Goal: Transaction & Acquisition: Purchase product/service

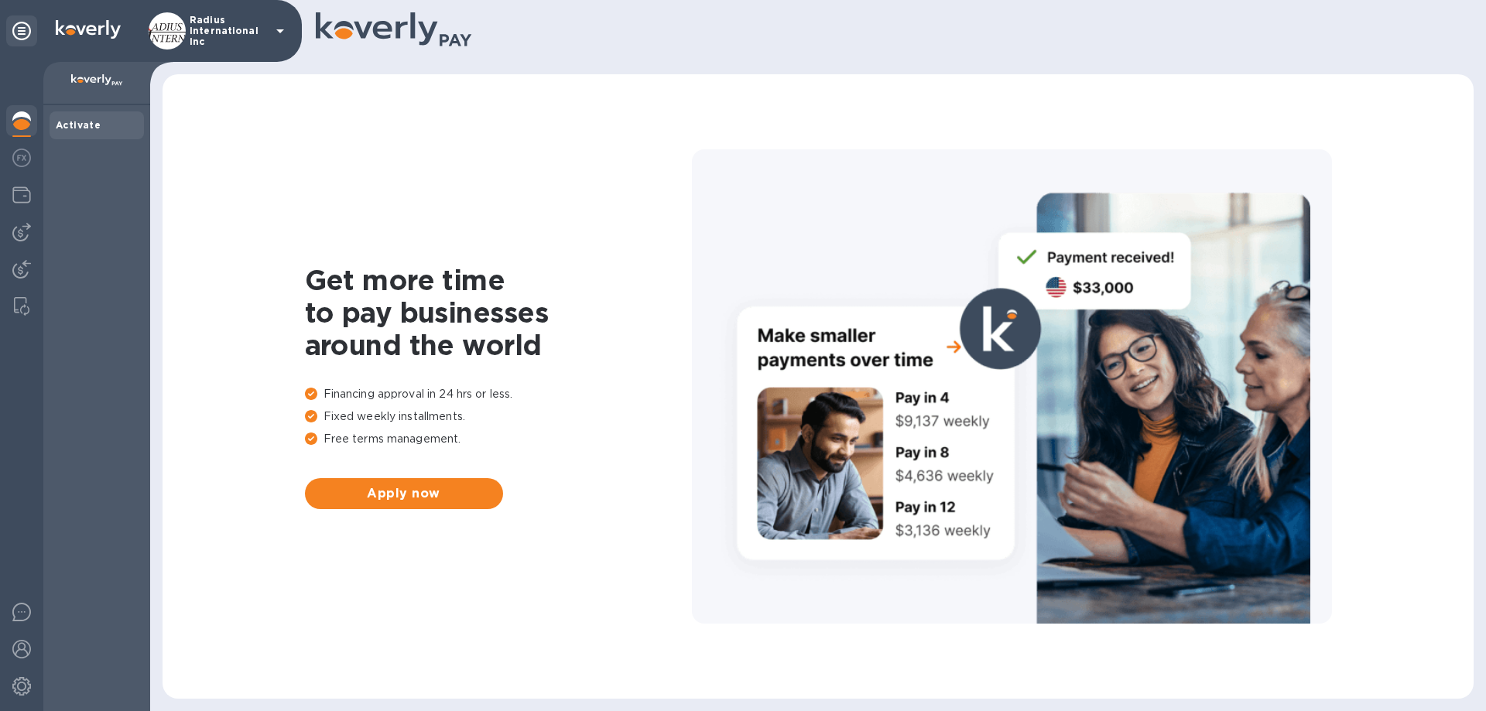
click at [26, 230] on img at bounding box center [21, 232] width 19 height 19
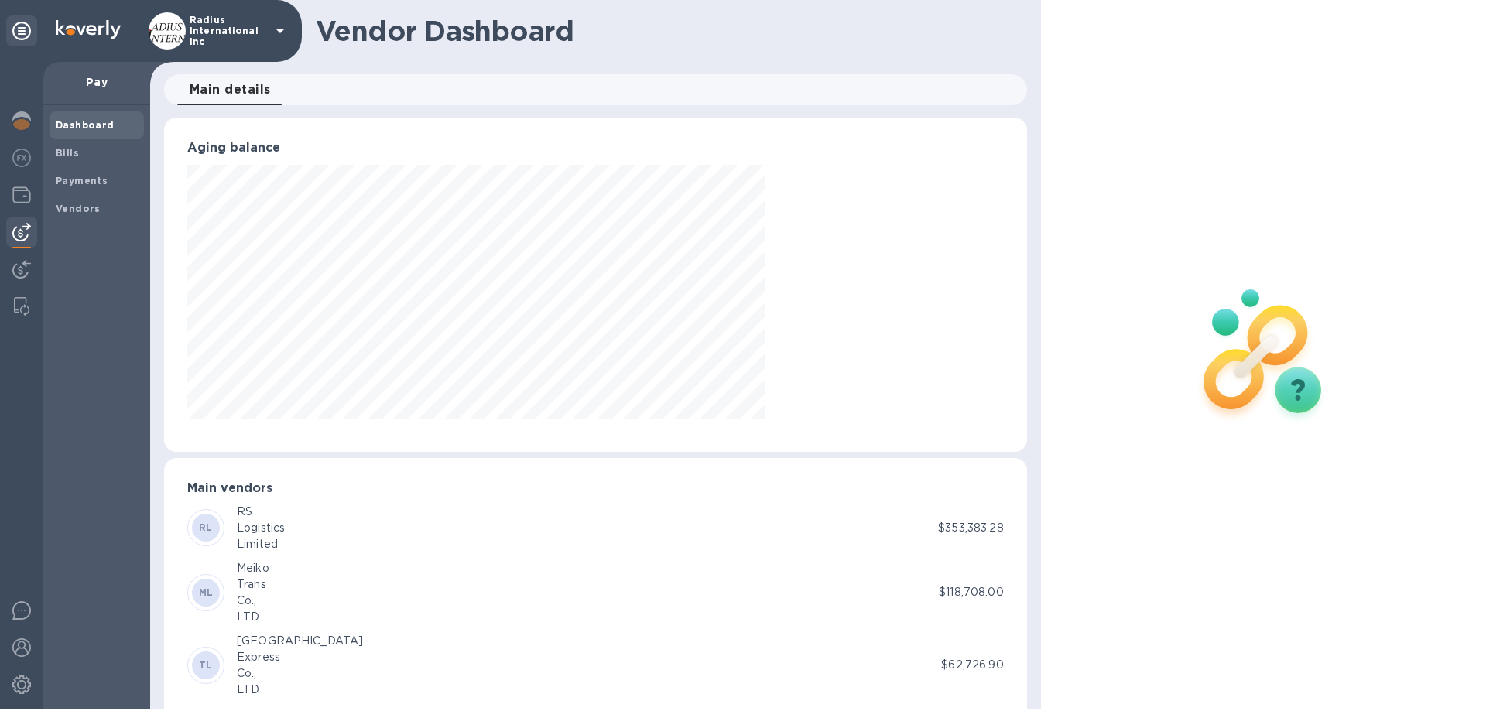
scroll to position [334, 856]
click at [87, 186] on b "Payments" at bounding box center [82, 181] width 52 height 12
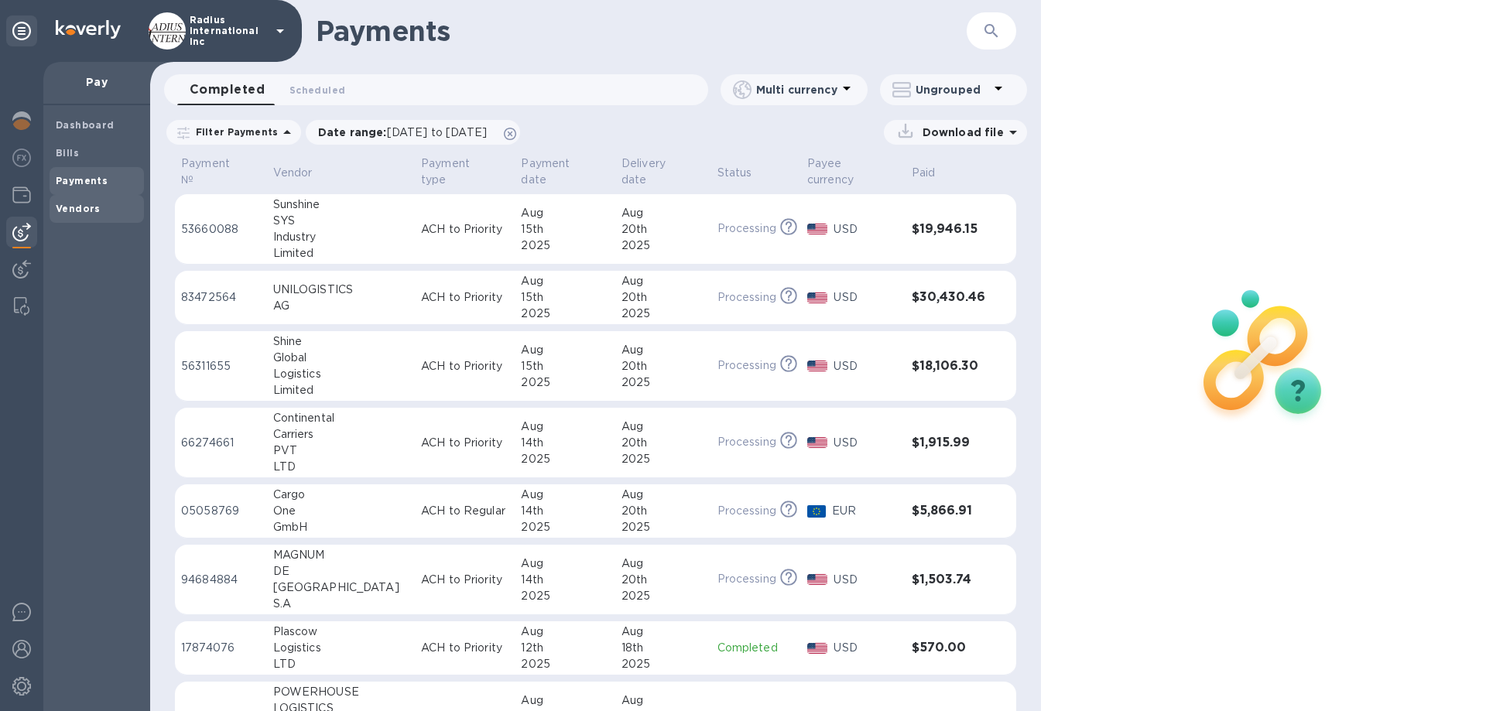
click at [88, 206] on b "Vendors" at bounding box center [78, 209] width 45 height 12
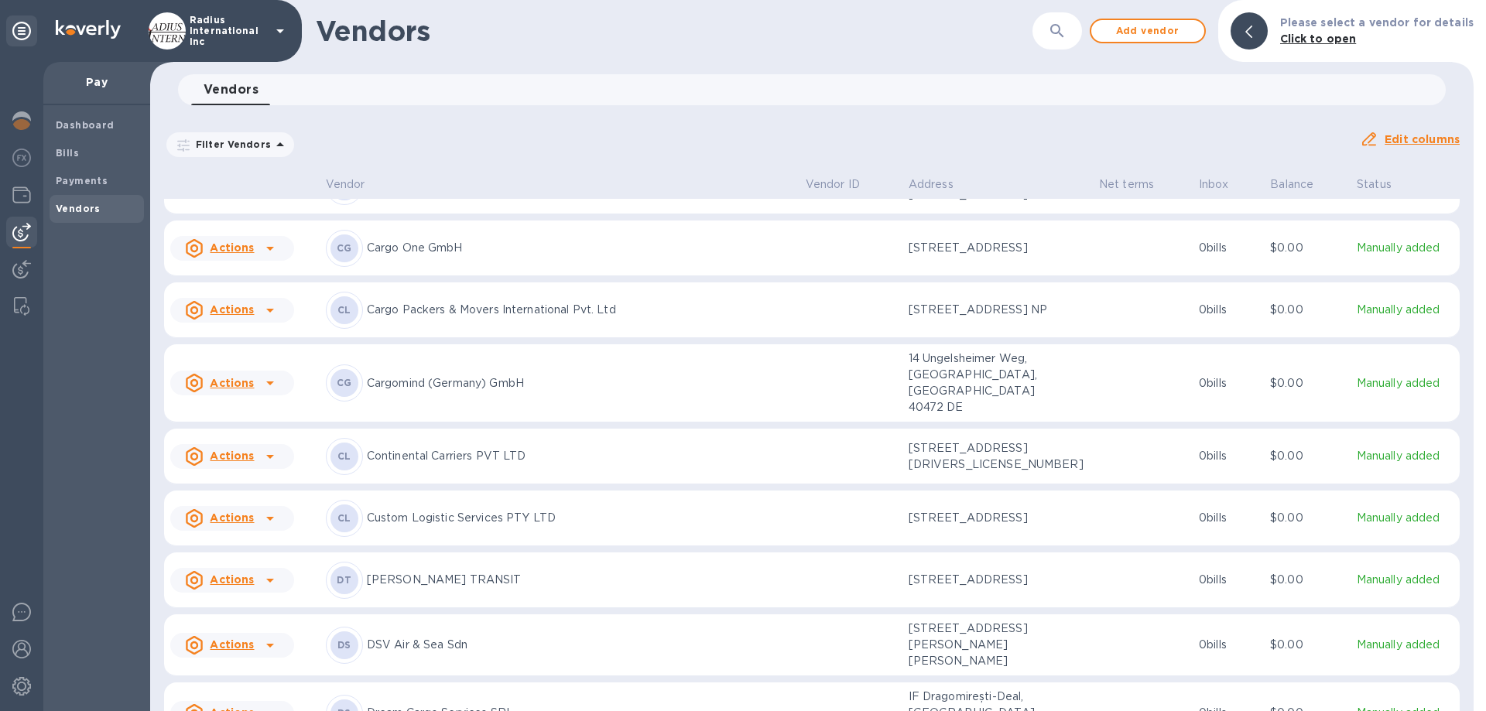
scroll to position [2703, 0]
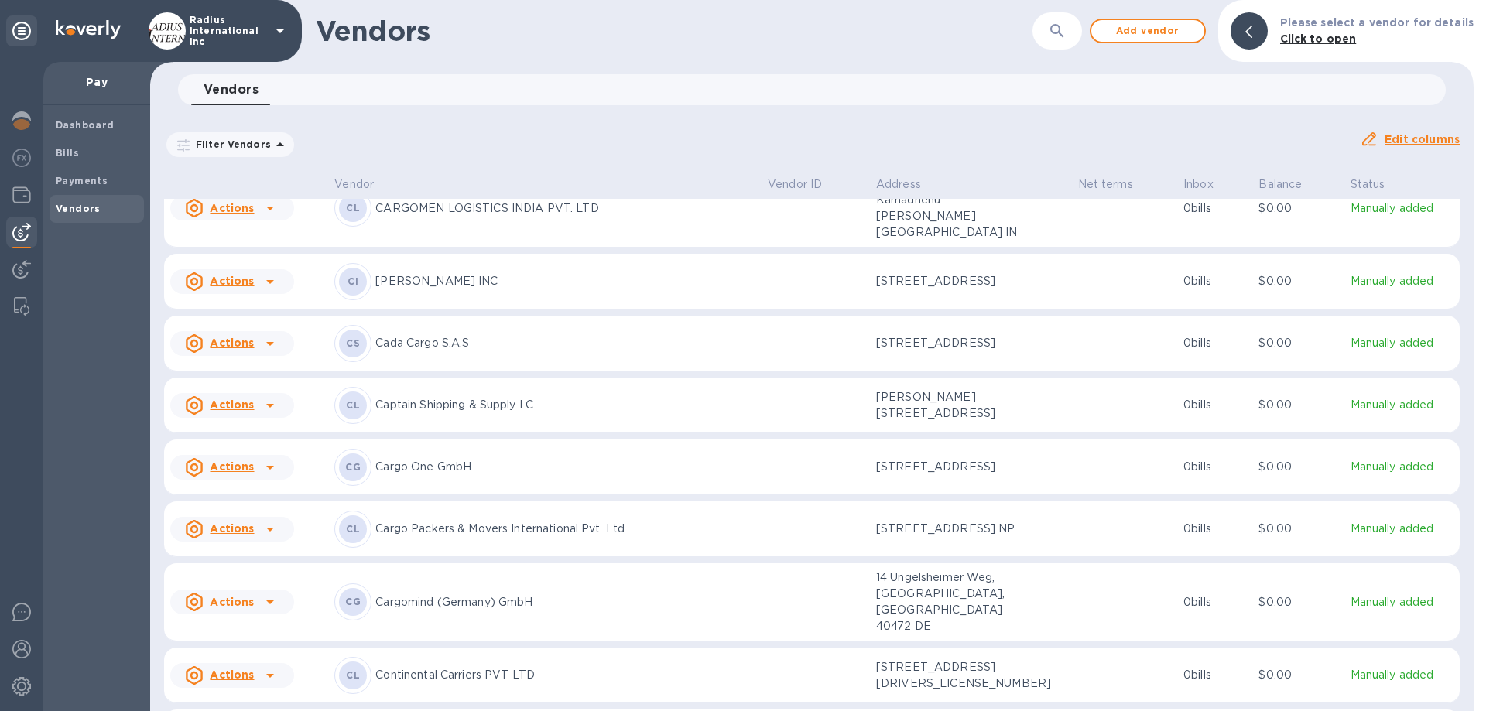
click at [534, 397] on p "Captain Shipping & Supply LC" at bounding box center [565, 405] width 380 height 16
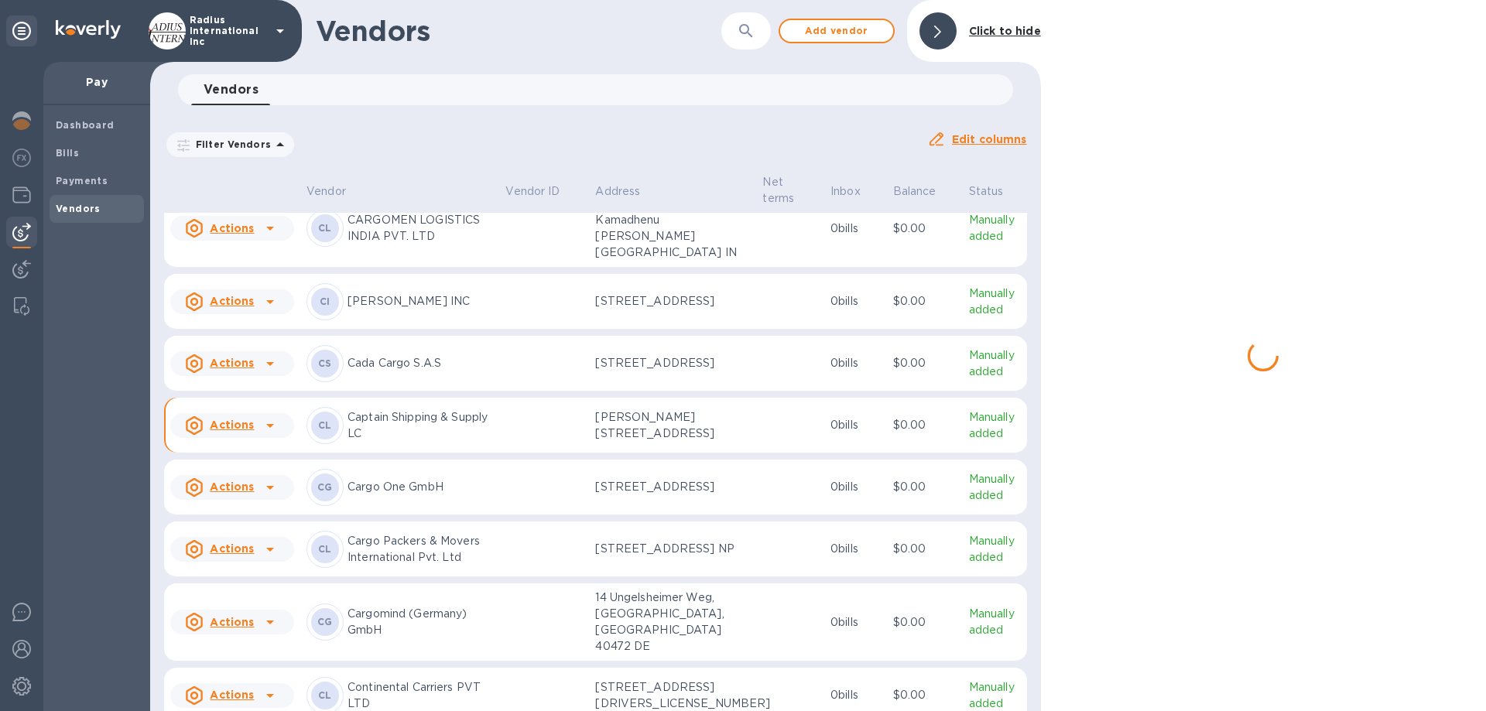
scroll to position [2817, 0]
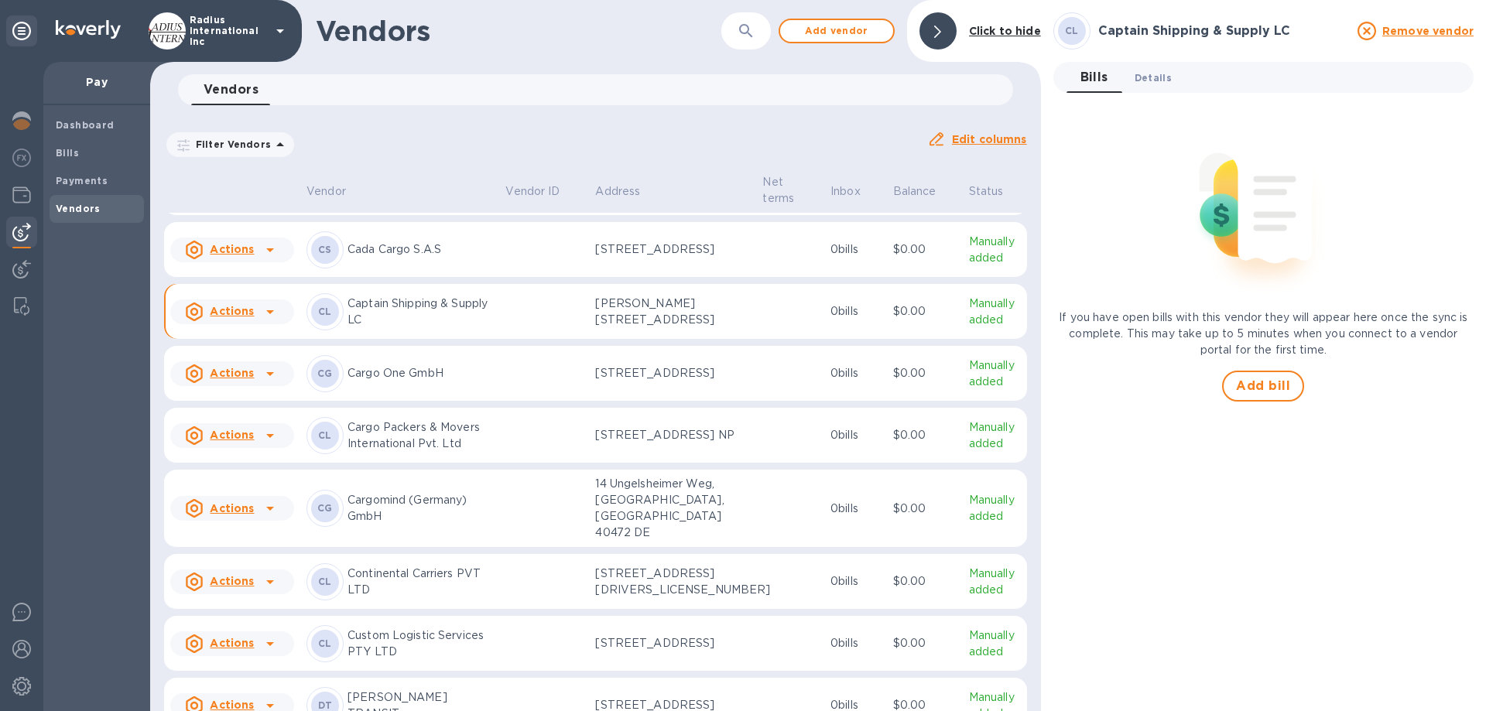
click at [1160, 77] on span "Details 0" at bounding box center [1153, 78] width 37 height 16
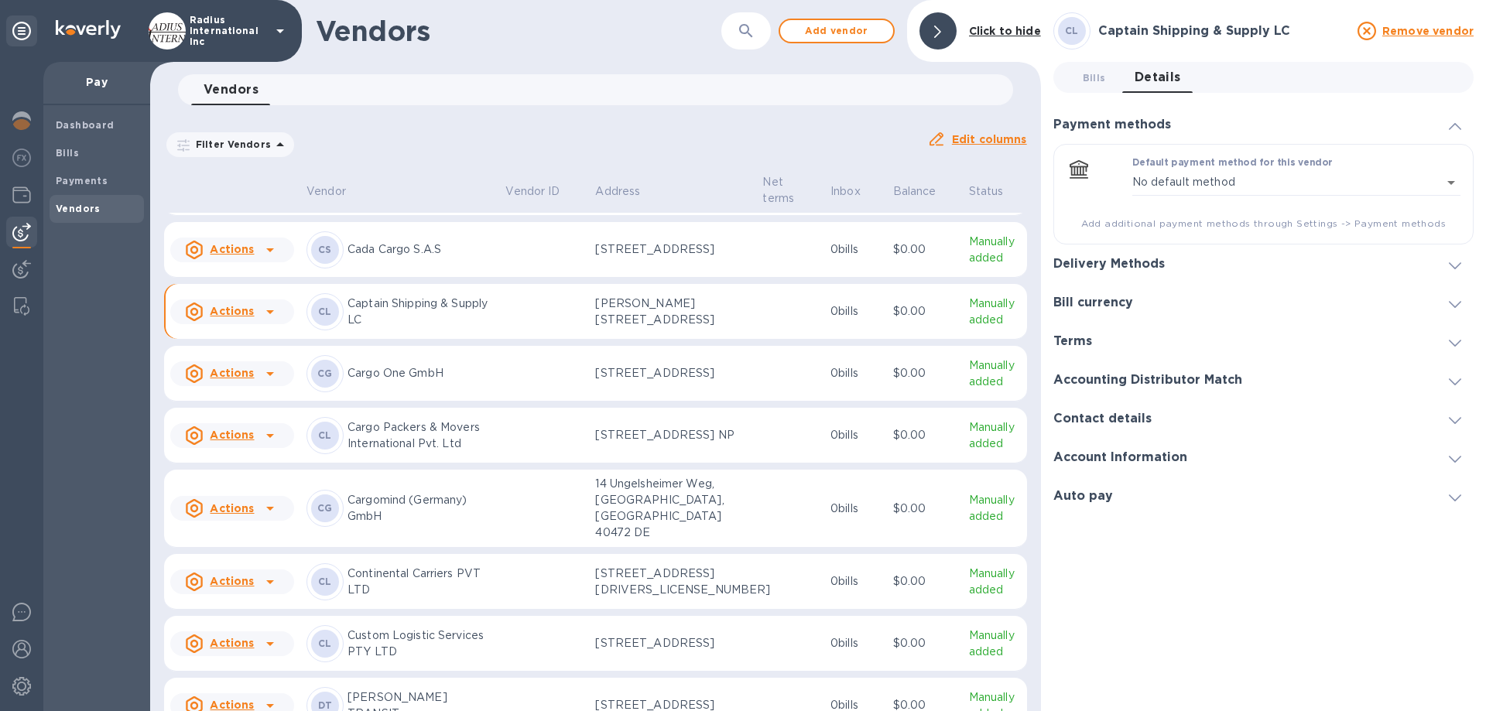
click at [1450, 260] on span at bounding box center [1455, 264] width 12 height 15
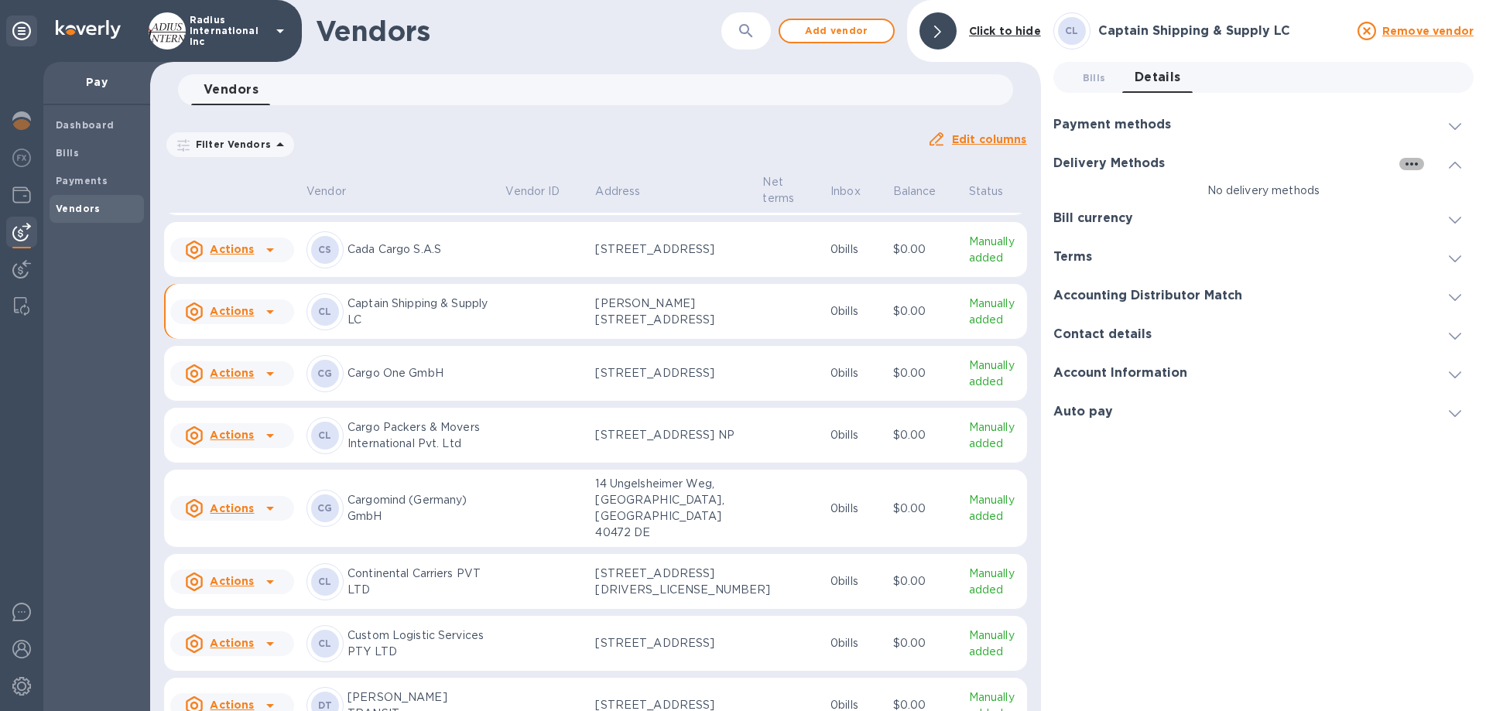
click at [1406, 161] on icon "button" at bounding box center [1411, 164] width 19 height 19
click at [1413, 197] on p "Add new" at bounding box center [1430, 195] width 51 height 15
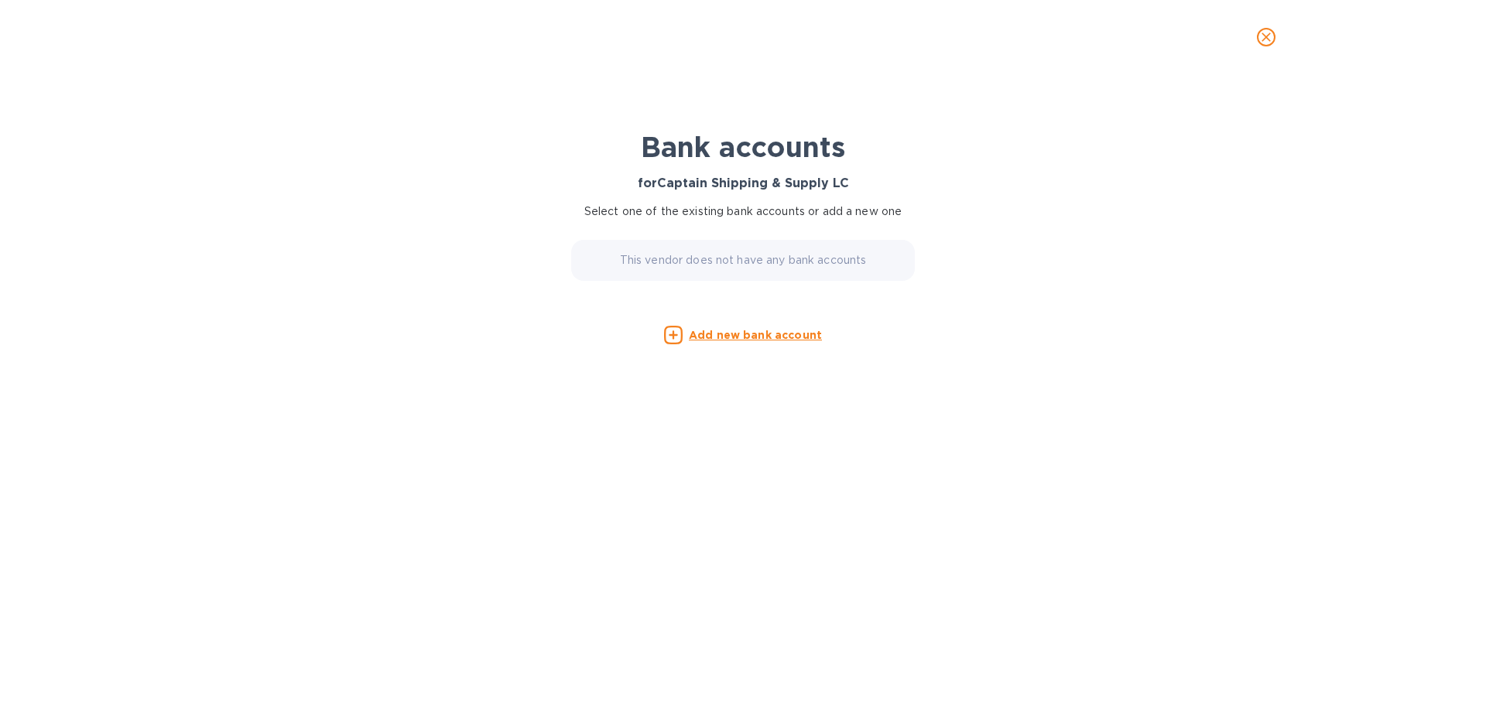
click at [747, 334] on u "Add new bank account" at bounding box center [755, 335] width 133 height 12
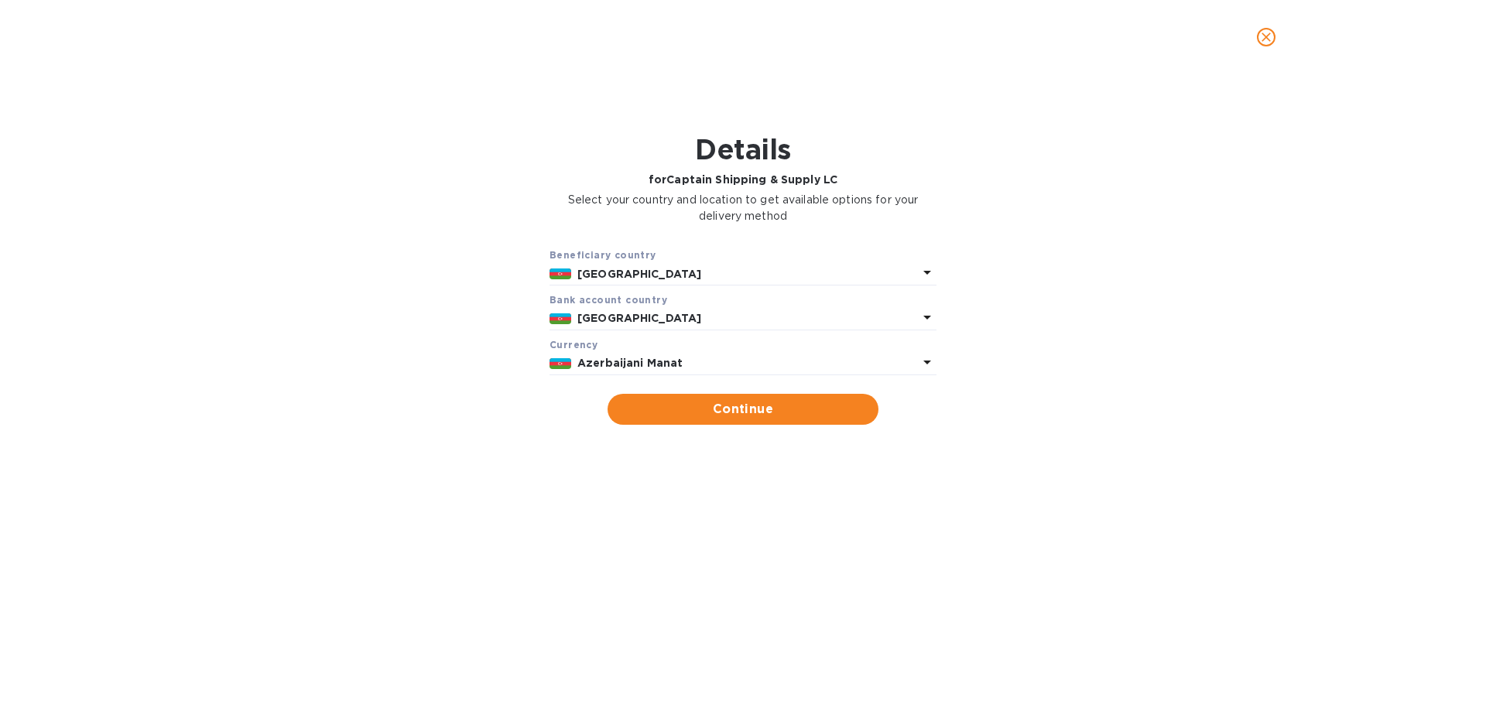
click at [637, 355] on p "Azerbaijani Manat" at bounding box center [747, 363] width 341 height 16
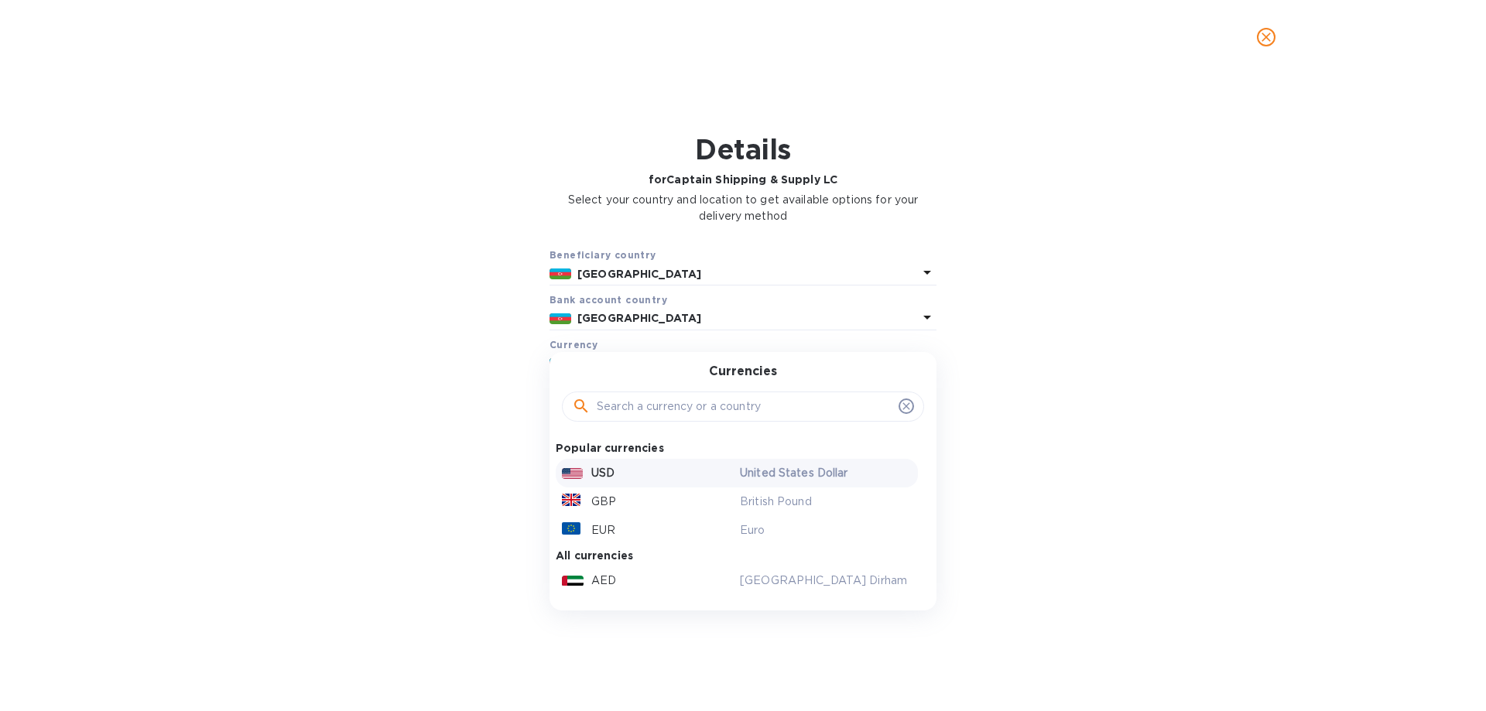
click at [609, 474] on p "USD" at bounding box center [602, 473] width 23 height 16
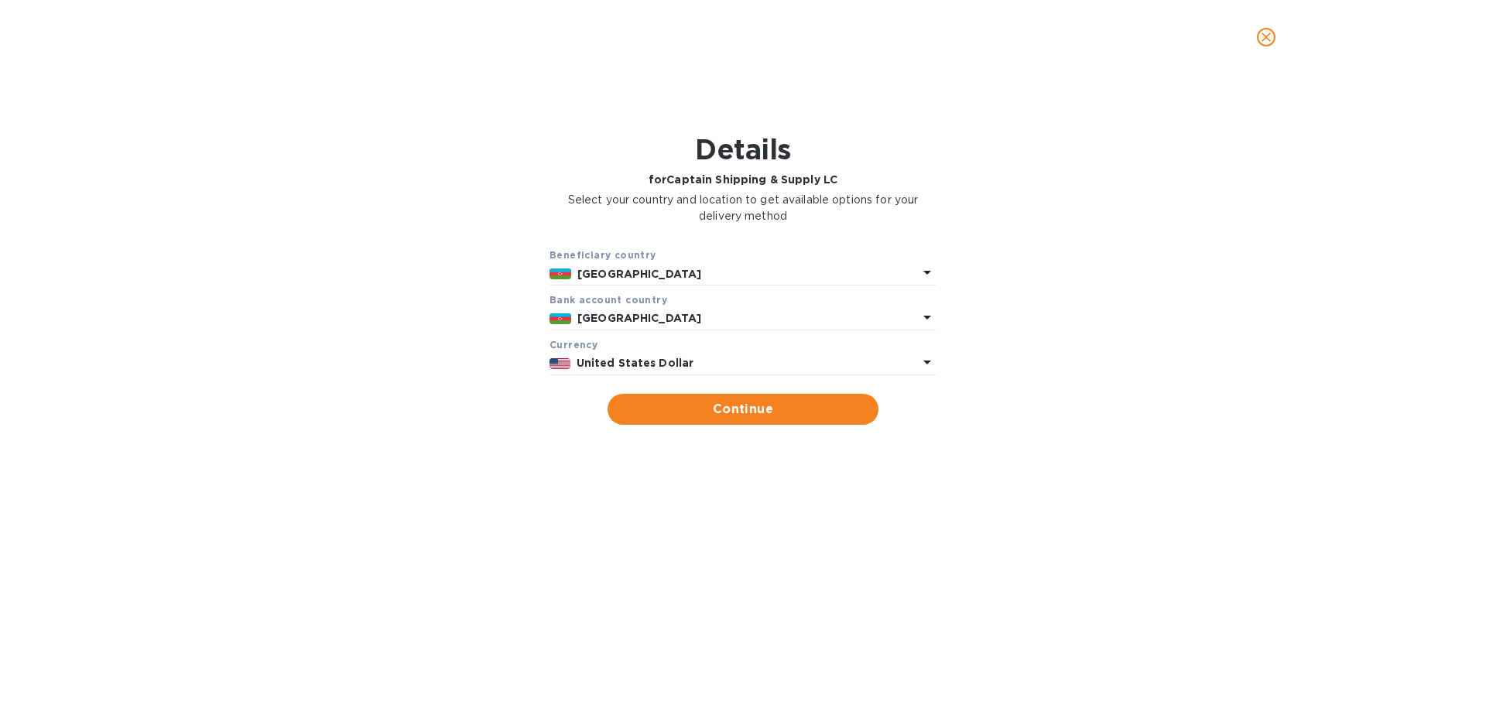
click at [666, 407] on span "Continue" at bounding box center [743, 409] width 246 height 19
type input "Captain Shipping & Supply LC"
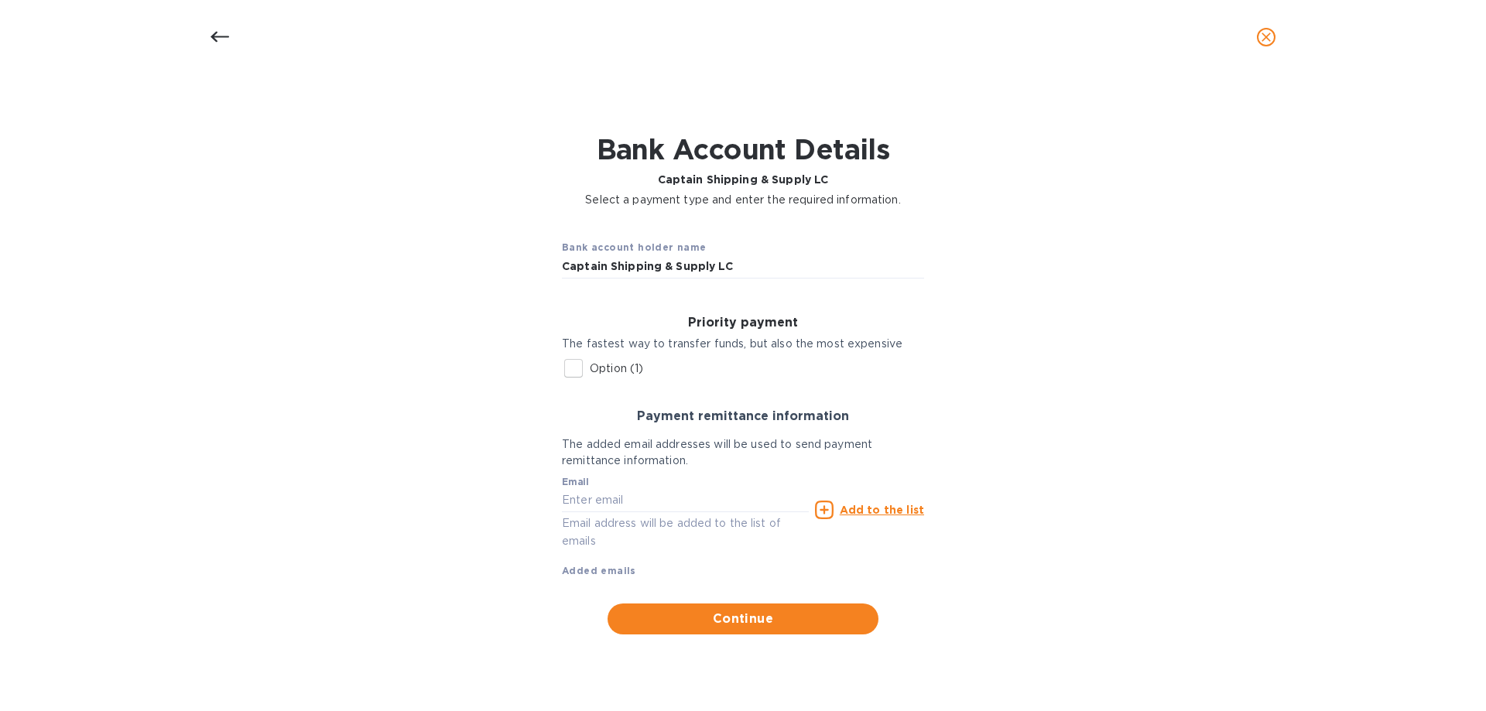
click at [622, 370] on p "Option (1)" at bounding box center [616, 369] width 53 height 16
click at [590, 370] on input "Option (1)" at bounding box center [573, 368] width 33 height 33
checkbox input "true"
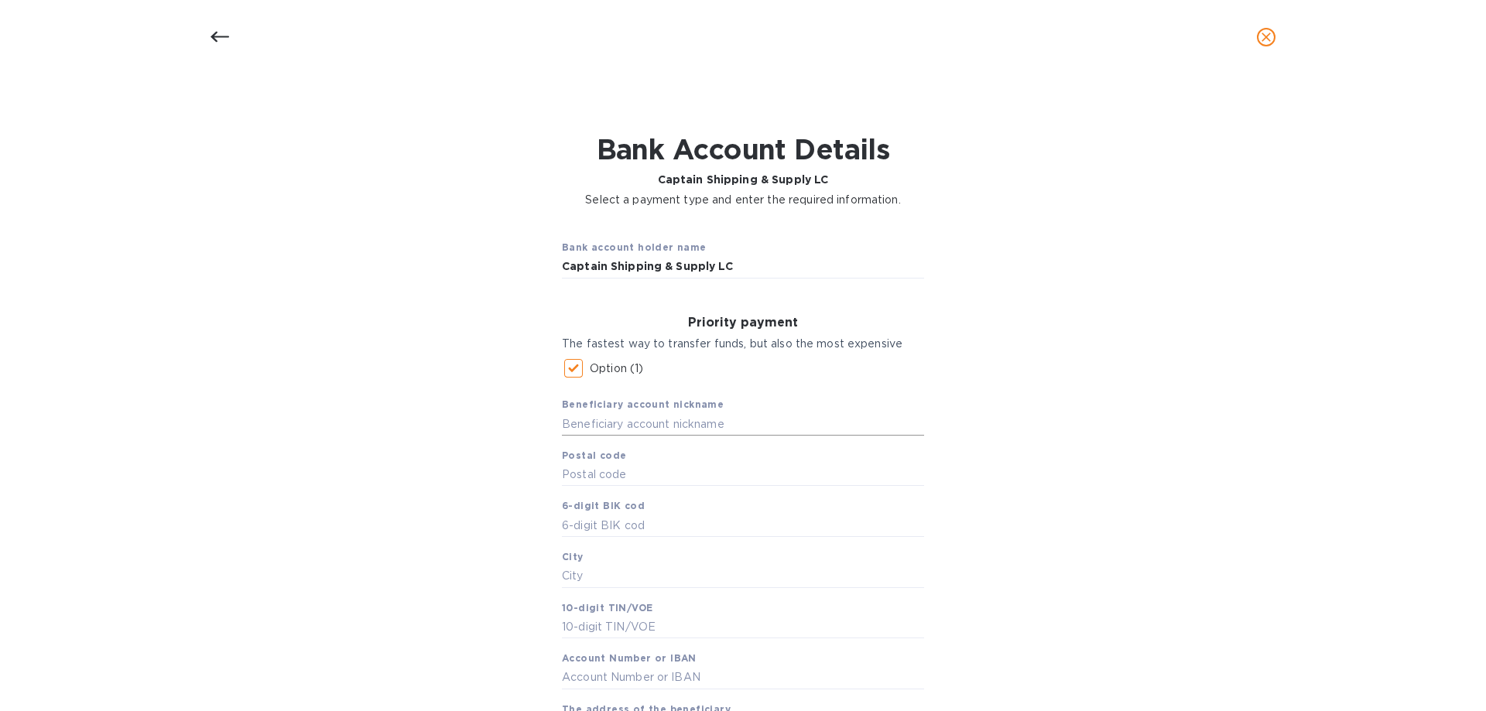
click at [649, 423] on input "text" at bounding box center [743, 424] width 362 height 23
click at [618, 419] on input "Captain SHipping" at bounding box center [743, 424] width 362 height 23
drag, startPoint x: 619, startPoint y: 423, endPoint x: 666, endPoint y: 372, distance: 69.0
click at [619, 423] on input "Captain [PERSON_NAME]" at bounding box center [743, 424] width 362 height 23
type input "Captain Shipping"
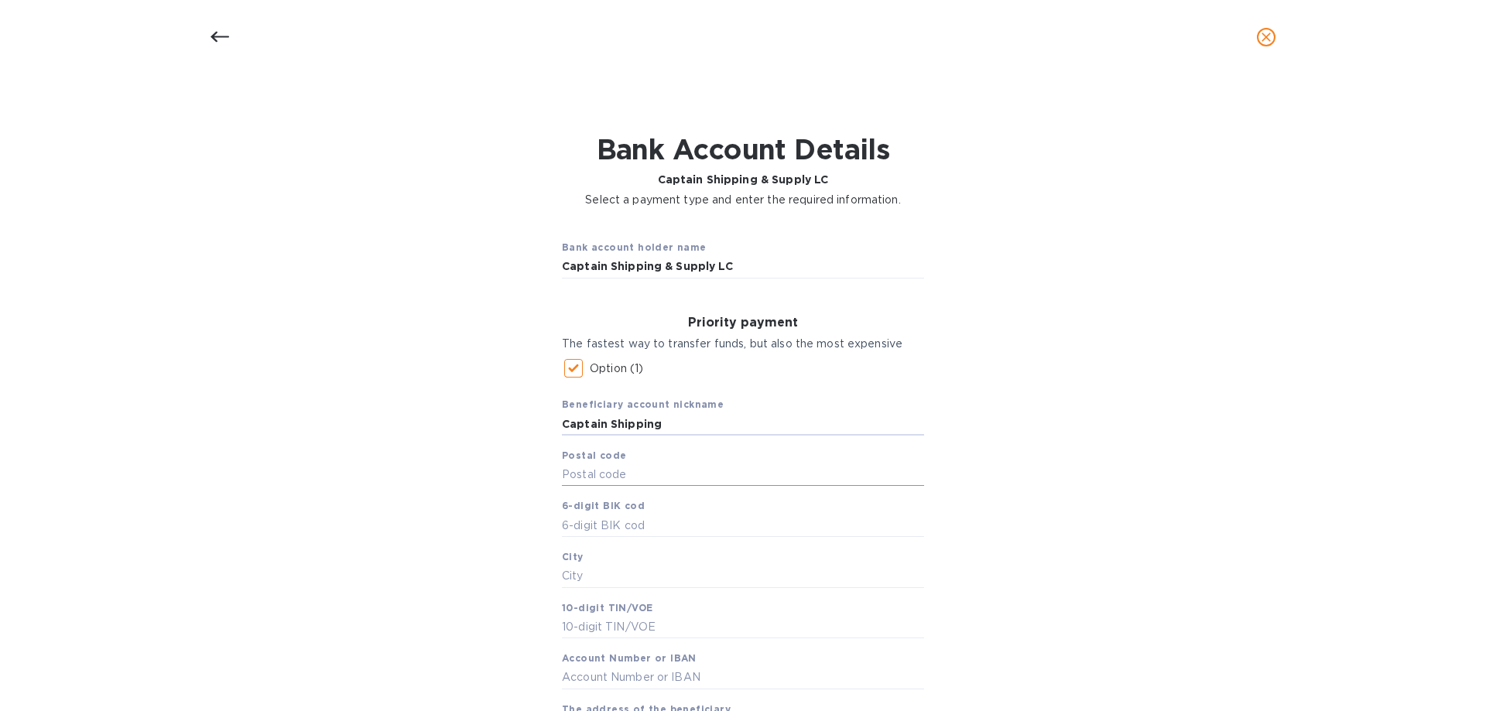
drag, startPoint x: 584, startPoint y: 474, endPoint x: 609, endPoint y: 455, distance: 31.6
click at [584, 474] on input "text" at bounding box center [743, 475] width 362 height 23
type input "AZ1033"
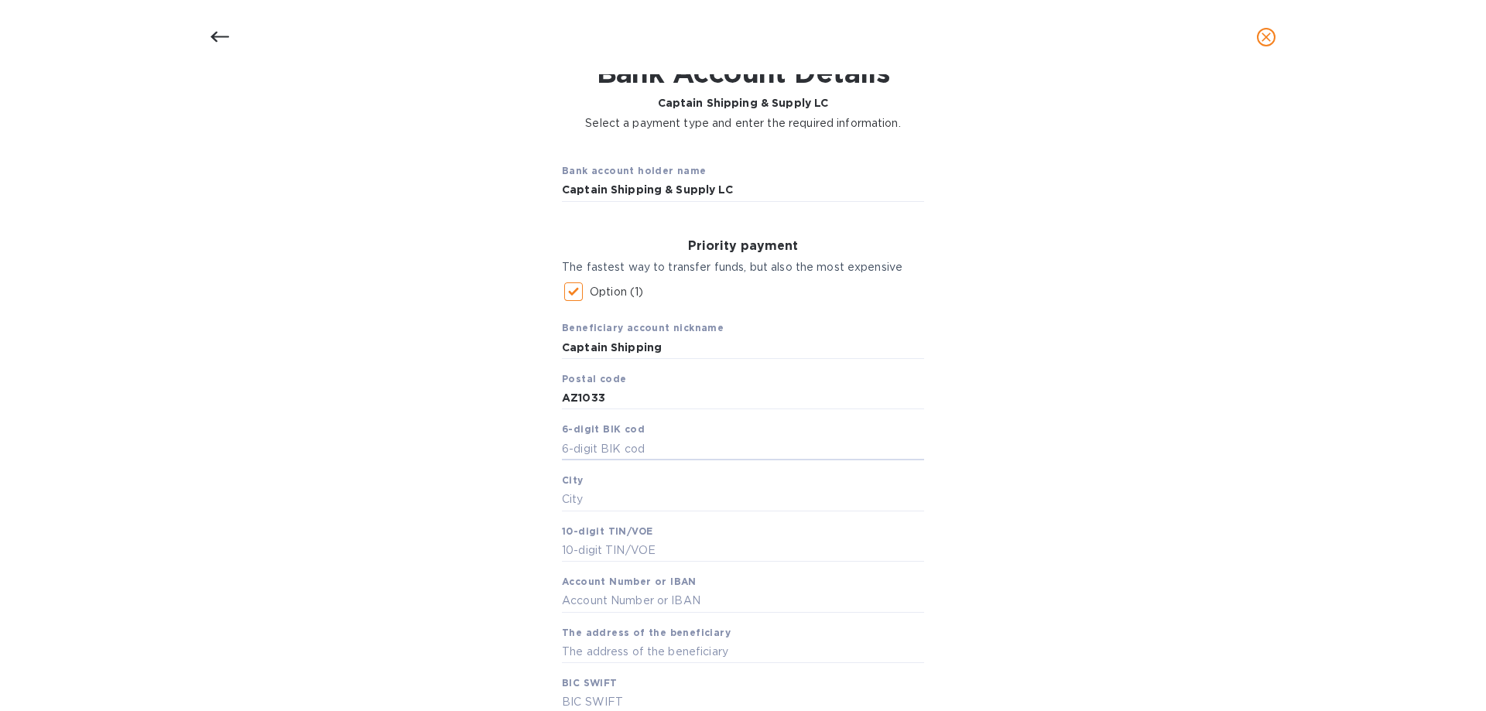
scroll to position [77, 0]
click at [611, 452] on input "text" at bounding box center [743, 447] width 362 height 23
type input "505141"
click at [667, 541] on input "text" at bounding box center [743, 549] width 362 height 23
type input "2006196221"
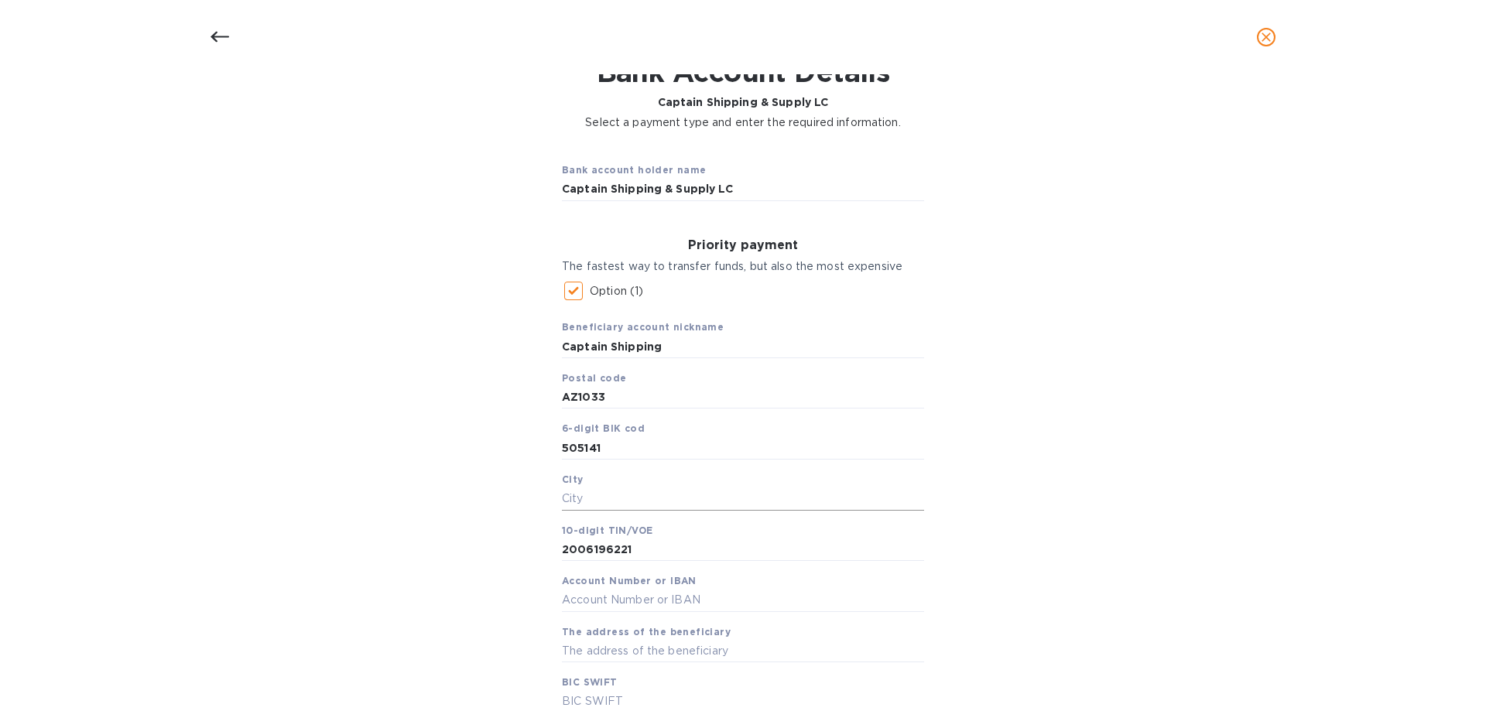
drag, startPoint x: 604, startPoint y: 502, endPoint x: 645, endPoint y: 498, distance: 41.1
click at [605, 502] on input "text" at bounding box center [743, 499] width 362 height 23
type input "[GEOGRAPHIC_DATA]"
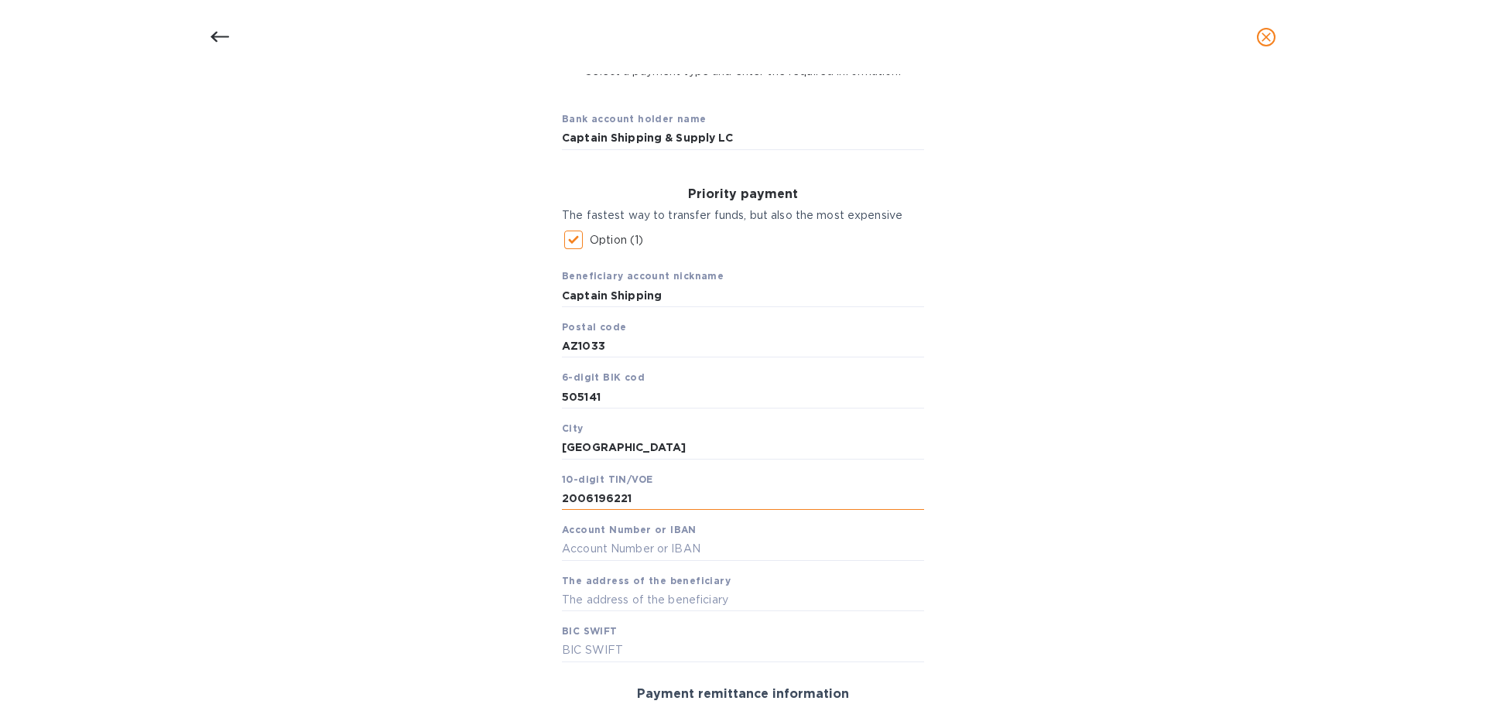
scroll to position [155, 0]
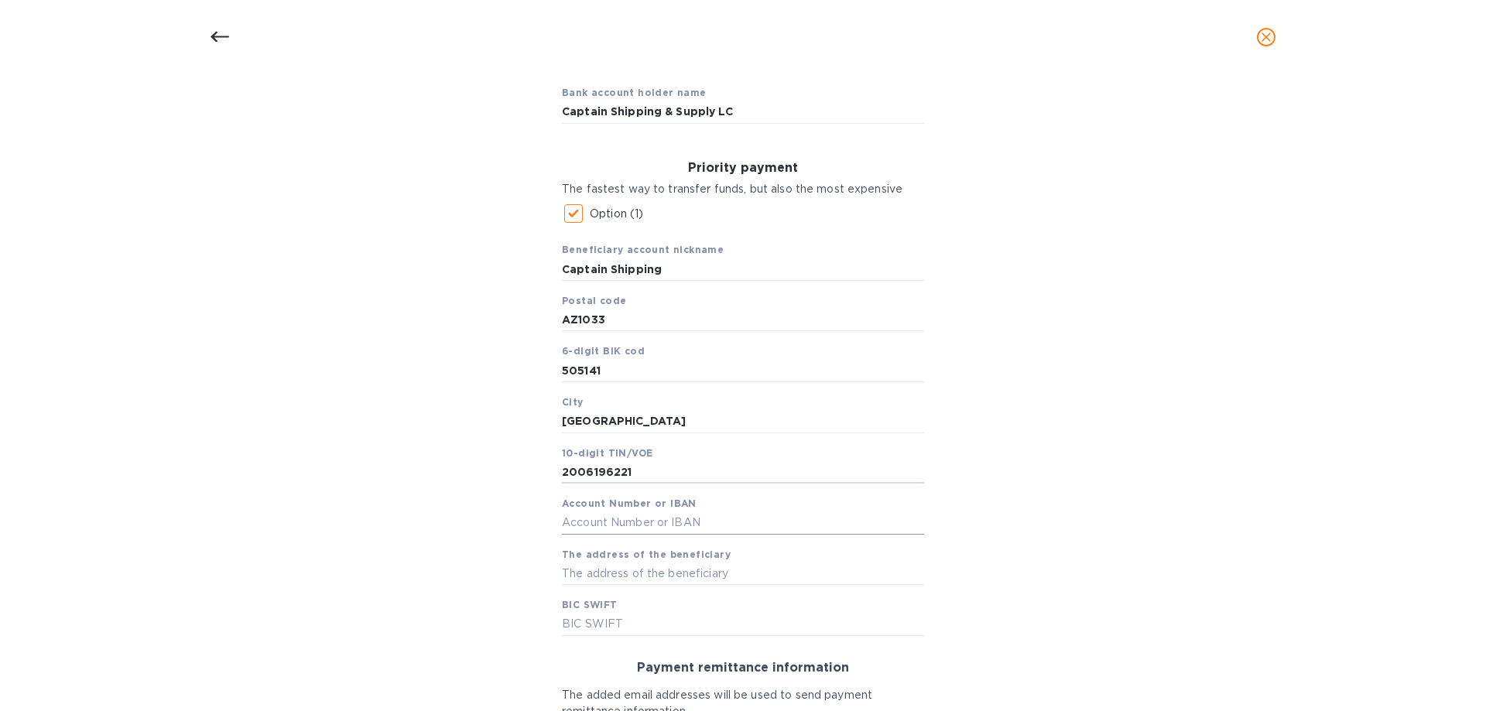
click at [612, 522] on input "text" at bounding box center [743, 523] width 362 height 23
click at [679, 522] on input "text" at bounding box center [743, 523] width 362 height 23
drag, startPoint x: 591, startPoint y: 519, endPoint x: 642, endPoint y: 513, distance: 52.1
click at [591, 519] on input "text" at bounding box center [743, 523] width 362 height 23
click at [585, 516] on input "text" at bounding box center [743, 523] width 362 height 23
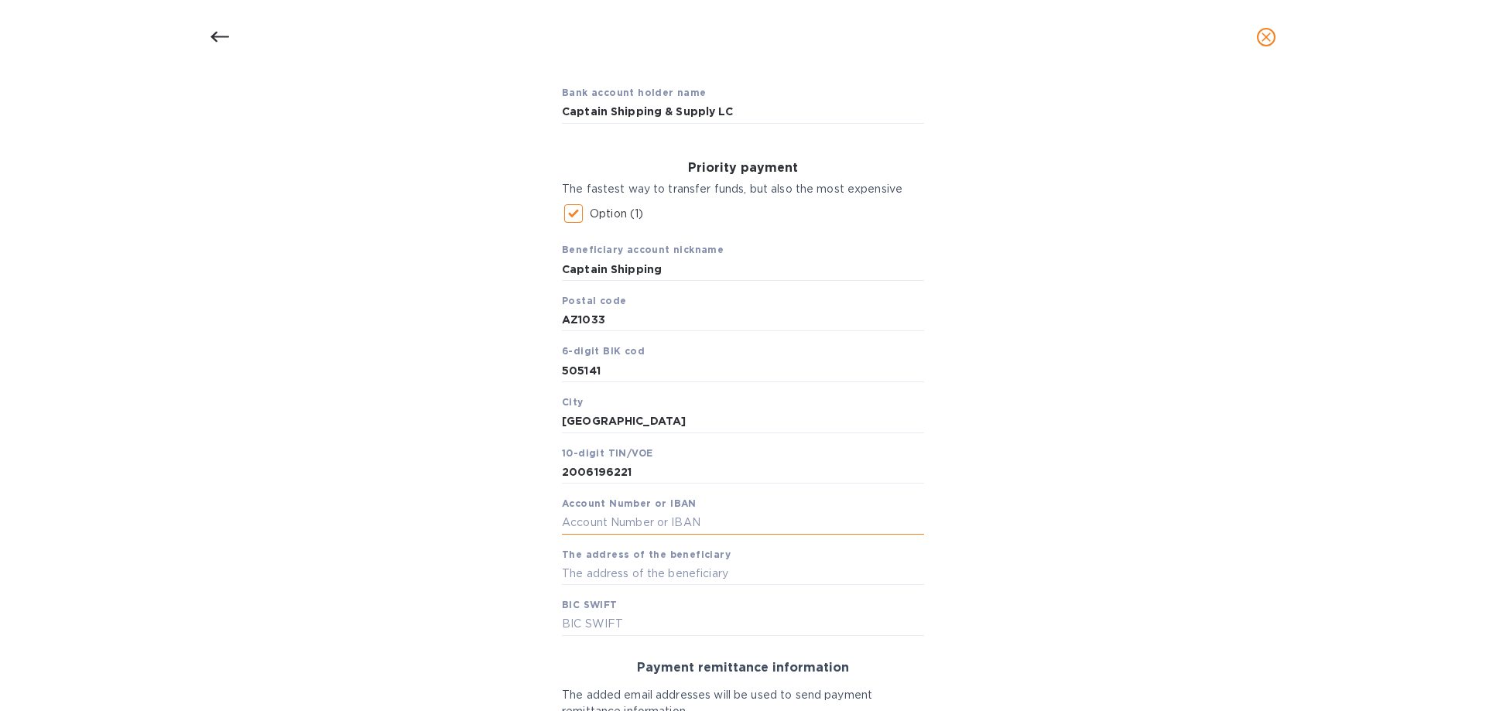
paste input "[FINANCIAL_ID]"
type input "[FINANCIAL_ID]"
type input "[STREET_ADDRESS][PERSON_NAME]"
click at [645, 628] on input "text" at bounding box center [743, 624] width 362 height 23
type input "[SWIFT_CODE]"
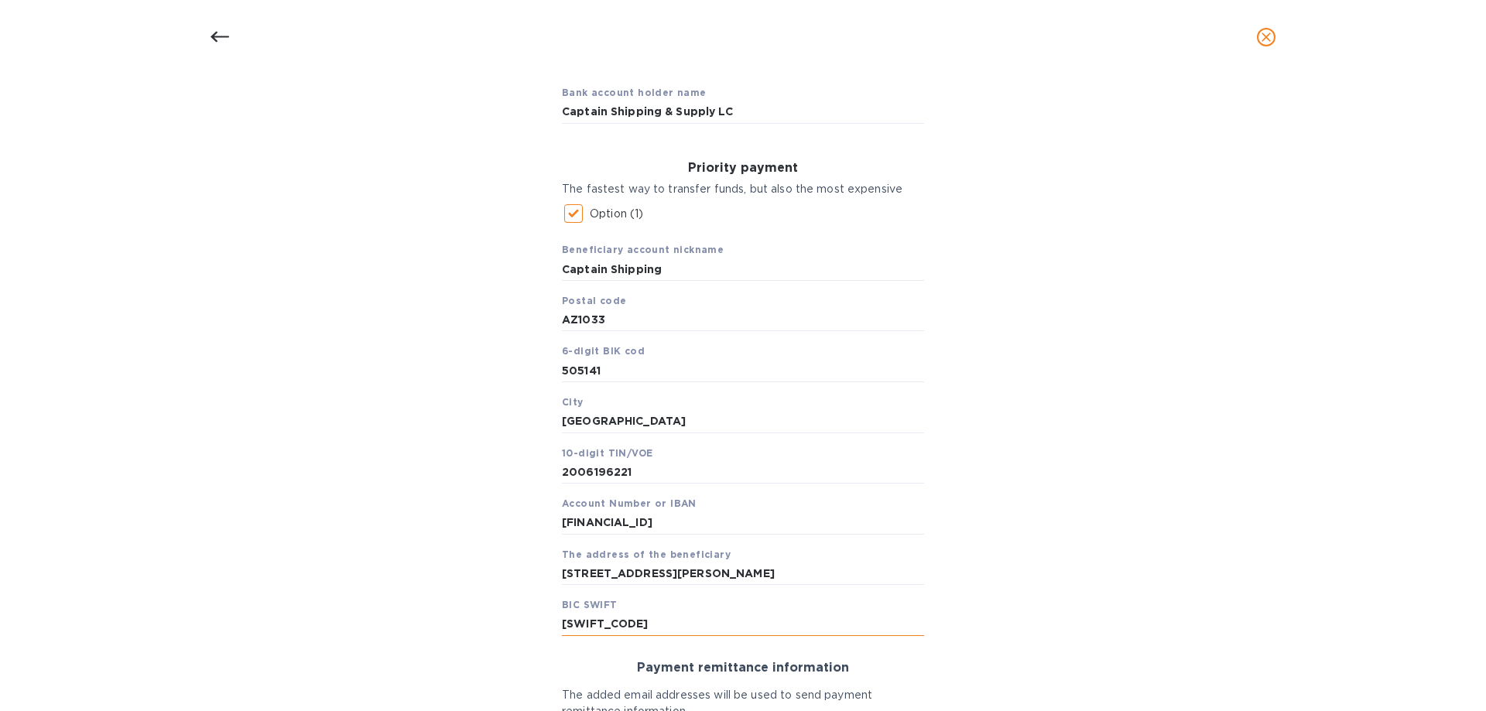
scroll to position [377, 0]
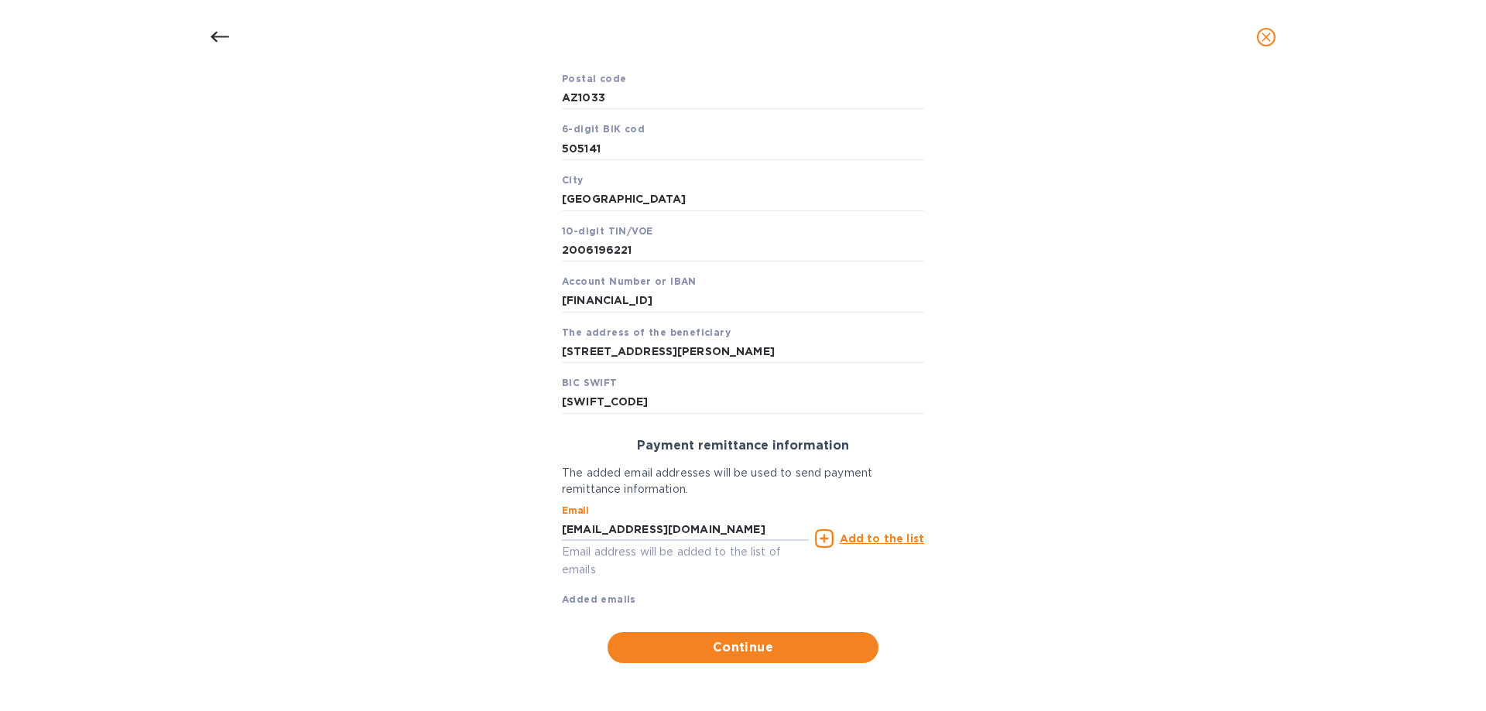
type input "[EMAIL_ADDRESS][DOMAIN_NAME]"
click at [893, 535] on u "Add to the list" at bounding box center [882, 538] width 84 height 12
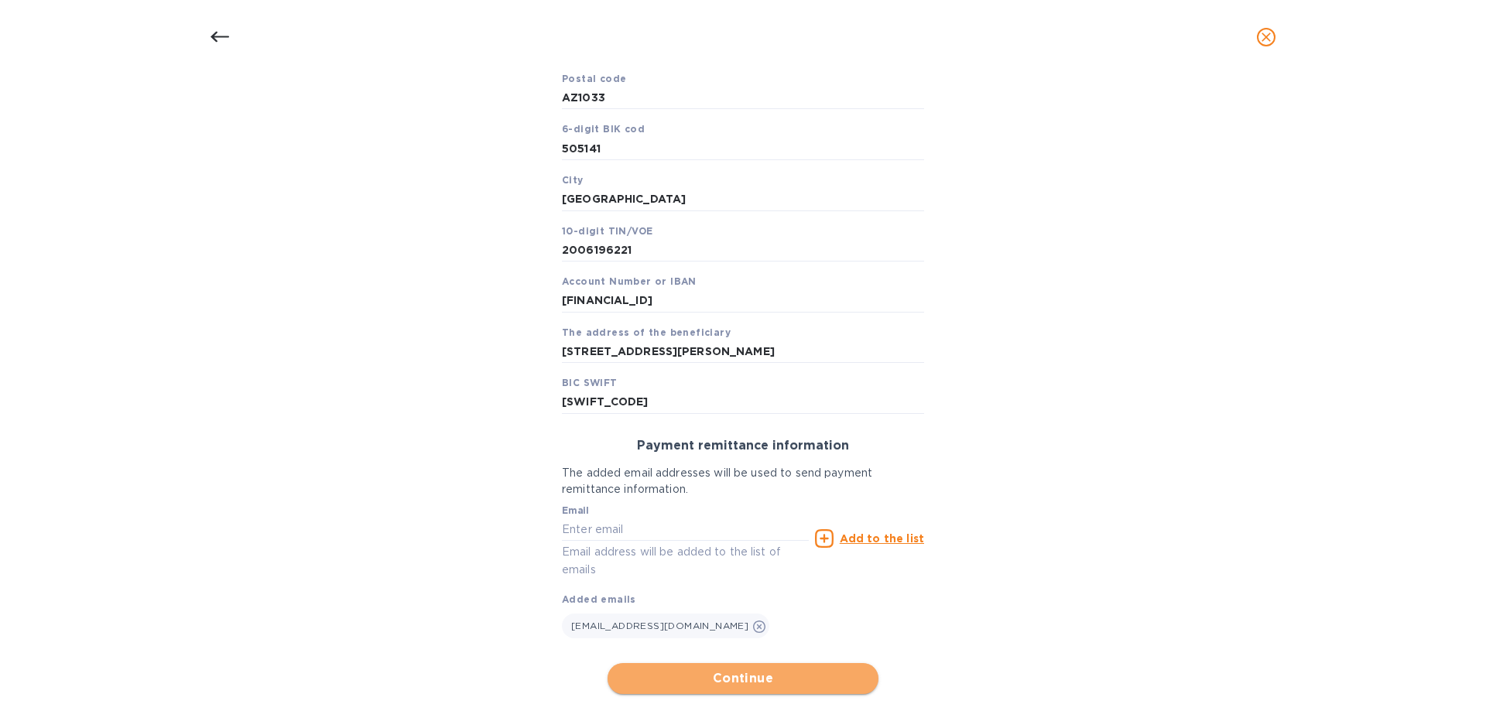
click at [730, 672] on span "Continue" at bounding box center [743, 678] width 246 height 19
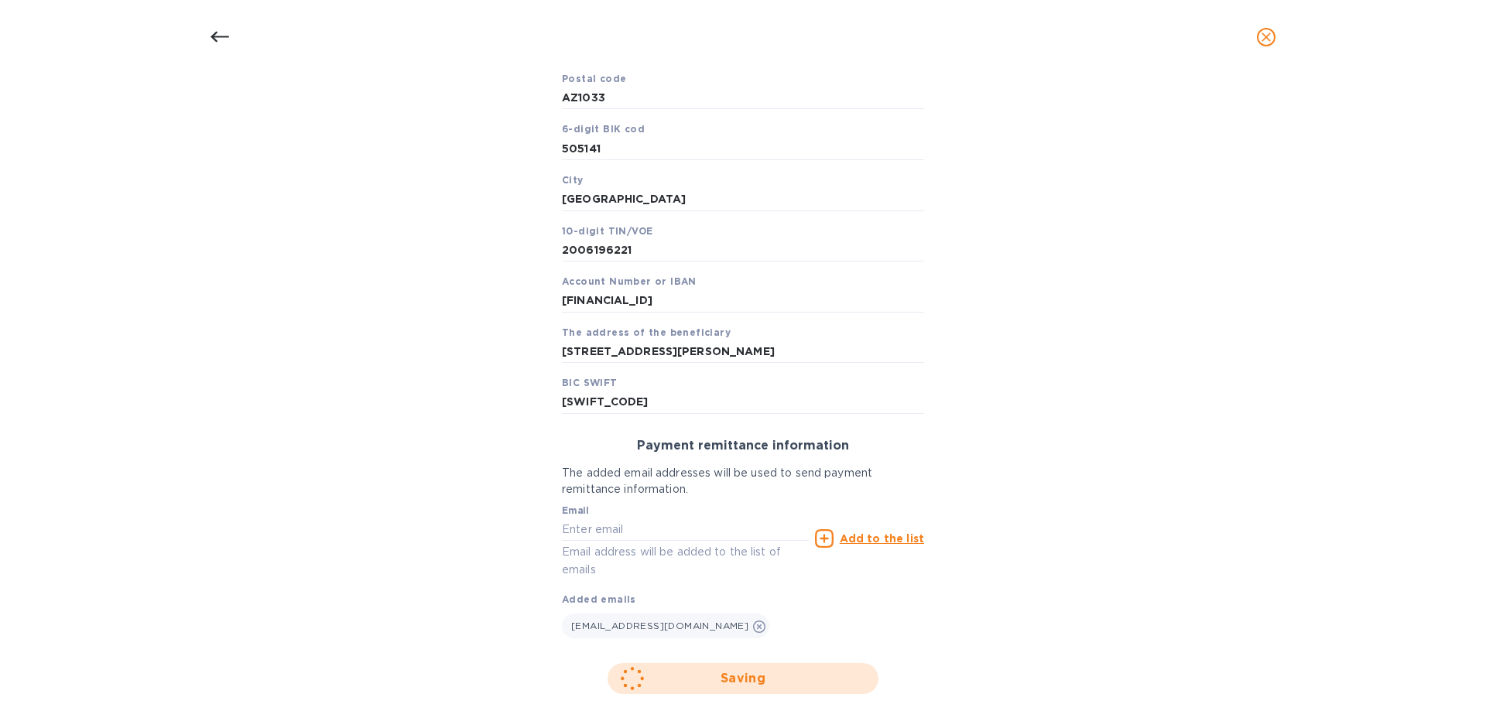
scroll to position [166, 0]
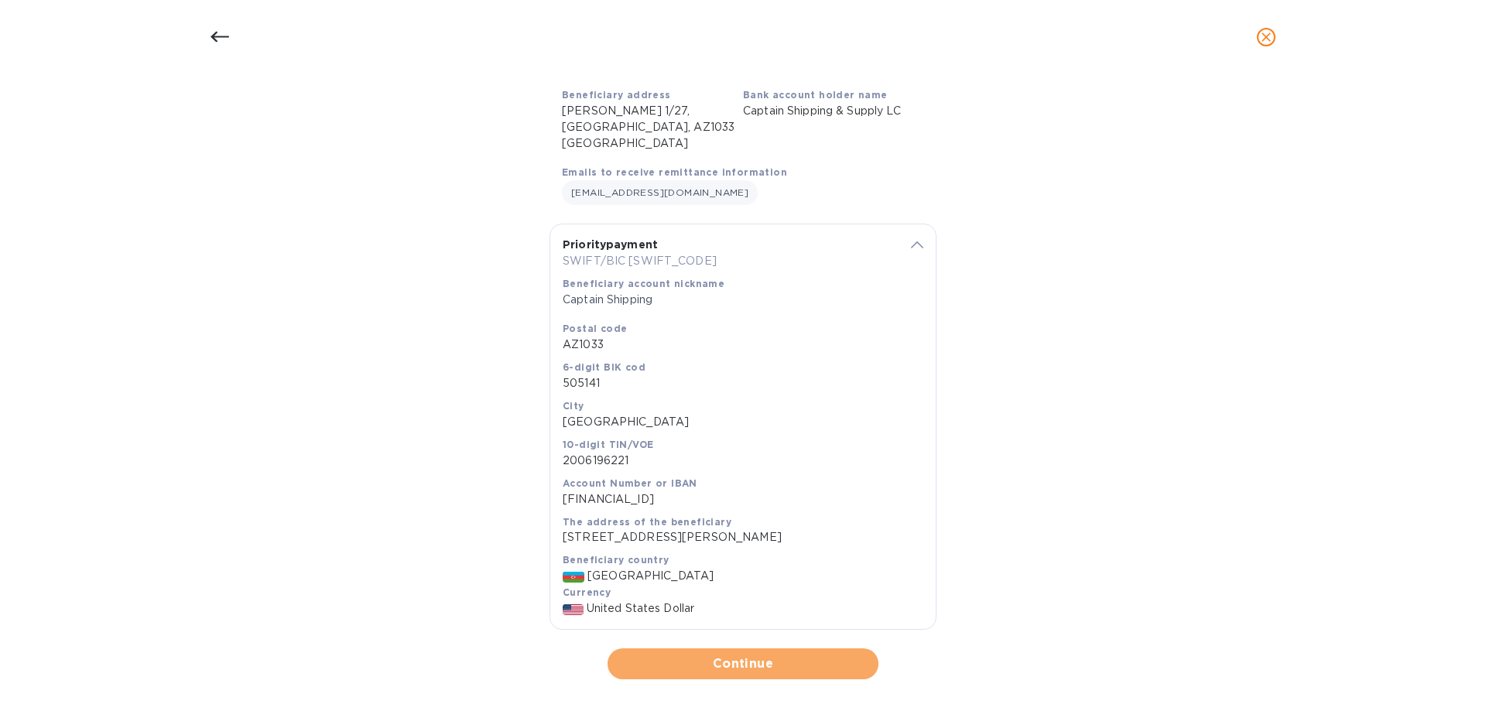
click at [764, 655] on span "Continue" at bounding box center [743, 664] width 246 height 19
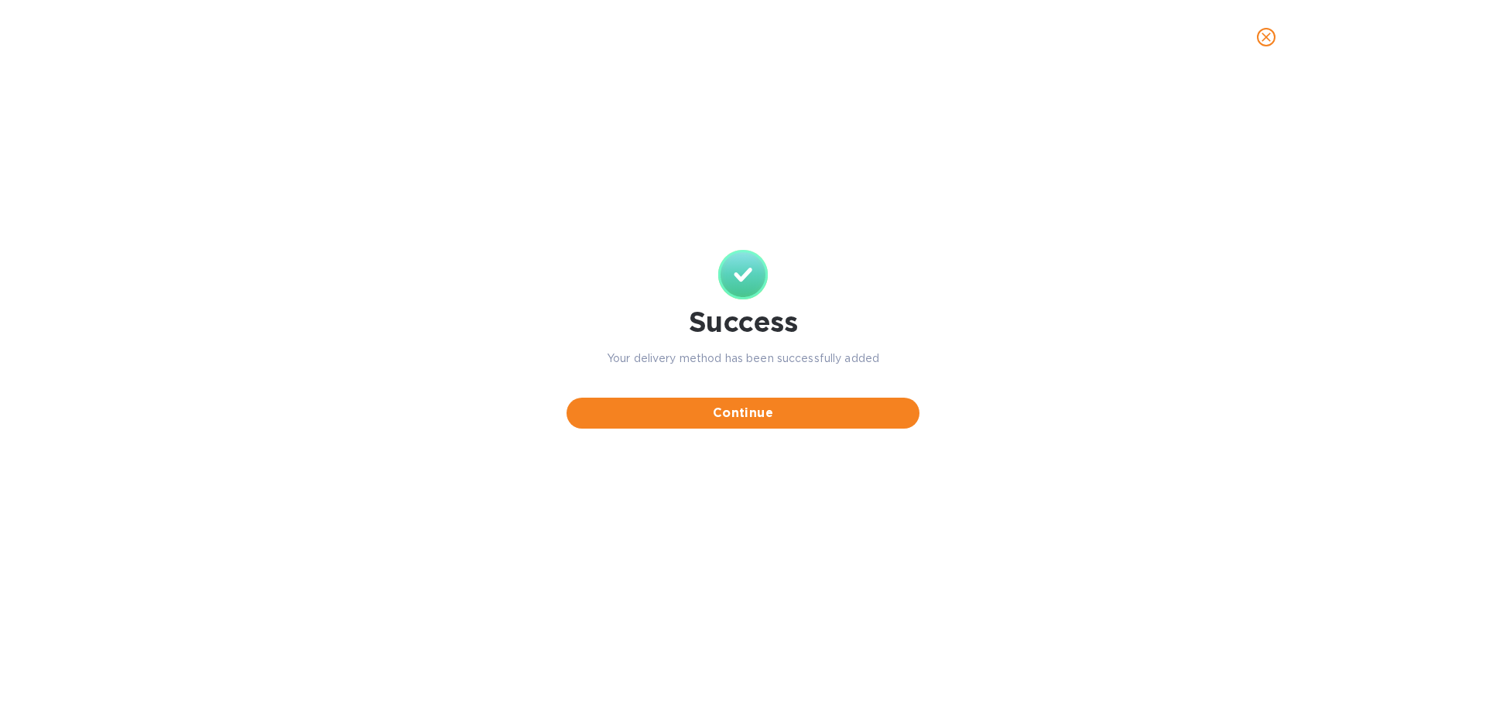
scroll to position [0, 0]
click at [806, 410] on span "Continue" at bounding box center [743, 413] width 328 height 19
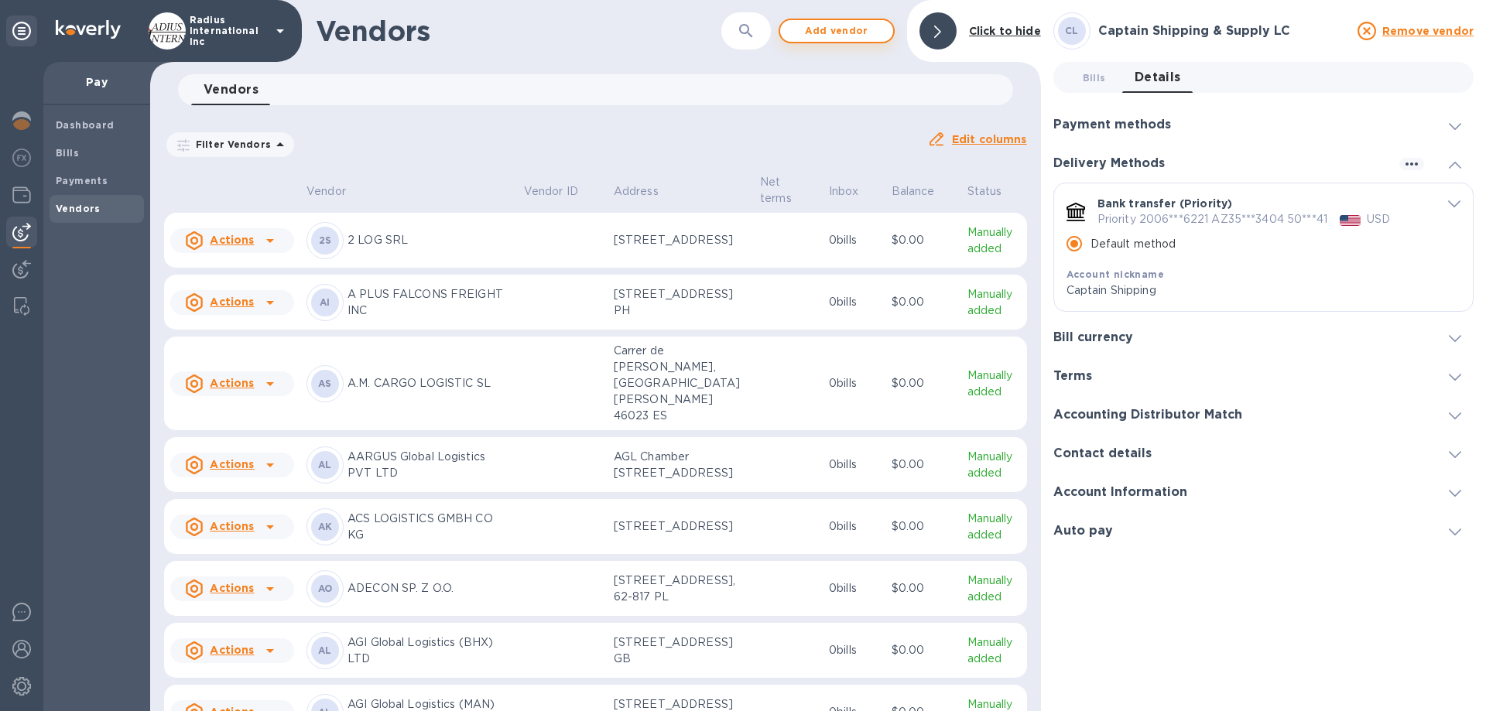
click at [852, 29] on span "Add vendor" at bounding box center [837, 31] width 88 height 19
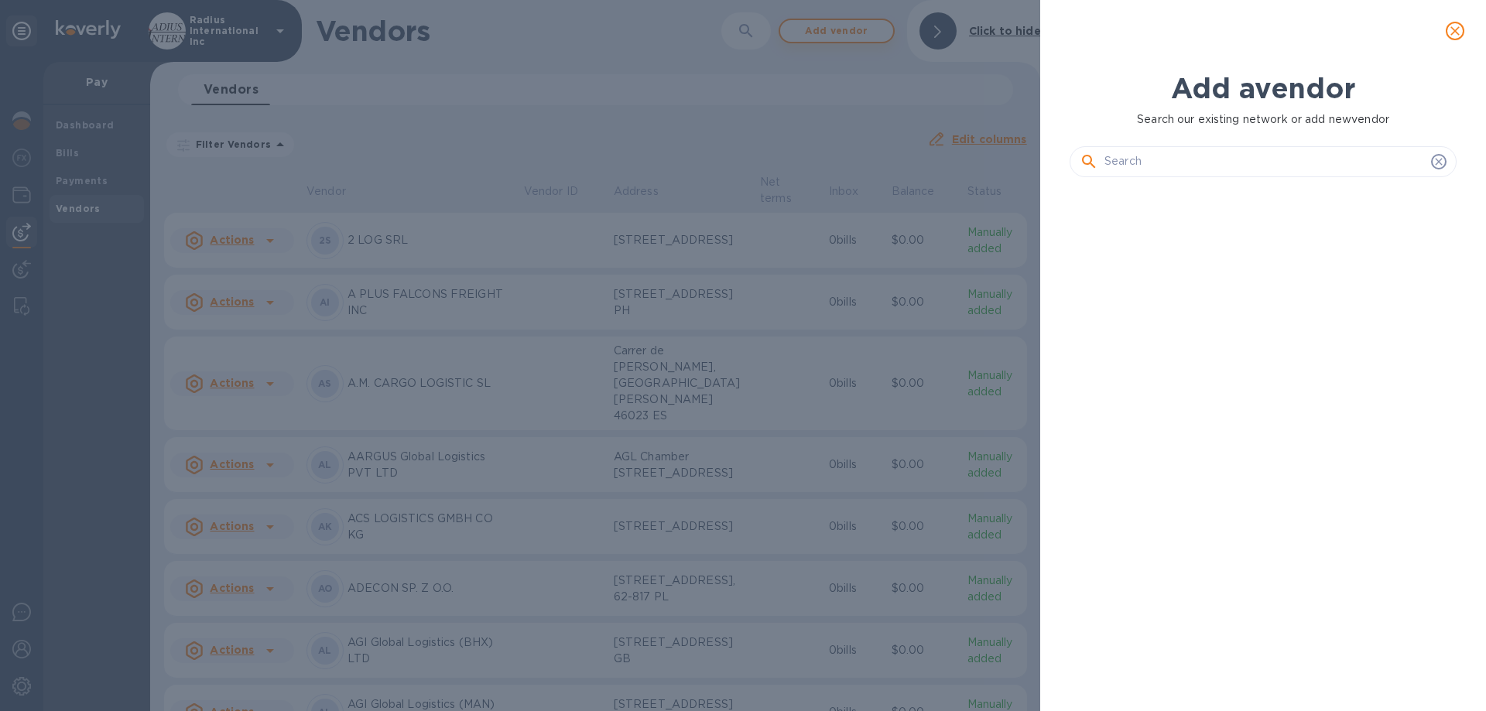
scroll to position [469, 393]
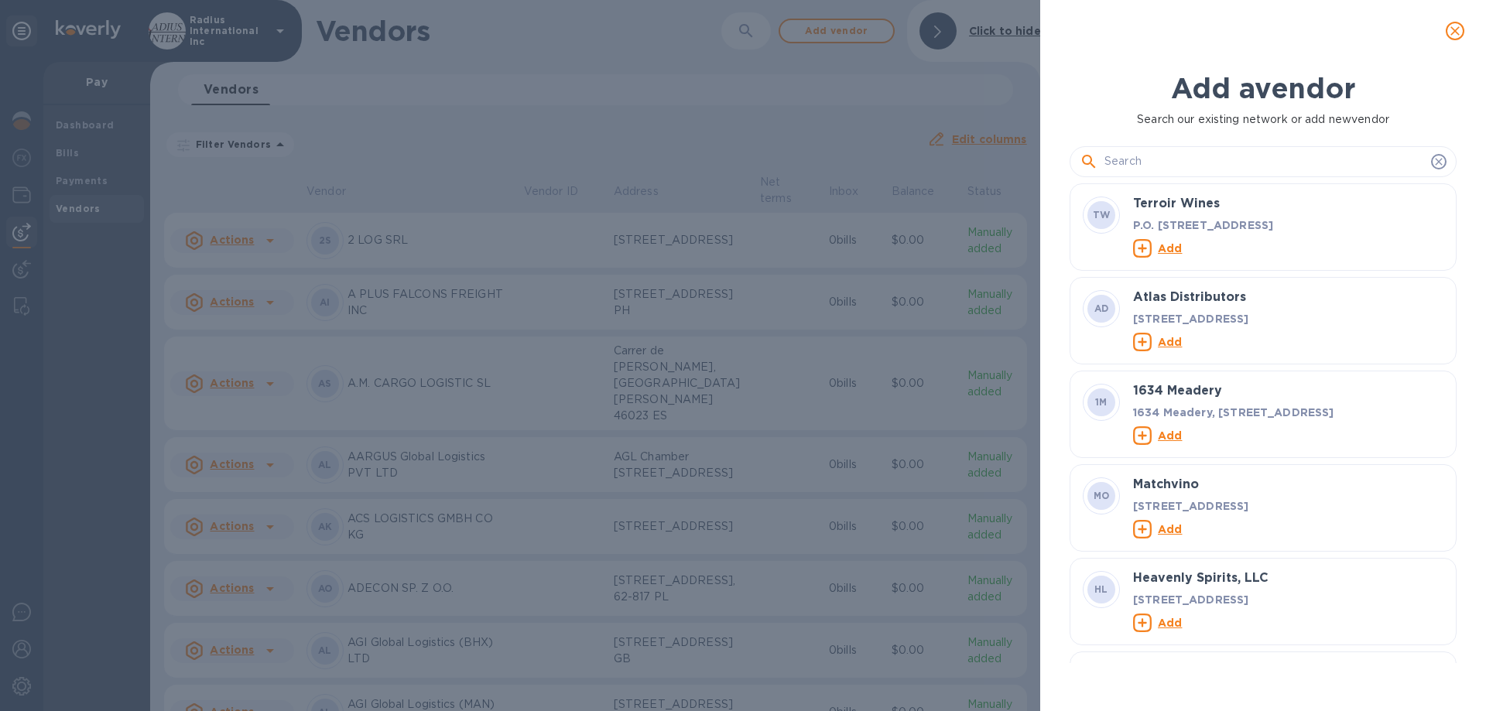
click at [1455, 26] on icon "close" at bounding box center [1454, 30] width 15 height 15
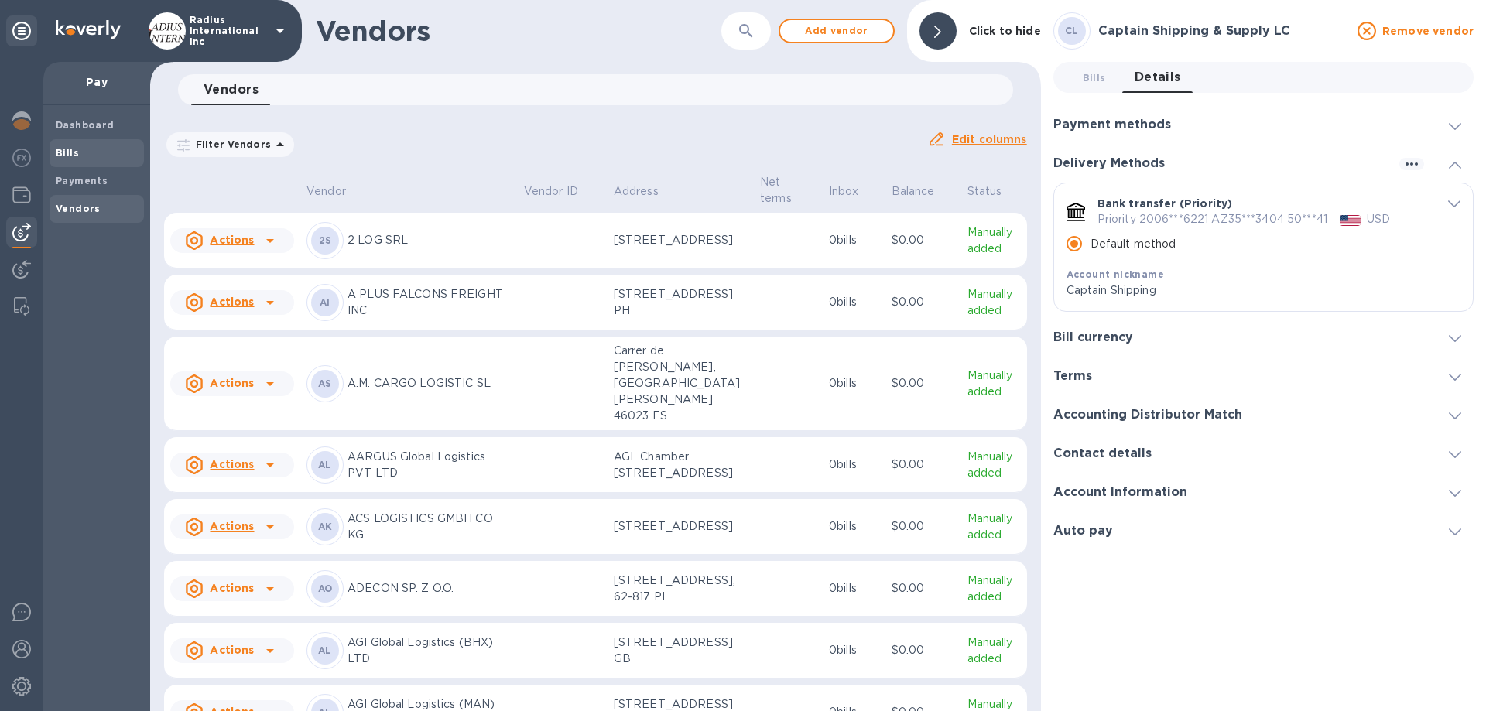
click at [72, 148] on b "Bills" at bounding box center [67, 153] width 23 height 12
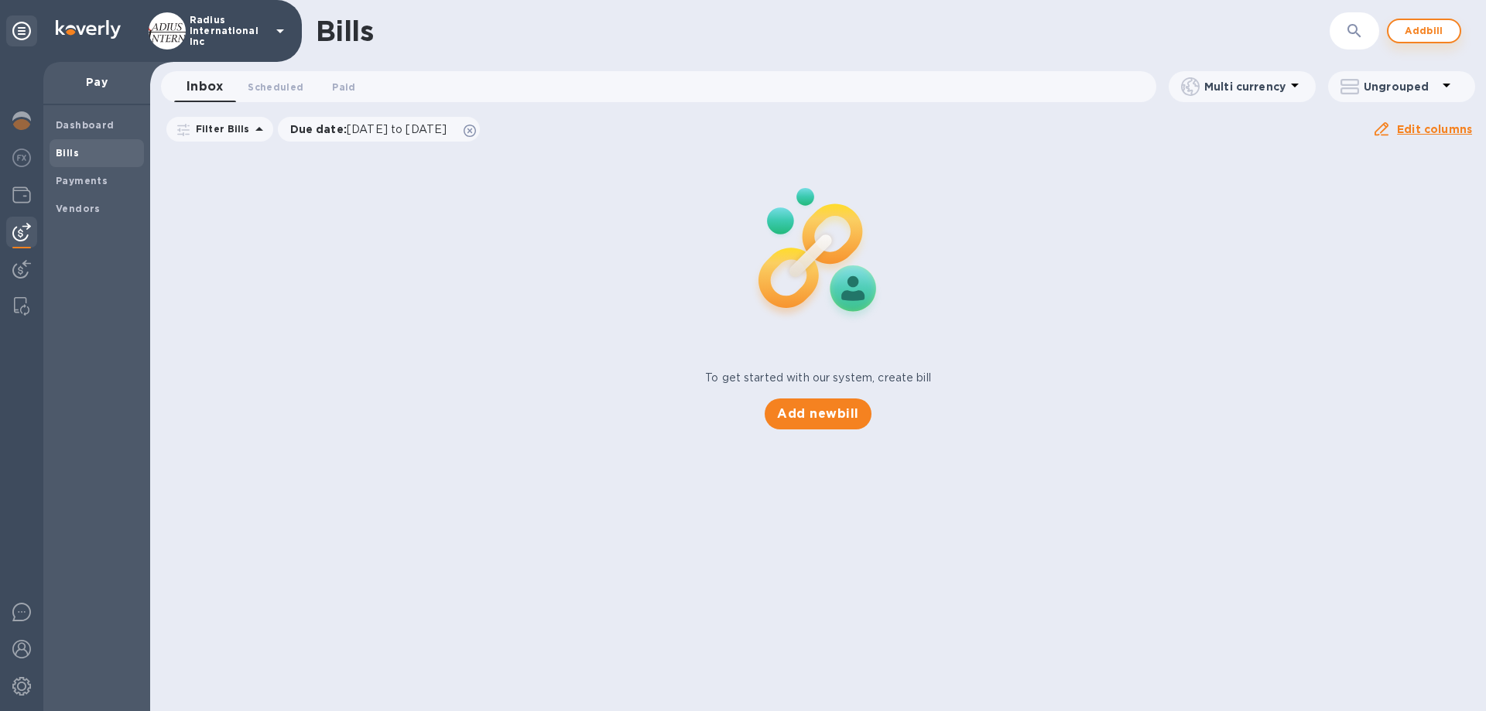
click at [1418, 27] on span "Add bill" at bounding box center [1424, 31] width 46 height 19
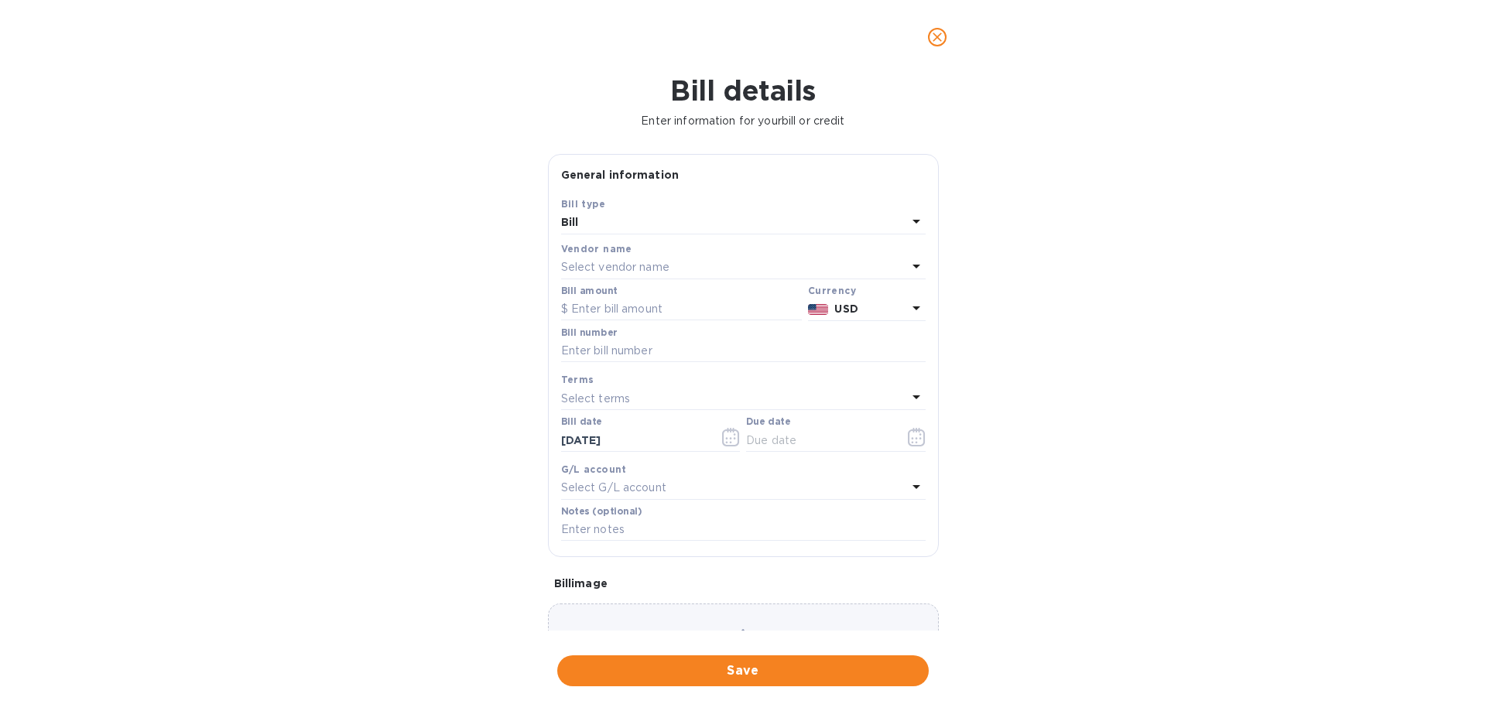
click at [612, 262] on p "Select vendor name" at bounding box center [615, 267] width 108 height 16
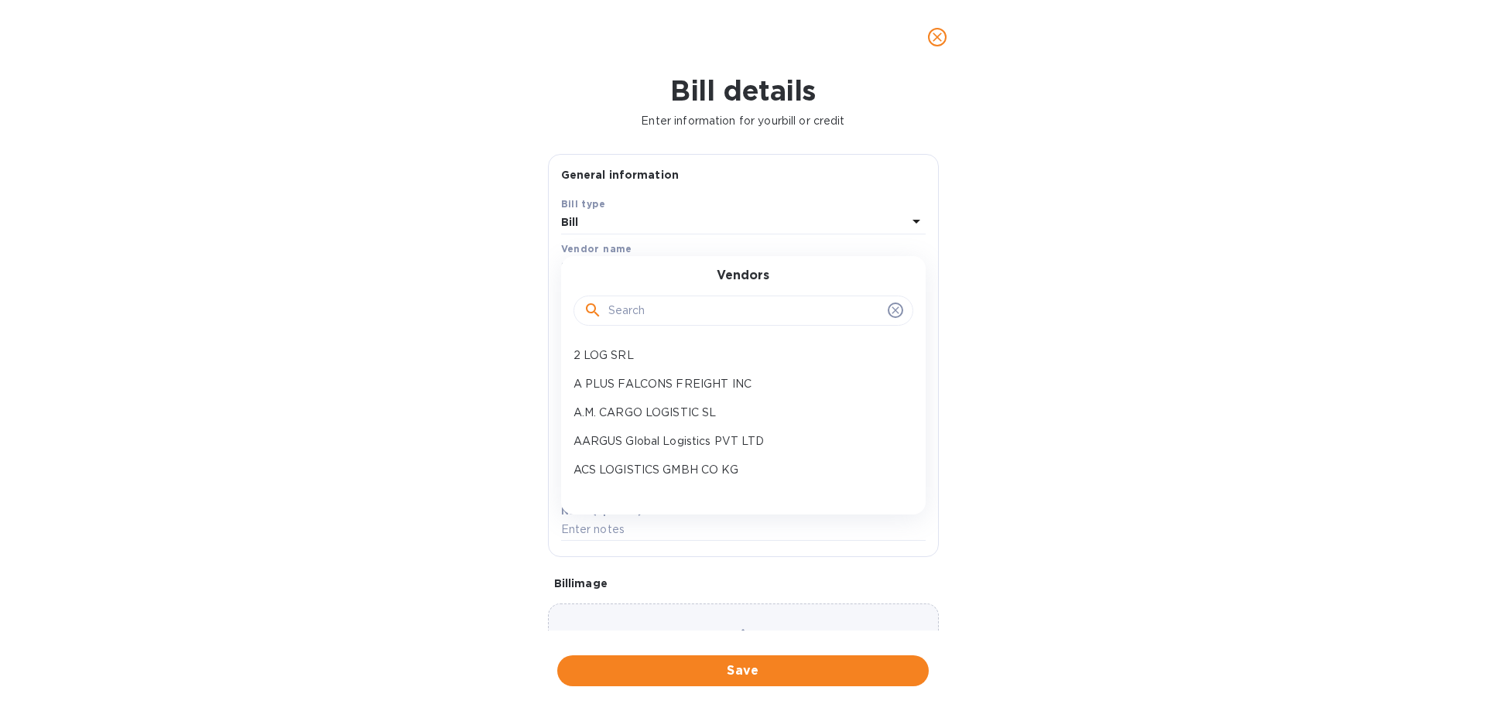
click at [650, 298] on div at bounding box center [743, 311] width 340 height 31
click at [698, 304] on input "text" at bounding box center [744, 311] width 273 height 23
type input "CAPTAIN"
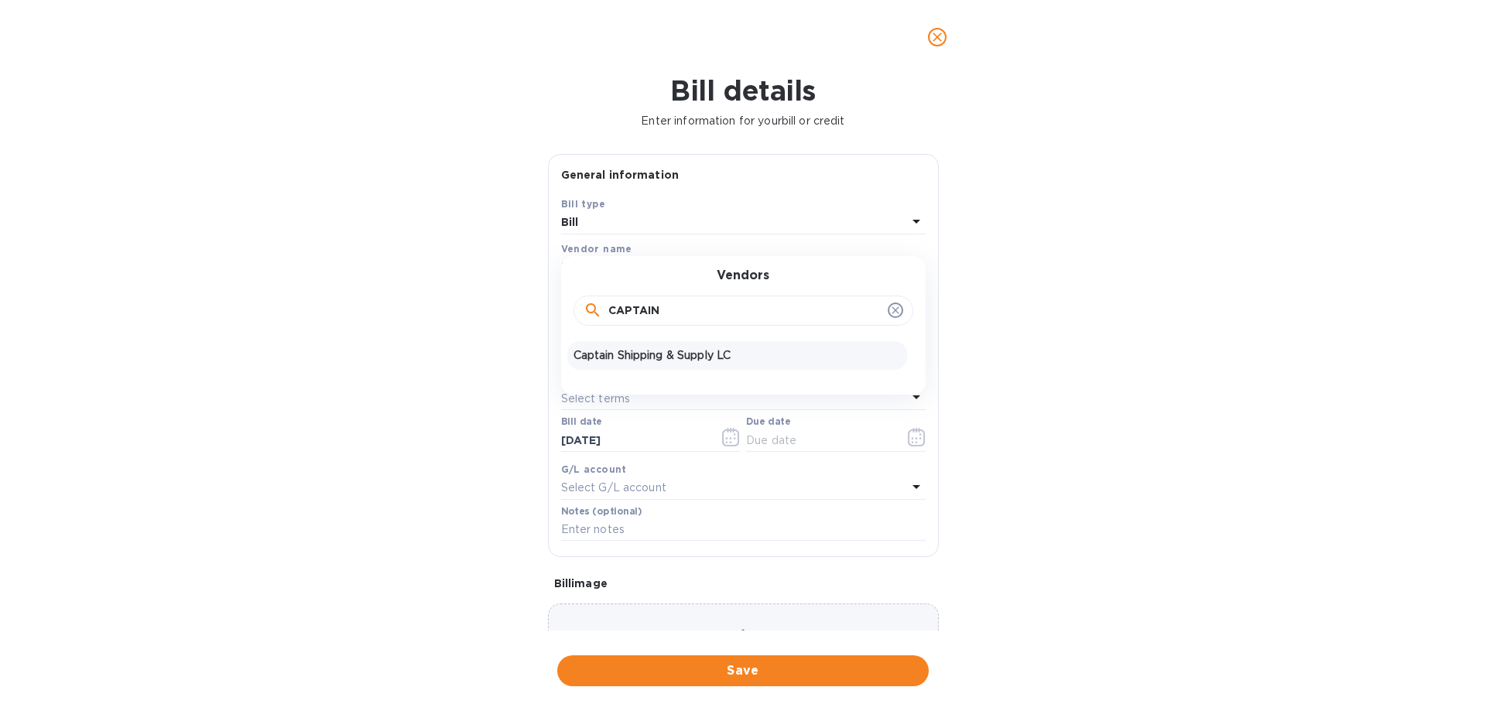
click at [745, 358] on p "Captain Shipping & Supply LC" at bounding box center [736, 355] width 327 height 16
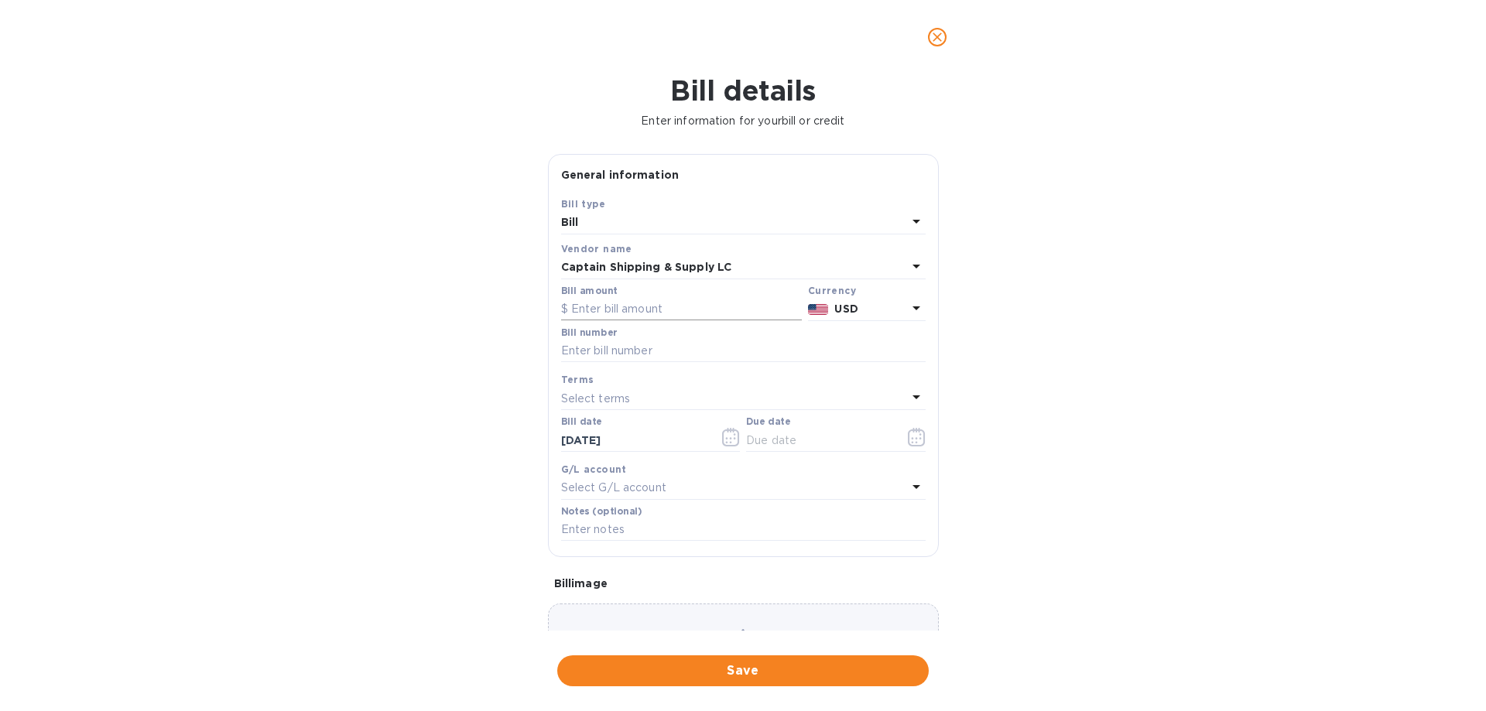
click at [656, 312] on input "text" at bounding box center [681, 309] width 241 height 23
type input "703"
click at [621, 352] on input "text" at bounding box center [743, 351] width 365 height 23
paste input "CA25-018"
type input "CA25-018"
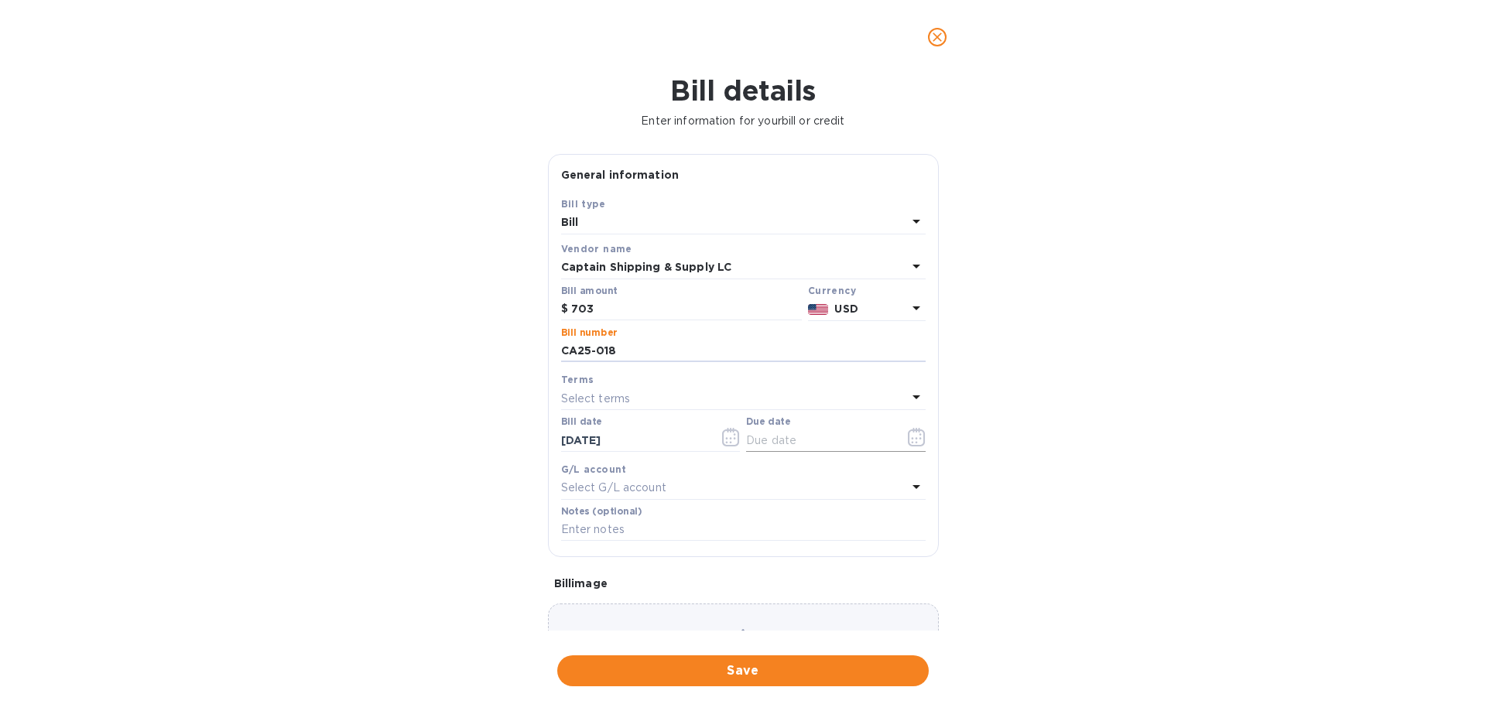
click at [779, 439] on input "text" at bounding box center [819, 440] width 146 height 23
click at [908, 437] on icon "button" at bounding box center [917, 437] width 18 height 19
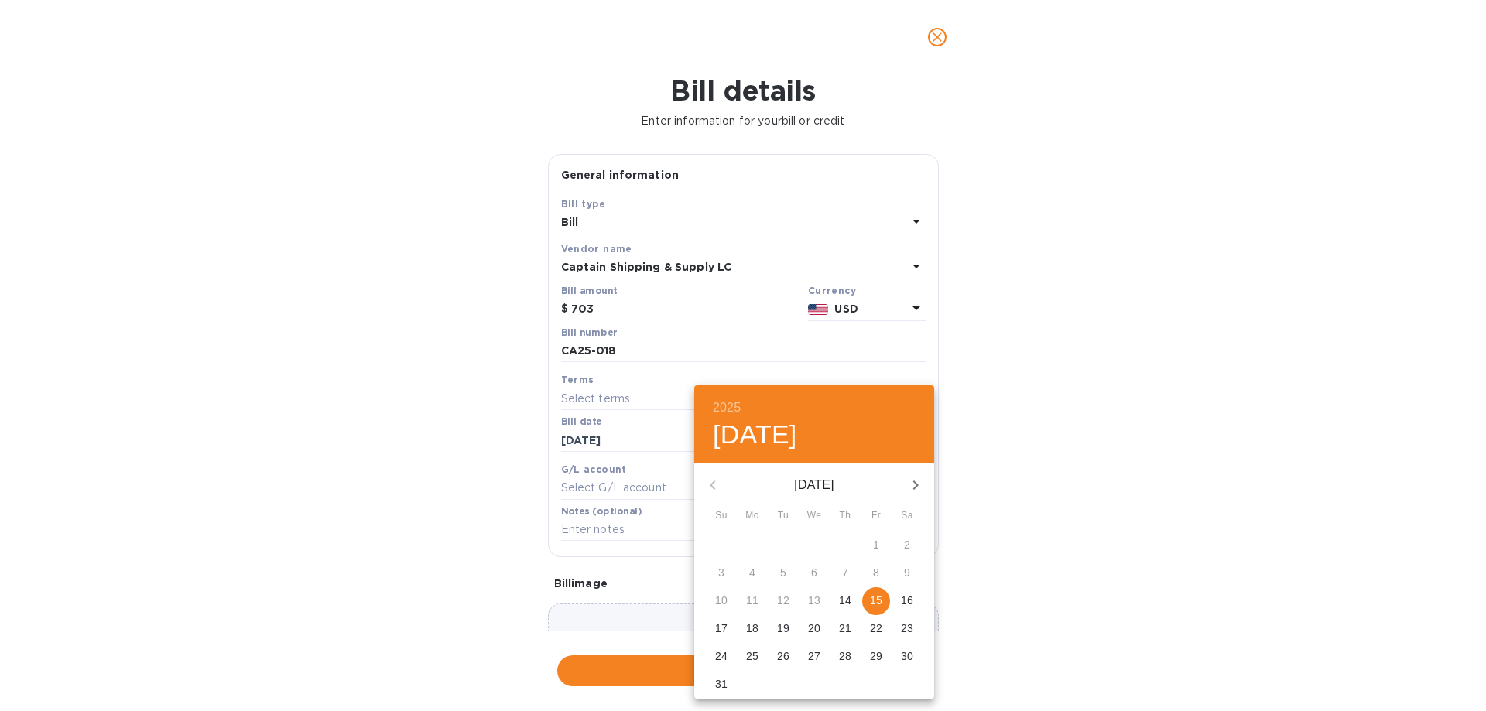
click at [886, 600] on span "15" at bounding box center [876, 600] width 28 height 15
type input "[DATE]"
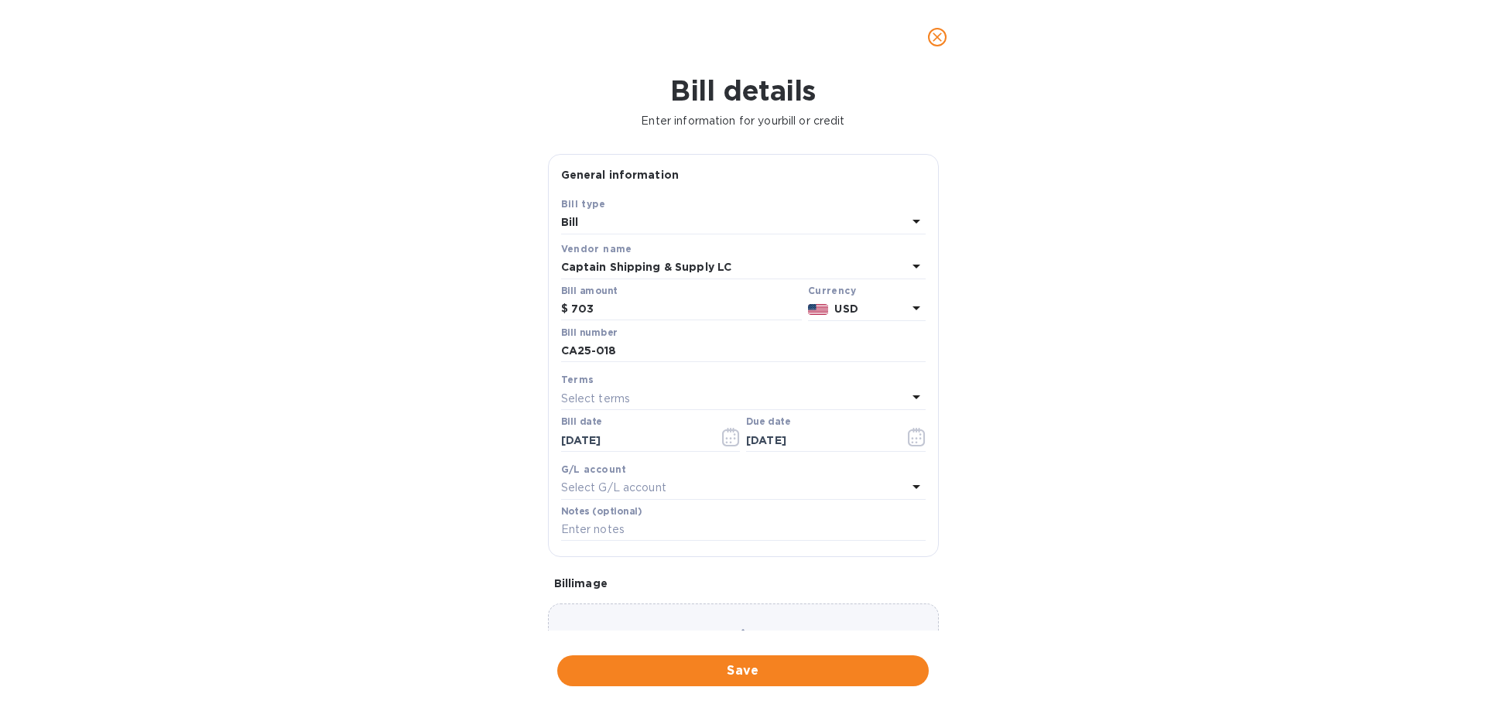
drag, startPoint x: 1005, startPoint y: 580, endPoint x: 709, endPoint y: 628, distance: 299.5
click at [1002, 580] on div "2025 Fri, Aug [DATE] Mo Tu We Th Fr Sa 27 28 29 30 31 1 2 3 4 5 6 7 8 9 10 11 1…" at bounding box center [743, 355] width 1486 height 711
click at [676, 666] on span "Save" at bounding box center [743, 671] width 347 height 19
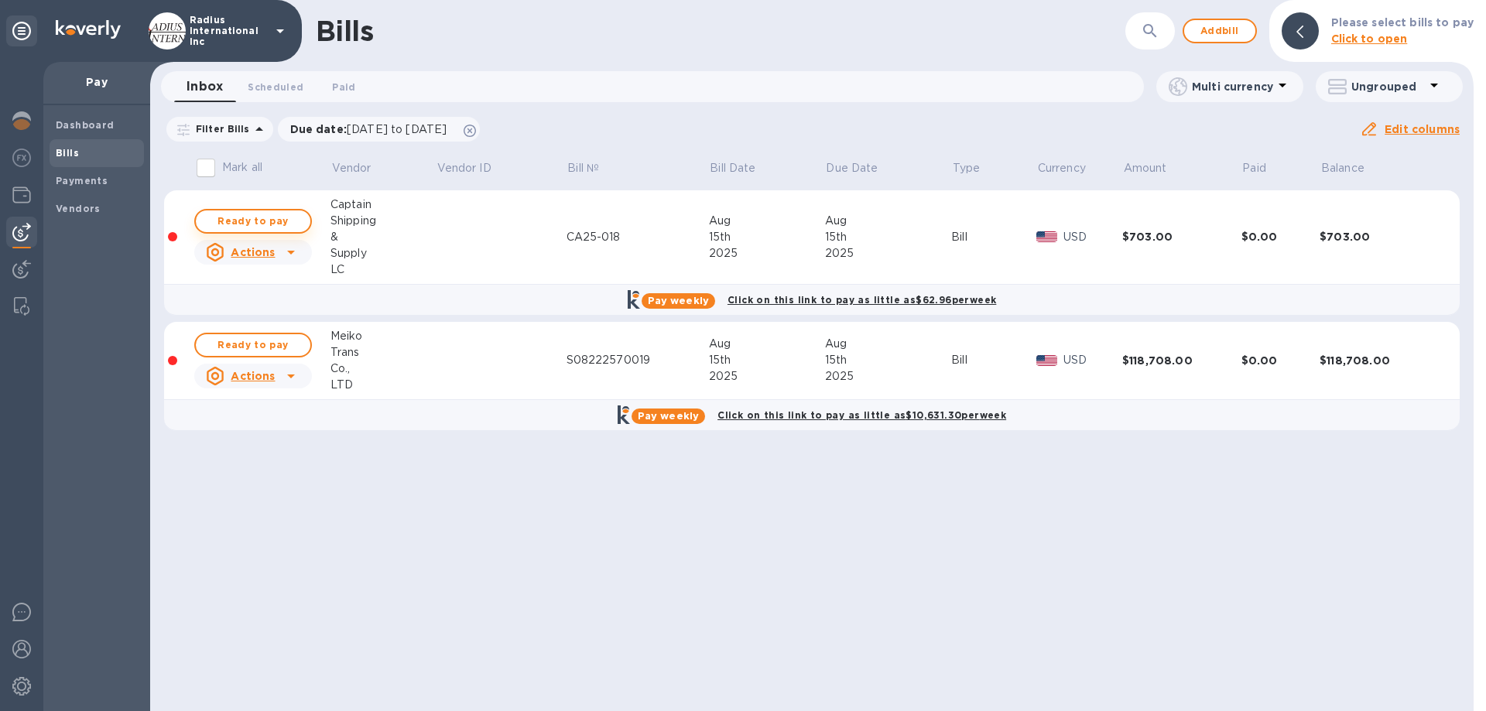
drag, startPoint x: 248, startPoint y: 215, endPoint x: 323, endPoint y: 252, distance: 82.7
click at [248, 215] on span "Ready to pay" at bounding box center [253, 221] width 90 height 19
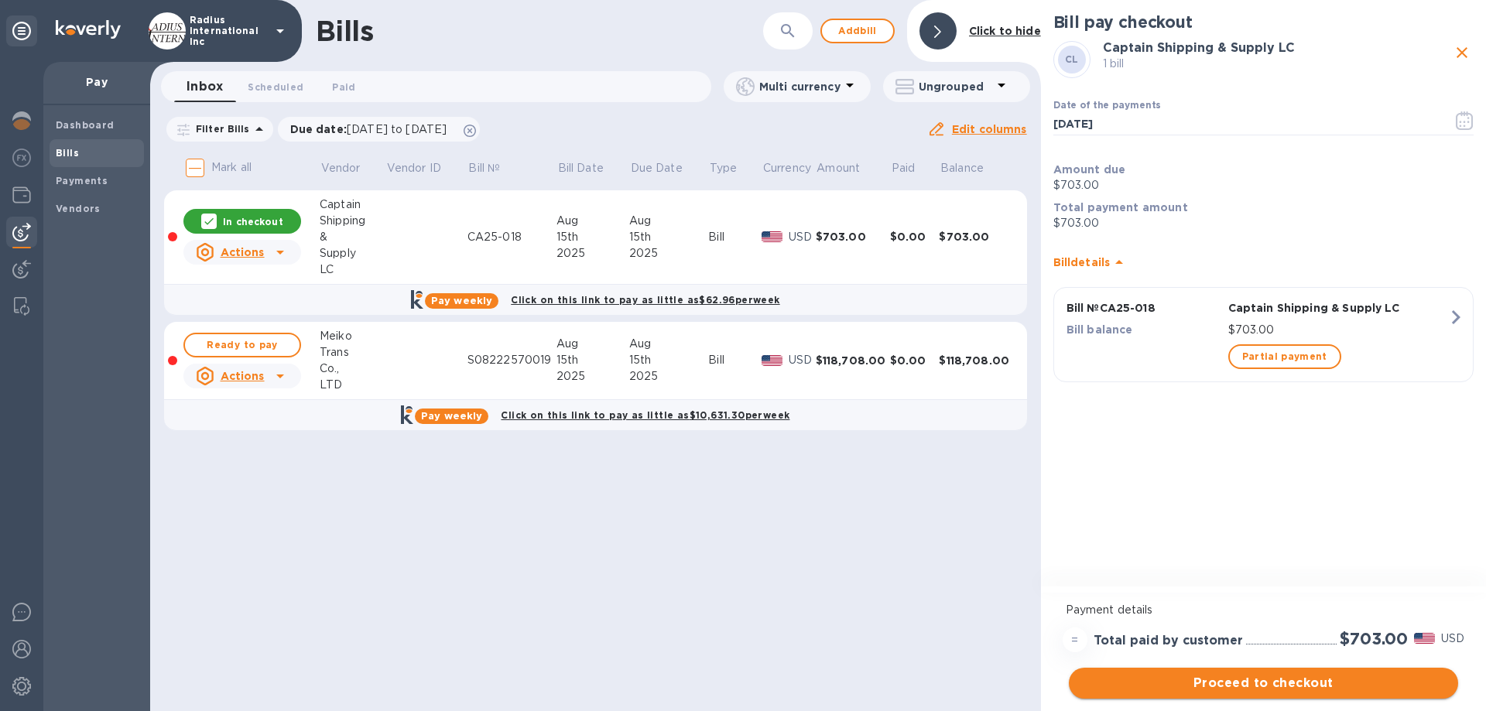
click at [1271, 673] on button "Proceed to checkout" at bounding box center [1263, 683] width 389 height 31
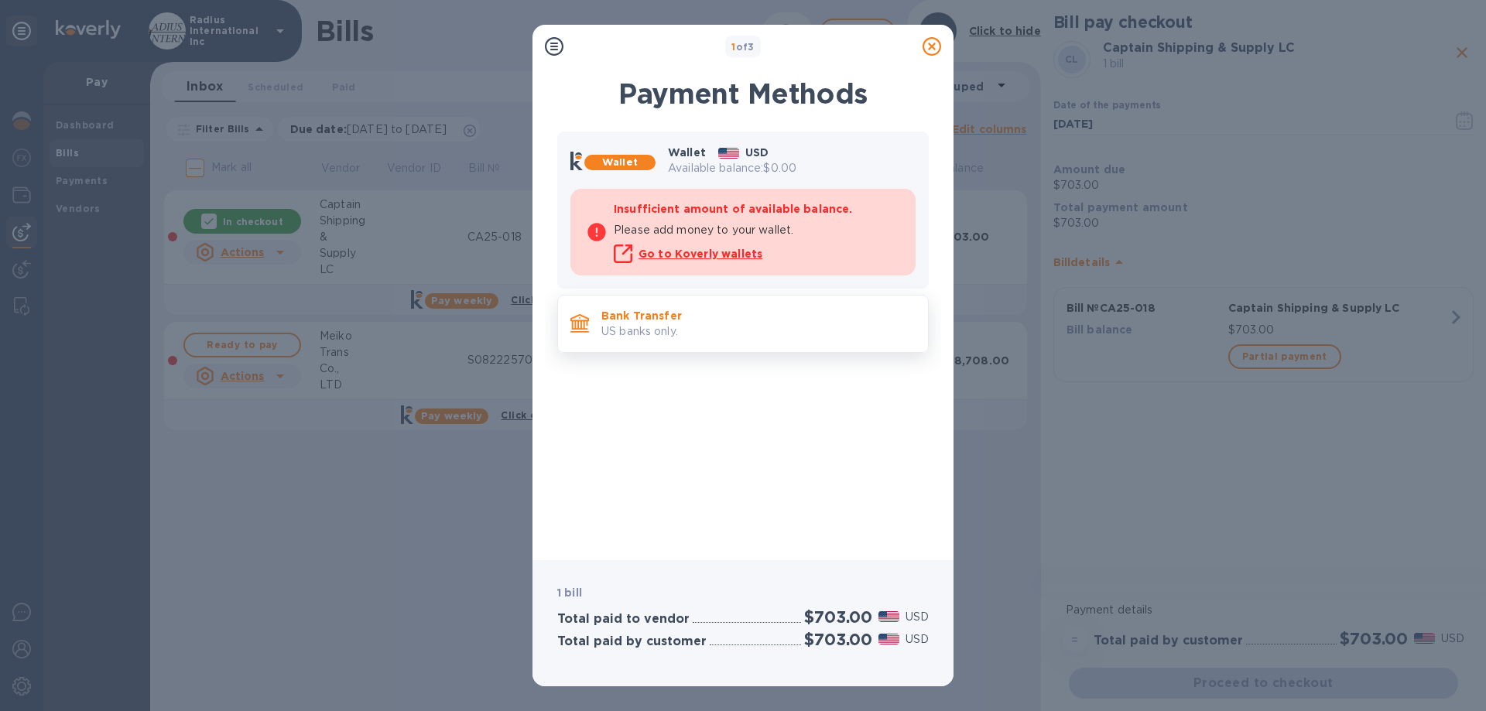
click at [700, 336] on p "US banks only." at bounding box center [758, 332] width 314 height 16
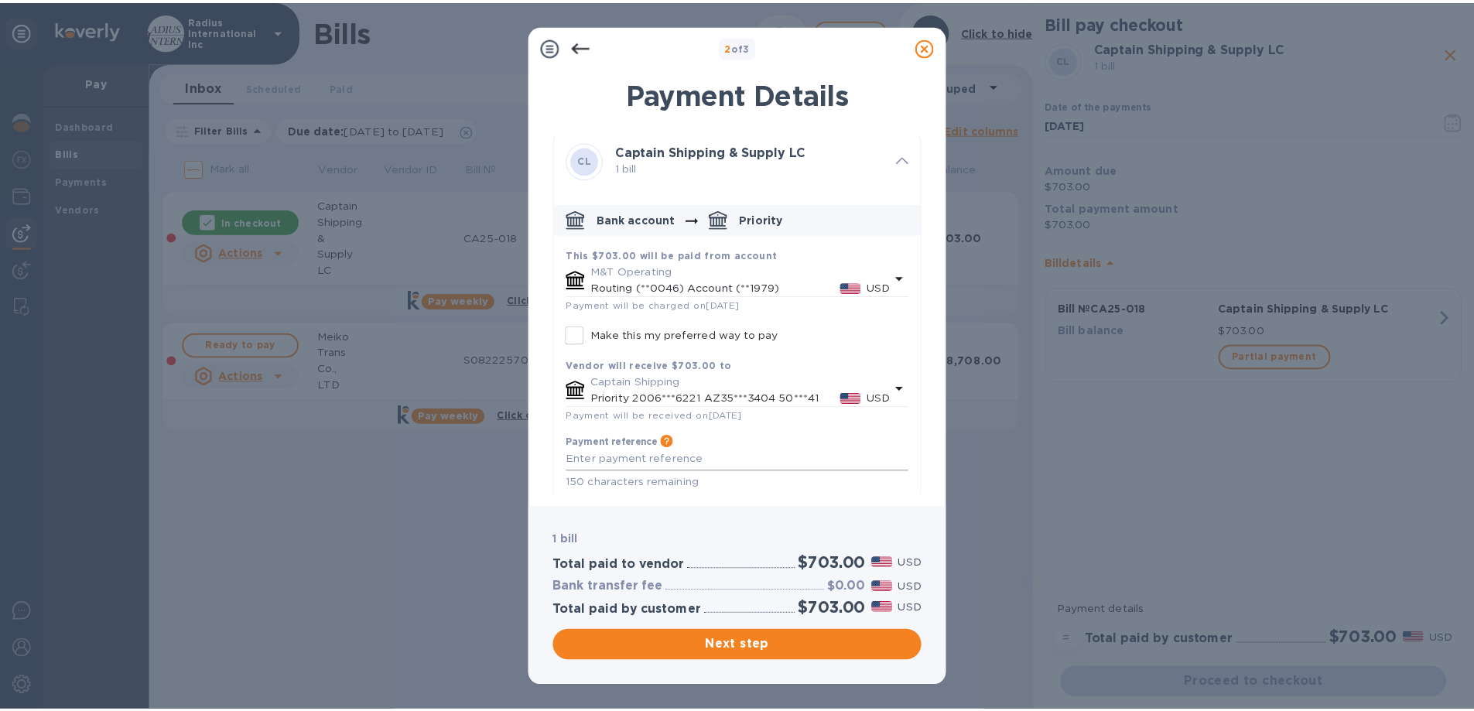
scroll to position [16, 0]
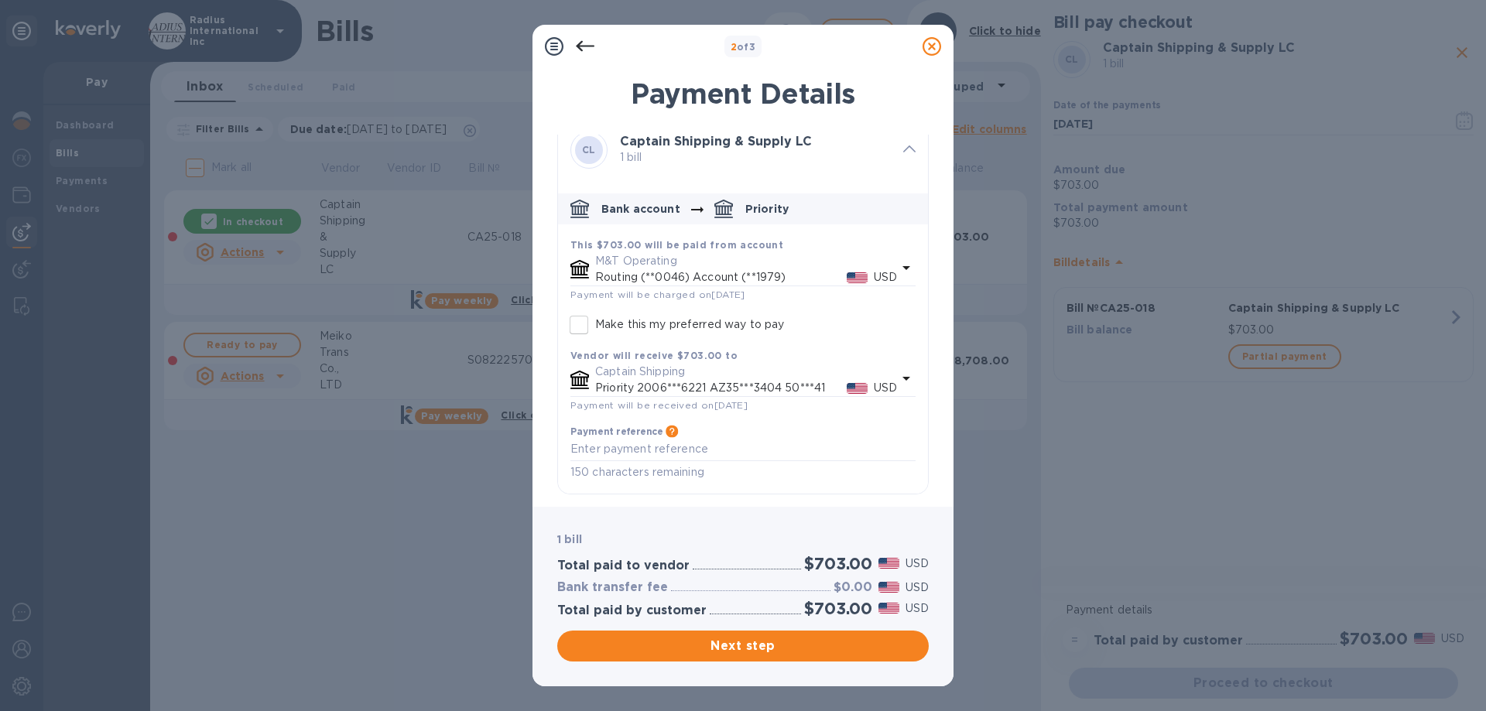
click at [625, 320] on p "Make this my preferred way to pay" at bounding box center [689, 325] width 189 height 16
click at [577, 323] on input "Make this my preferred way to pay" at bounding box center [579, 325] width 33 height 33
checkbox input "true"
drag, startPoint x: 779, startPoint y: 640, endPoint x: 796, endPoint y: 636, distance: 16.7
click at [781, 639] on span "Next step" at bounding box center [743, 646] width 347 height 19
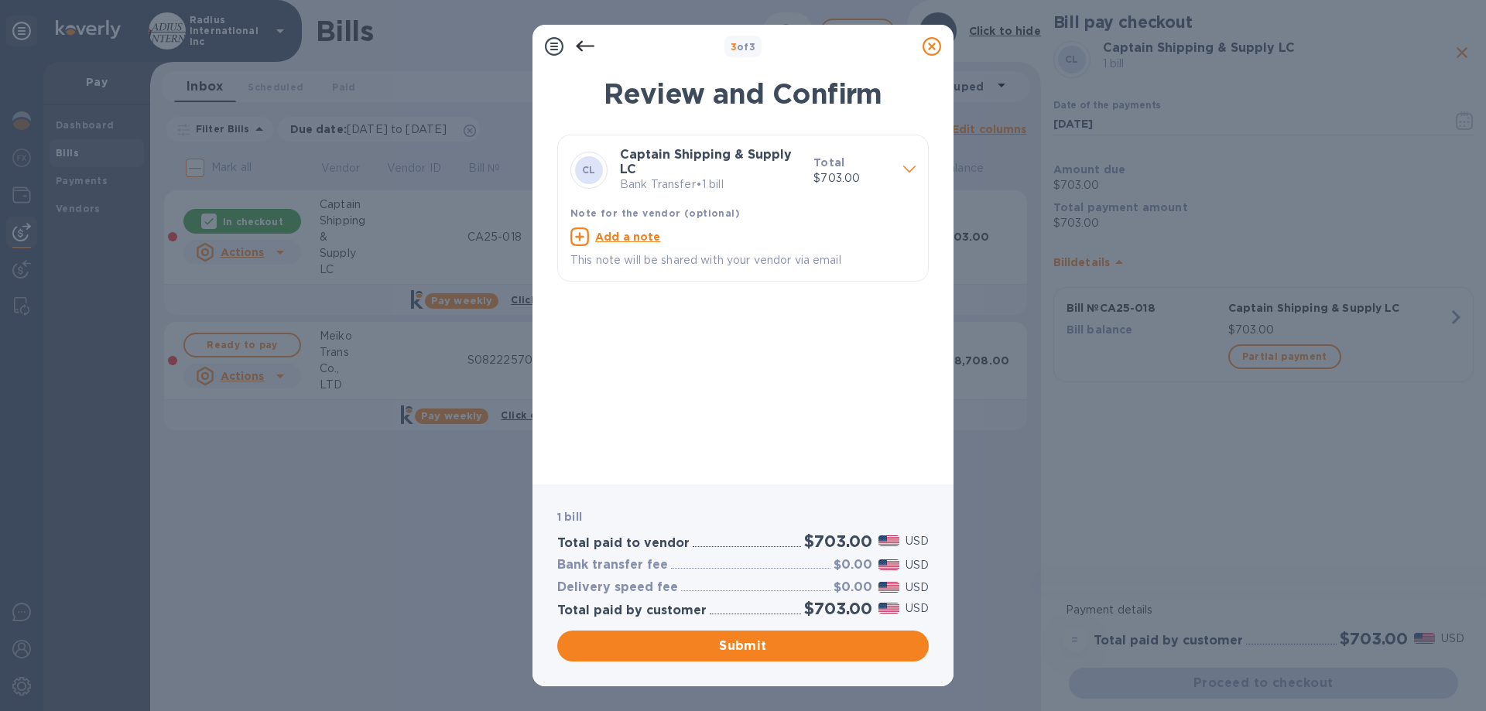
drag, startPoint x: 779, startPoint y: 647, endPoint x: 718, endPoint y: 660, distance: 62.5
click at [779, 644] on span "Submit" at bounding box center [743, 646] width 347 height 19
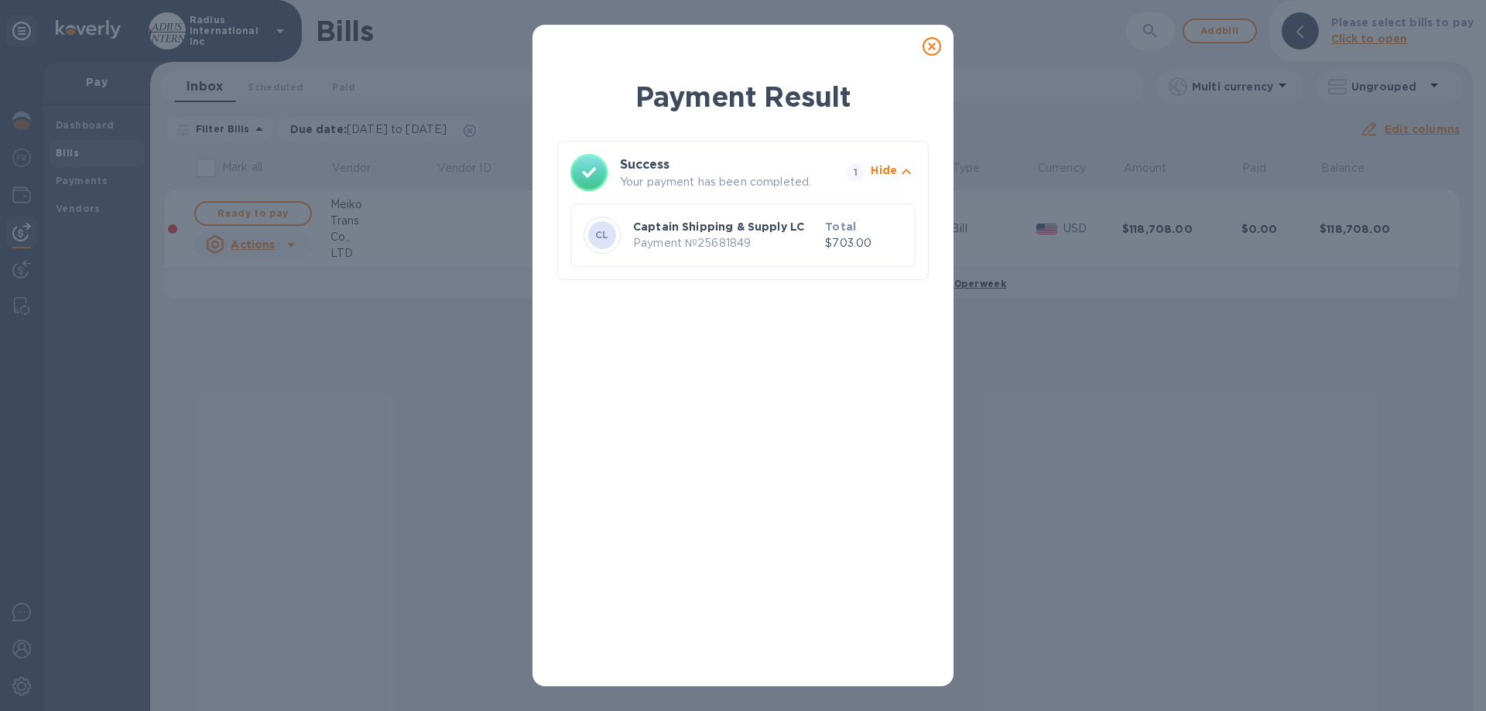
drag, startPoint x: 929, startPoint y: 50, endPoint x: 1090, endPoint y: 53, distance: 161.8
click at [929, 50] on icon at bounding box center [932, 46] width 19 height 19
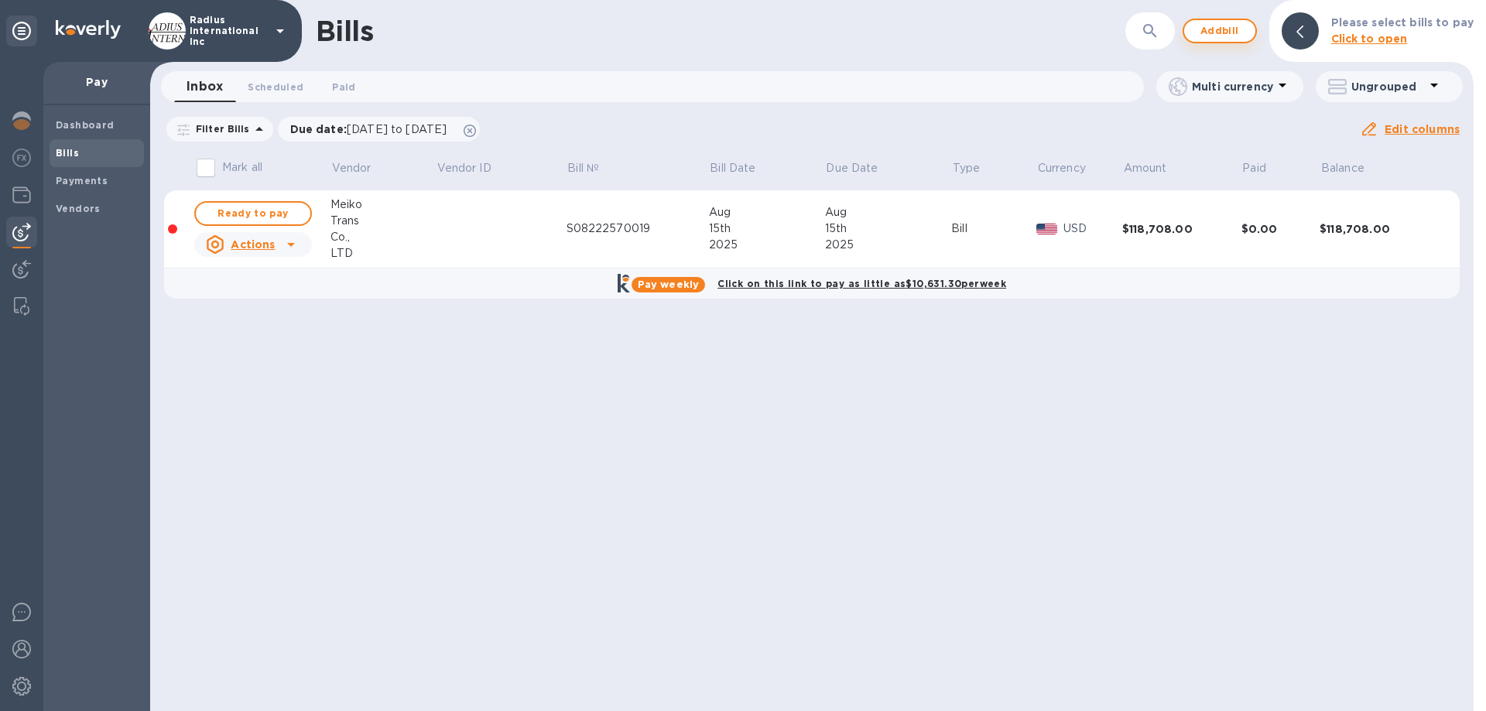
click at [1222, 31] on span "Add bill" at bounding box center [1219, 31] width 46 height 19
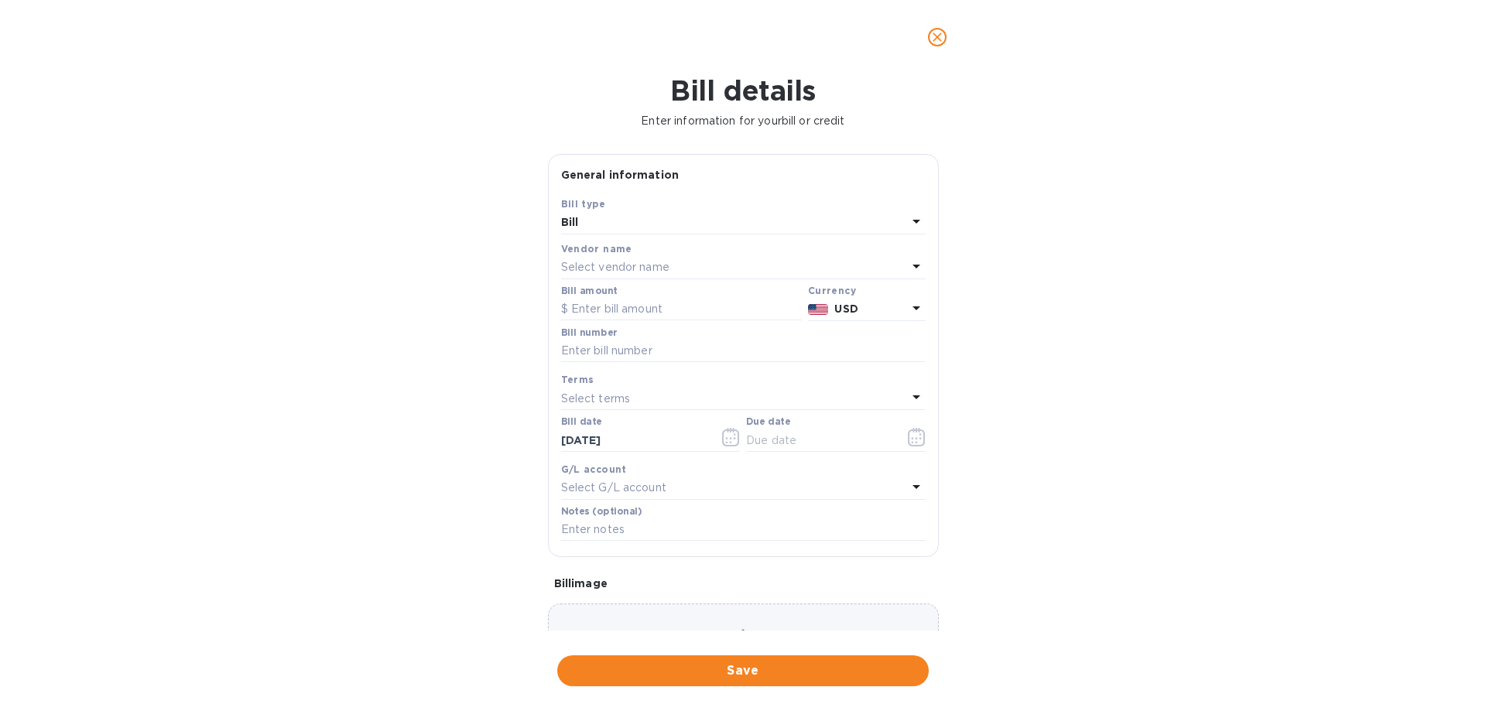
click at [627, 266] on p "Select vendor name" at bounding box center [615, 267] width 108 height 16
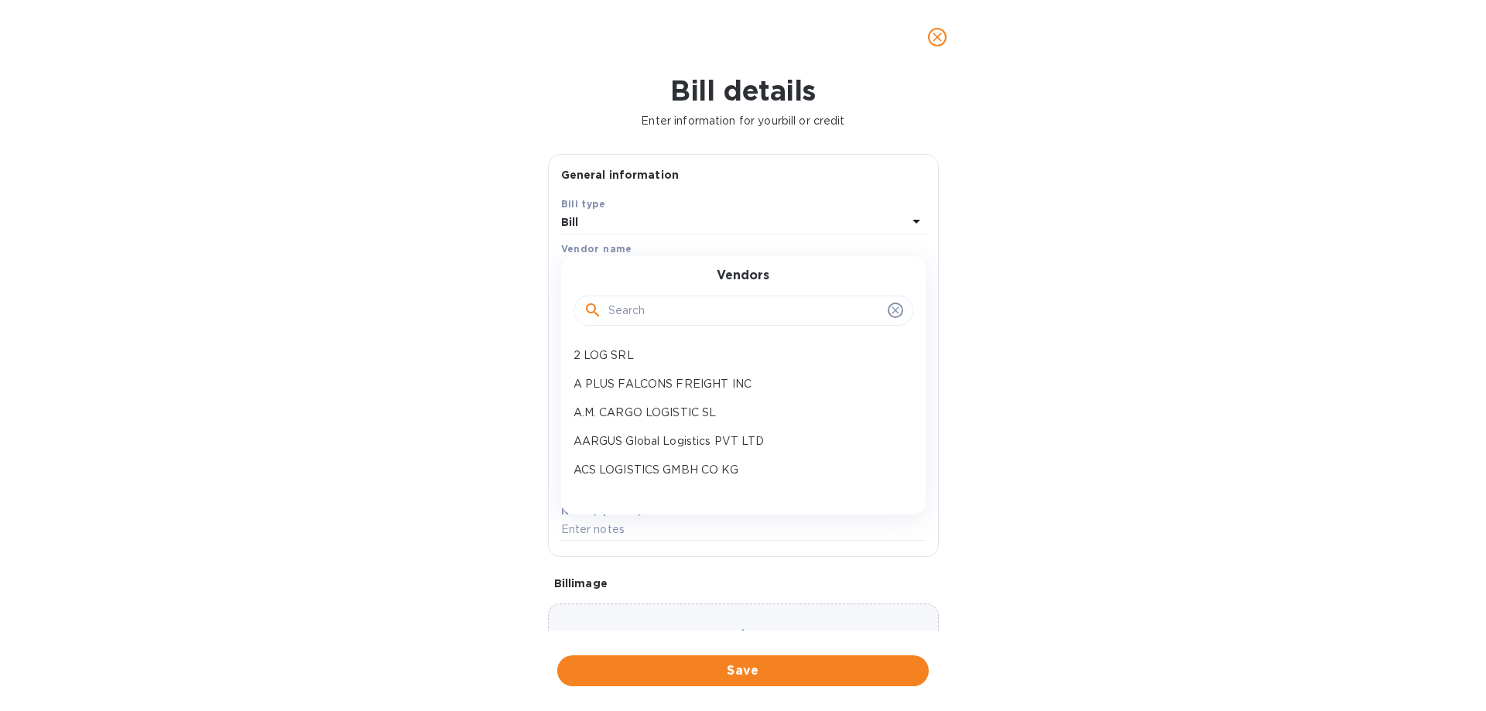
drag, startPoint x: 682, startPoint y: 303, endPoint x: 690, endPoint y: 313, distance: 12.1
click at [683, 306] on input "text" at bounding box center [744, 311] width 273 height 23
type input "lift"
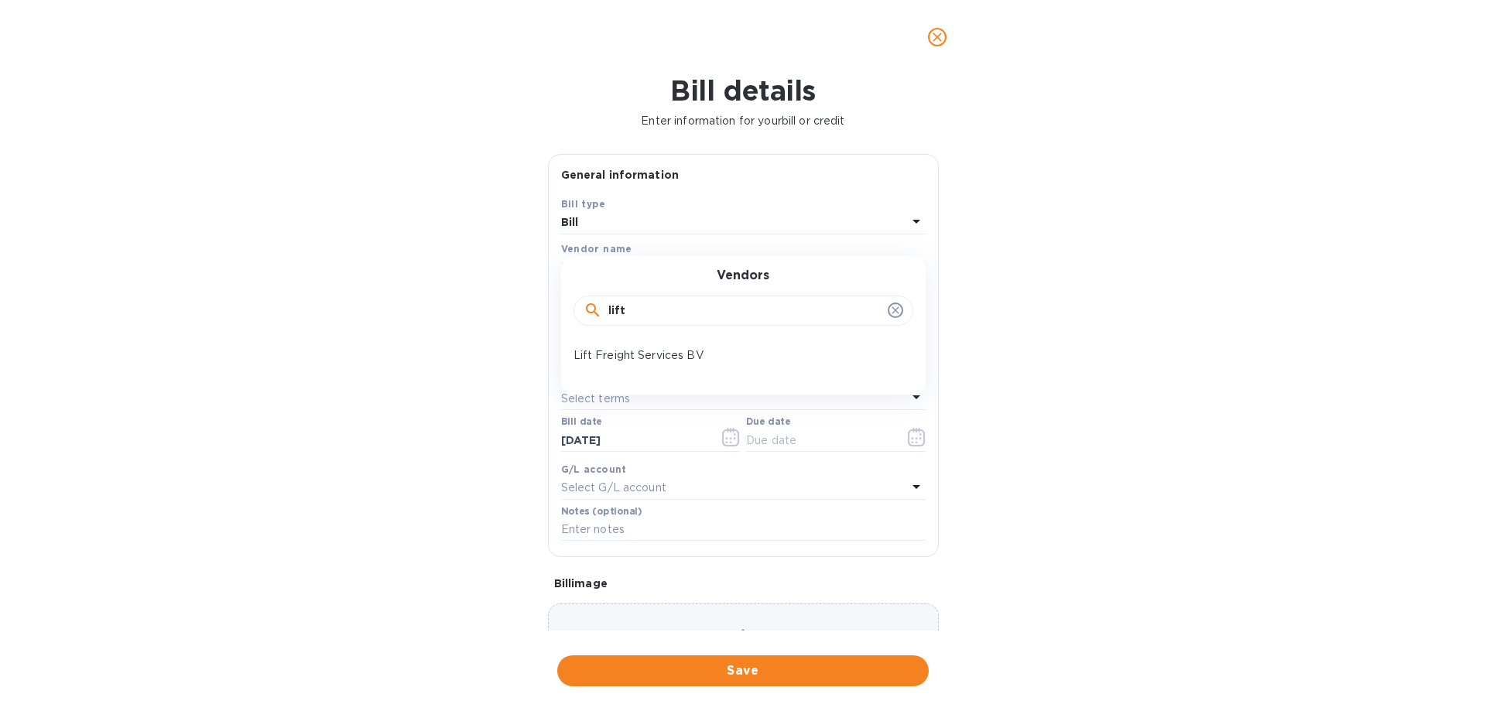
click at [665, 349] on p "Lift Freight Services BV" at bounding box center [736, 355] width 327 height 16
click at [655, 308] on input "text" at bounding box center [681, 309] width 241 height 23
click at [839, 303] on b "USD" at bounding box center [845, 309] width 23 height 12
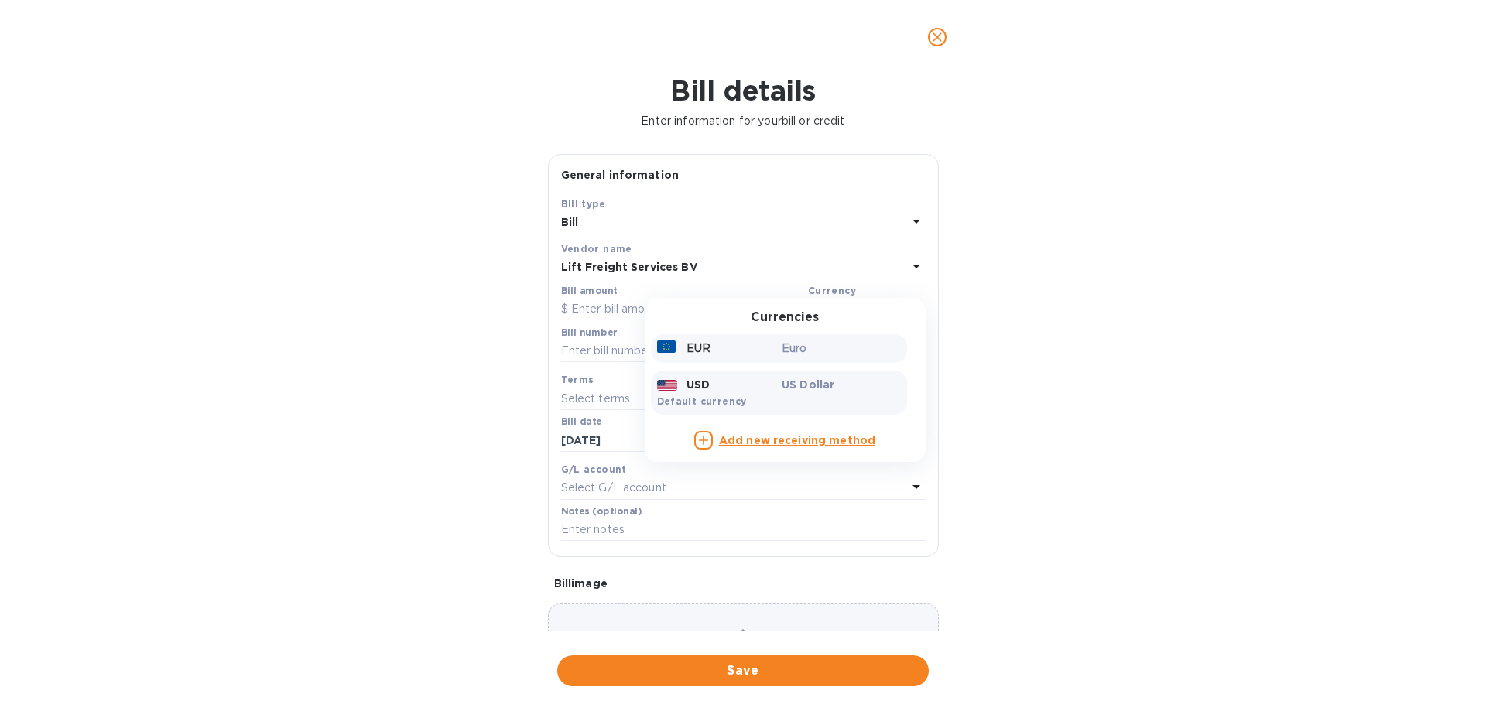
click at [793, 347] on p "Euro" at bounding box center [841, 349] width 119 height 16
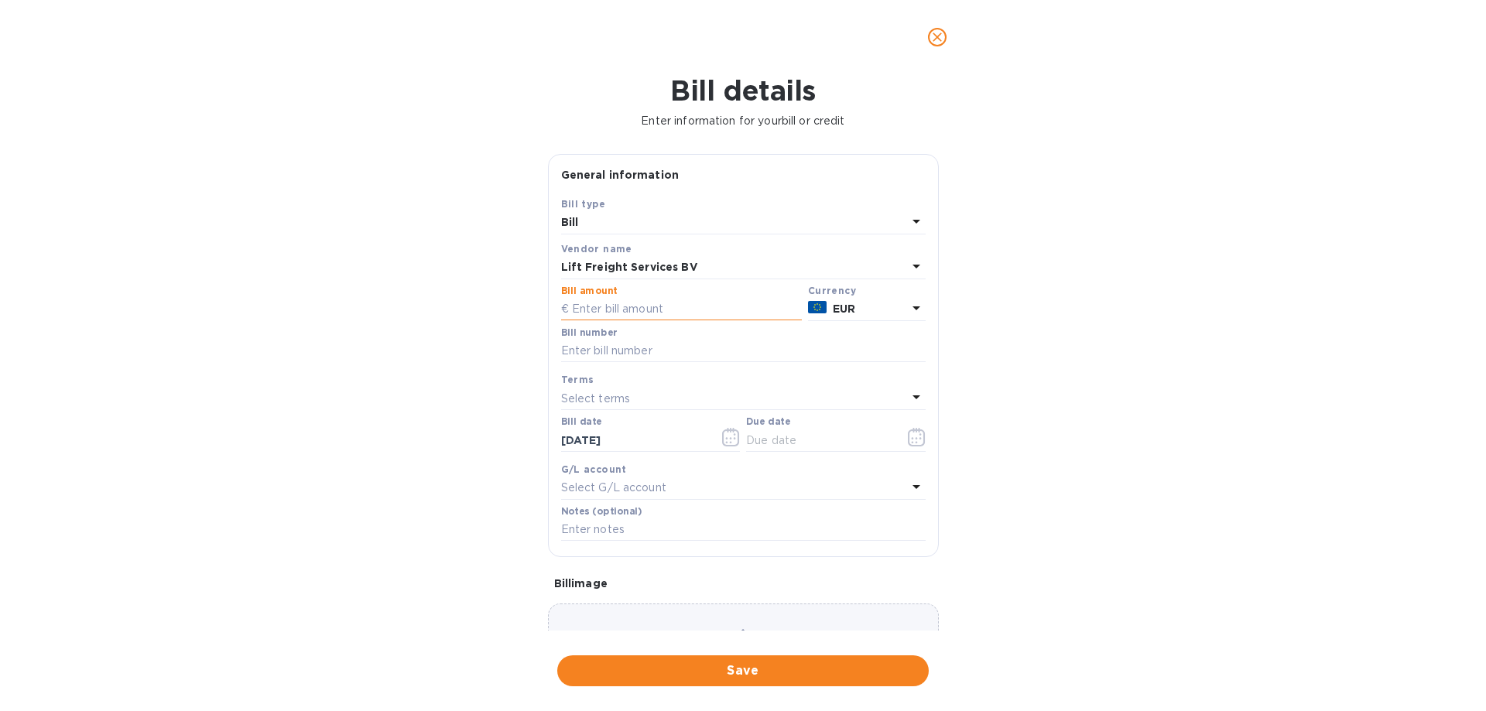
click at [682, 310] on input "text" at bounding box center [681, 309] width 241 height 23
click at [676, 309] on input "text" at bounding box center [681, 309] width 241 height 23
type input "2,420.93"
click at [649, 346] on input "text" at bounding box center [743, 351] width 365 height 23
type input "P"
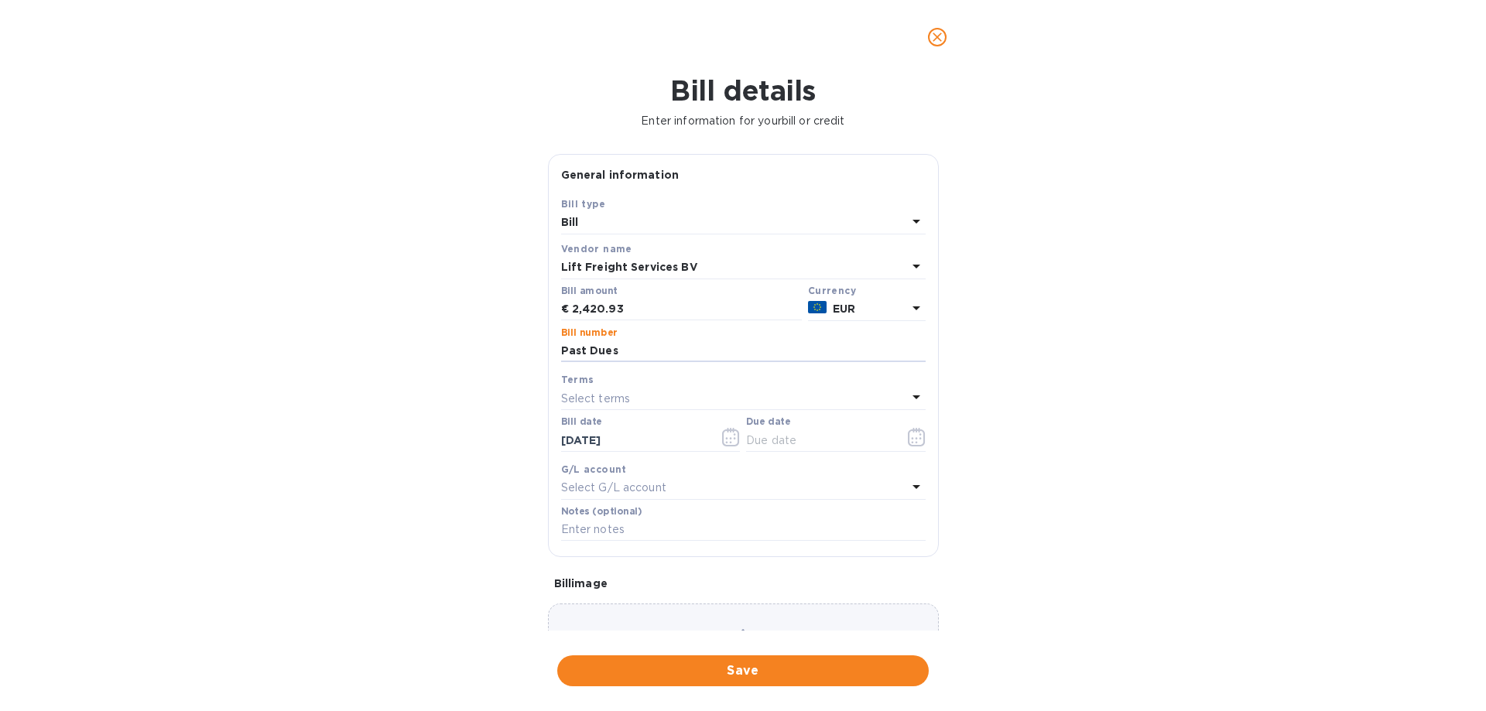
type input "Past Dues"
drag, startPoint x: 783, startPoint y: 436, endPoint x: 896, endPoint y: 437, distance: 113.0
click at [785, 436] on input "text" at bounding box center [819, 440] width 146 height 23
click at [912, 437] on icon "button" at bounding box center [917, 437] width 18 height 19
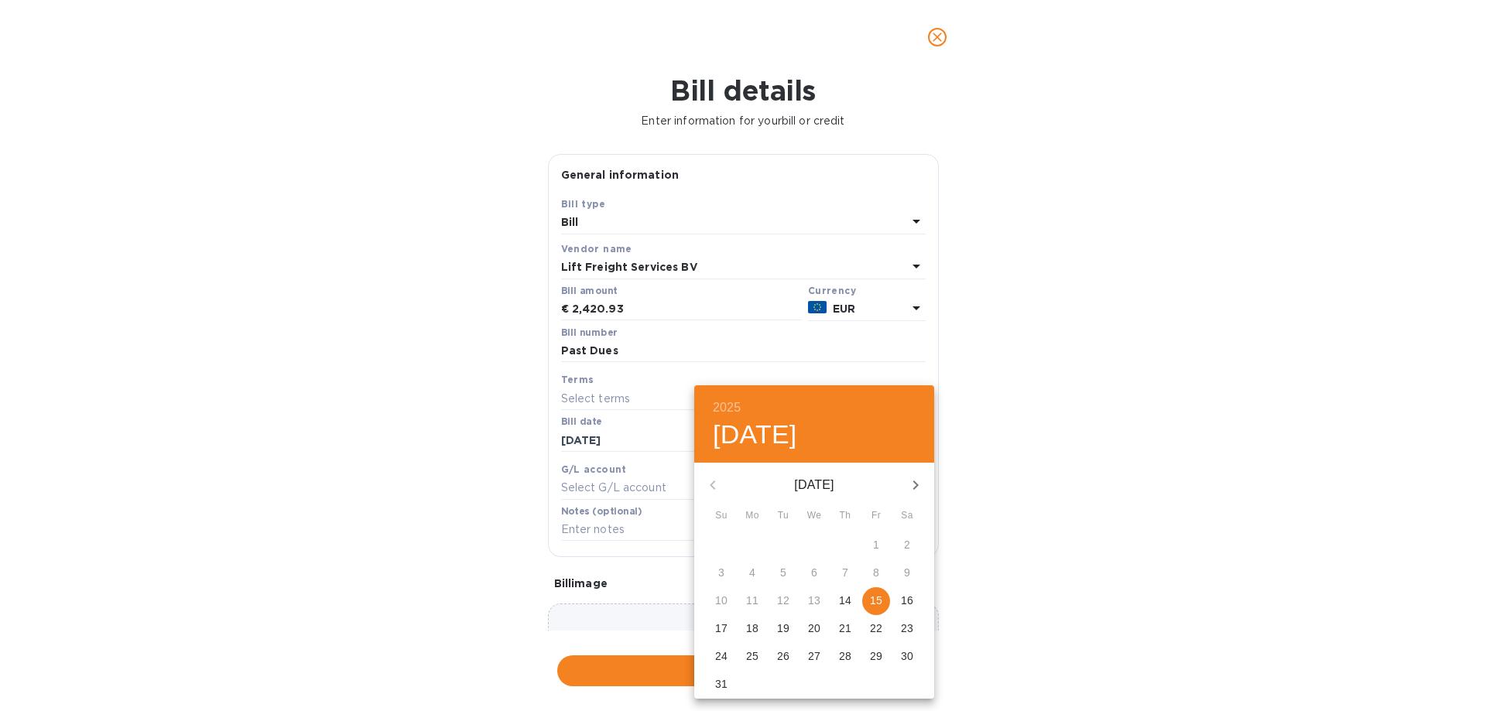
click at [873, 591] on button "15" at bounding box center [876, 601] width 28 height 28
type input "[DATE]"
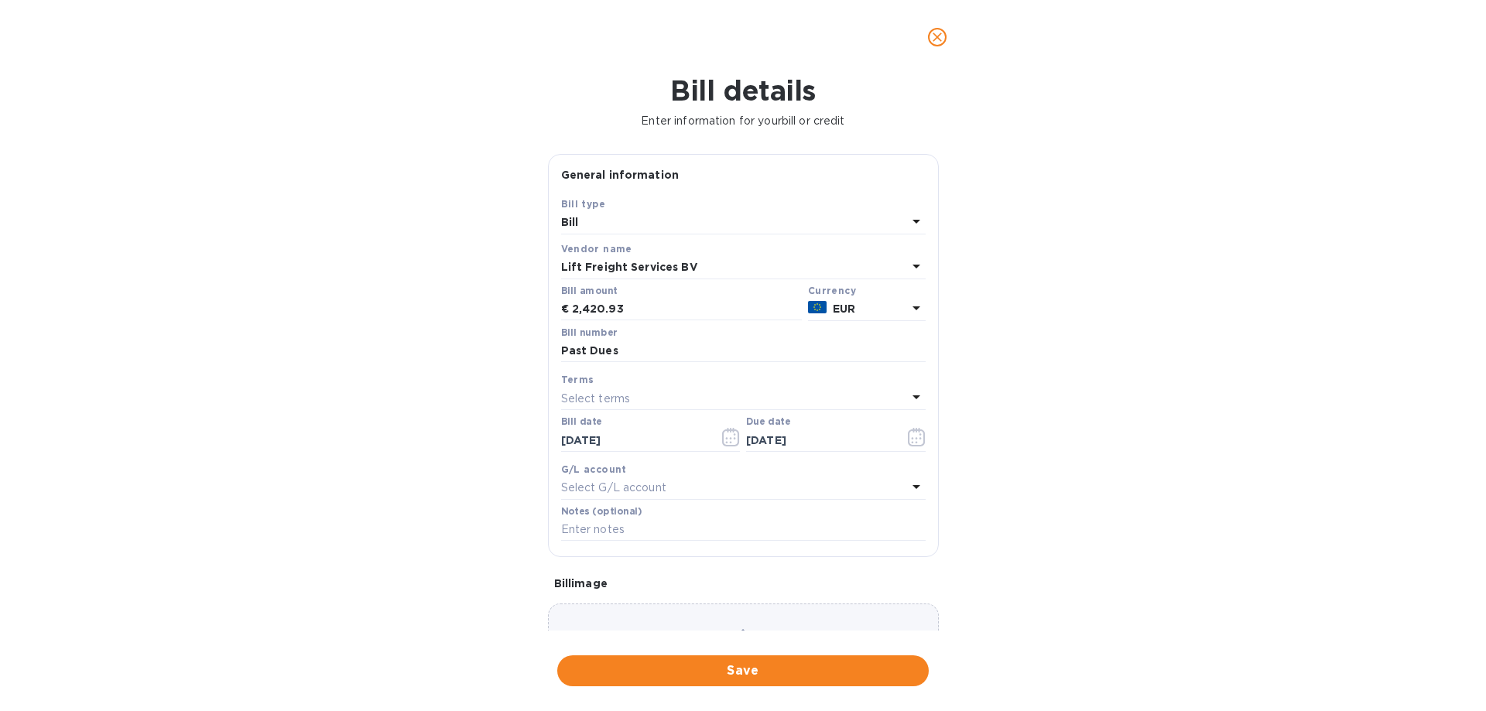
click at [1055, 598] on div "2025 Fri, Aug [DATE] Mo Tu We Th Fr Sa 27 28 29 30 31 1 2 3 4 5 6 7 8 9 10 11 1…" at bounding box center [743, 355] width 1486 height 711
click at [886, 649] on div "Bill details Enter information for your bill or credit General information Save…" at bounding box center [743, 392] width 1486 height 637
click at [879, 660] on button "Save" at bounding box center [742, 671] width 371 height 31
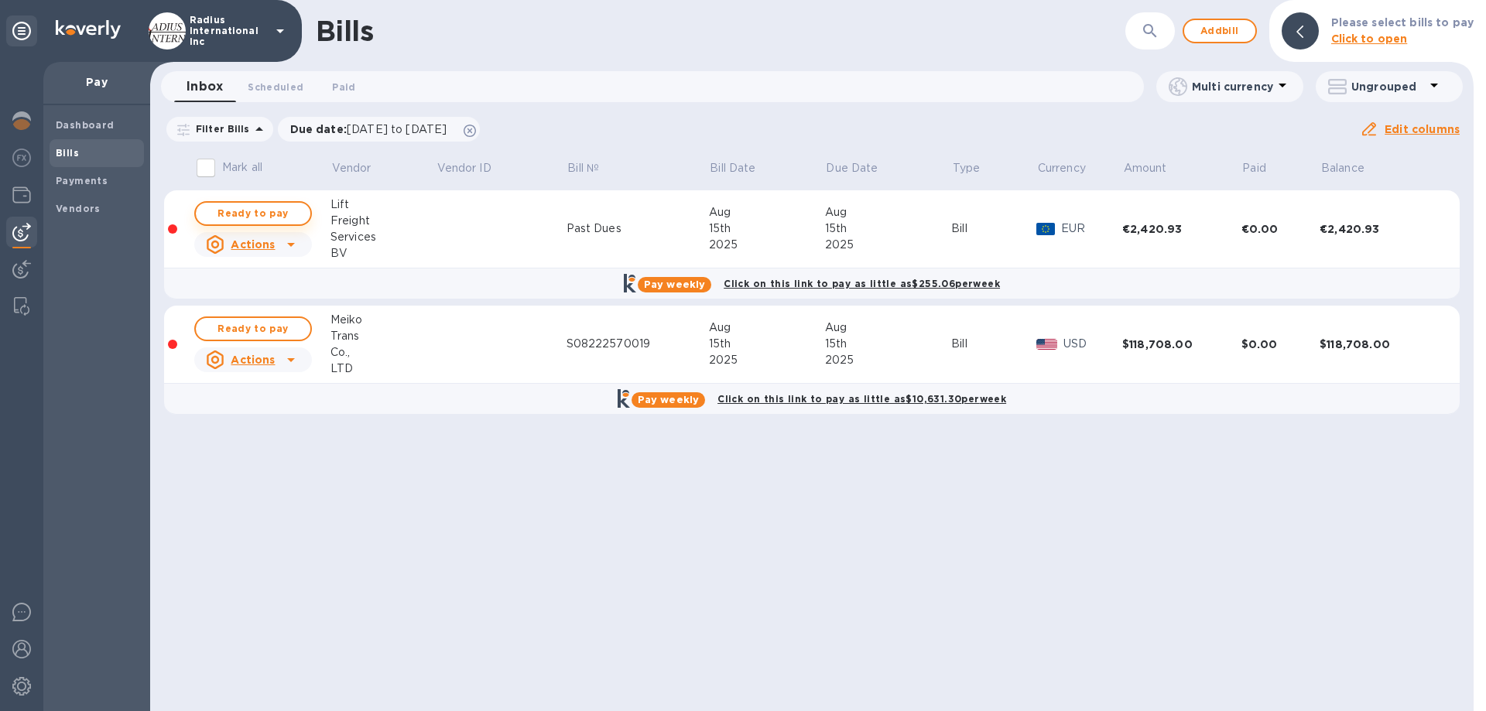
click at [266, 214] on span "Ready to pay" at bounding box center [253, 213] width 90 height 19
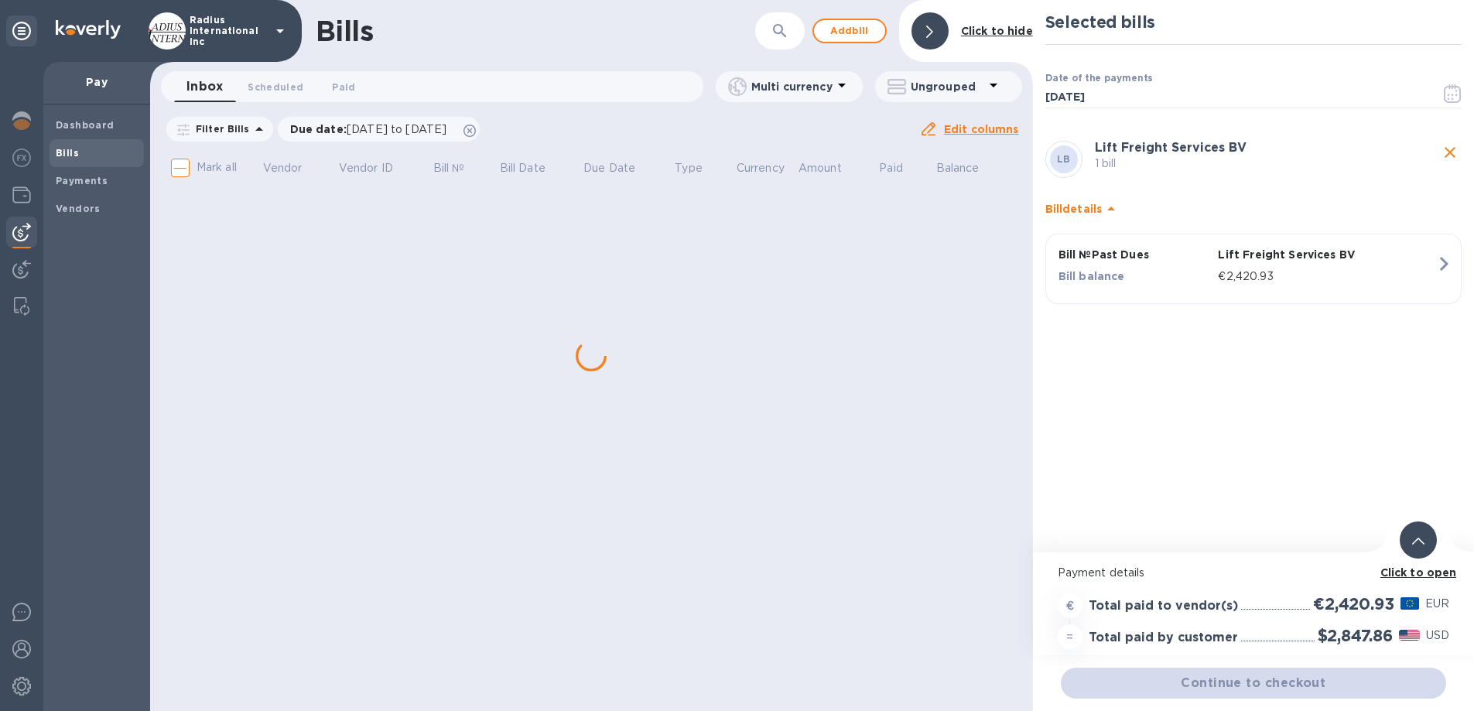
scroll to position [12, 0]
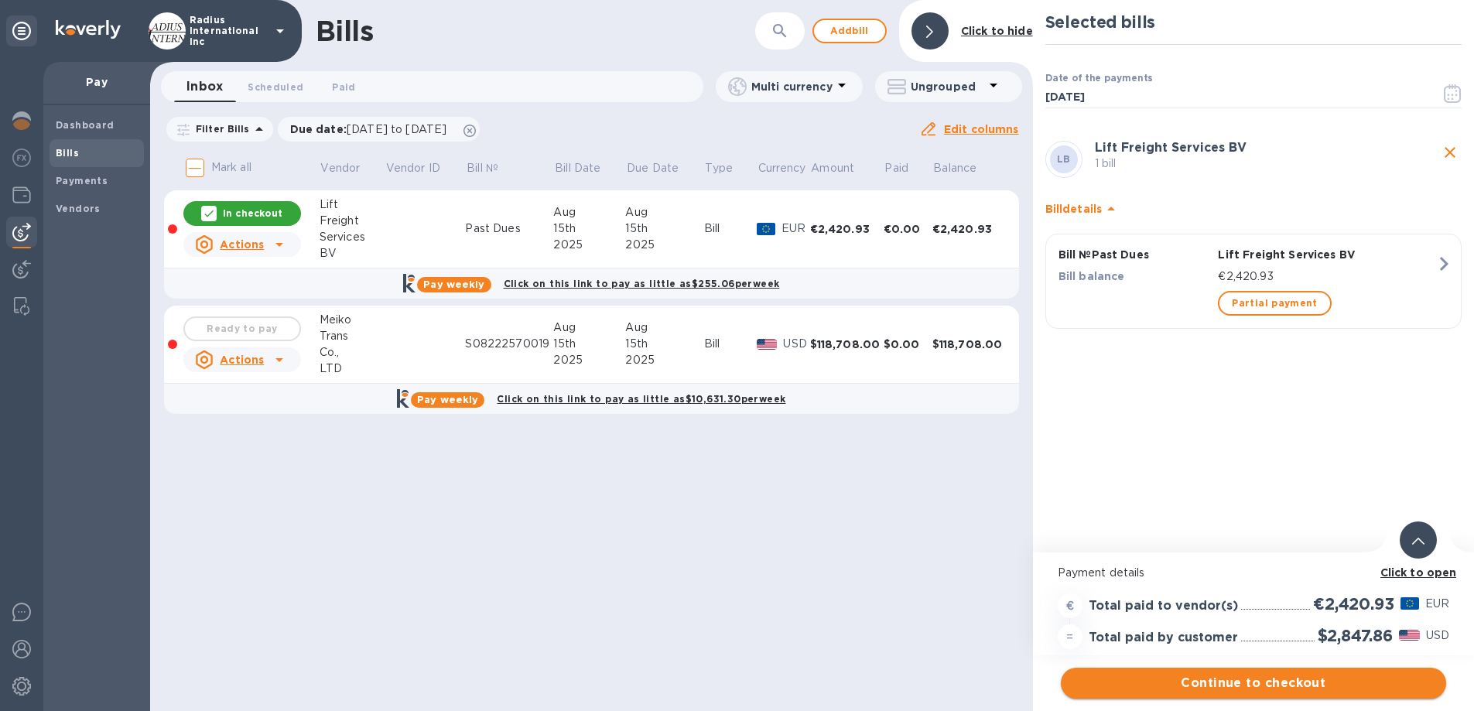
click at [1285, 674] on span "Continue to checkout" at bounding box center [1253, 683] width 361 height 19
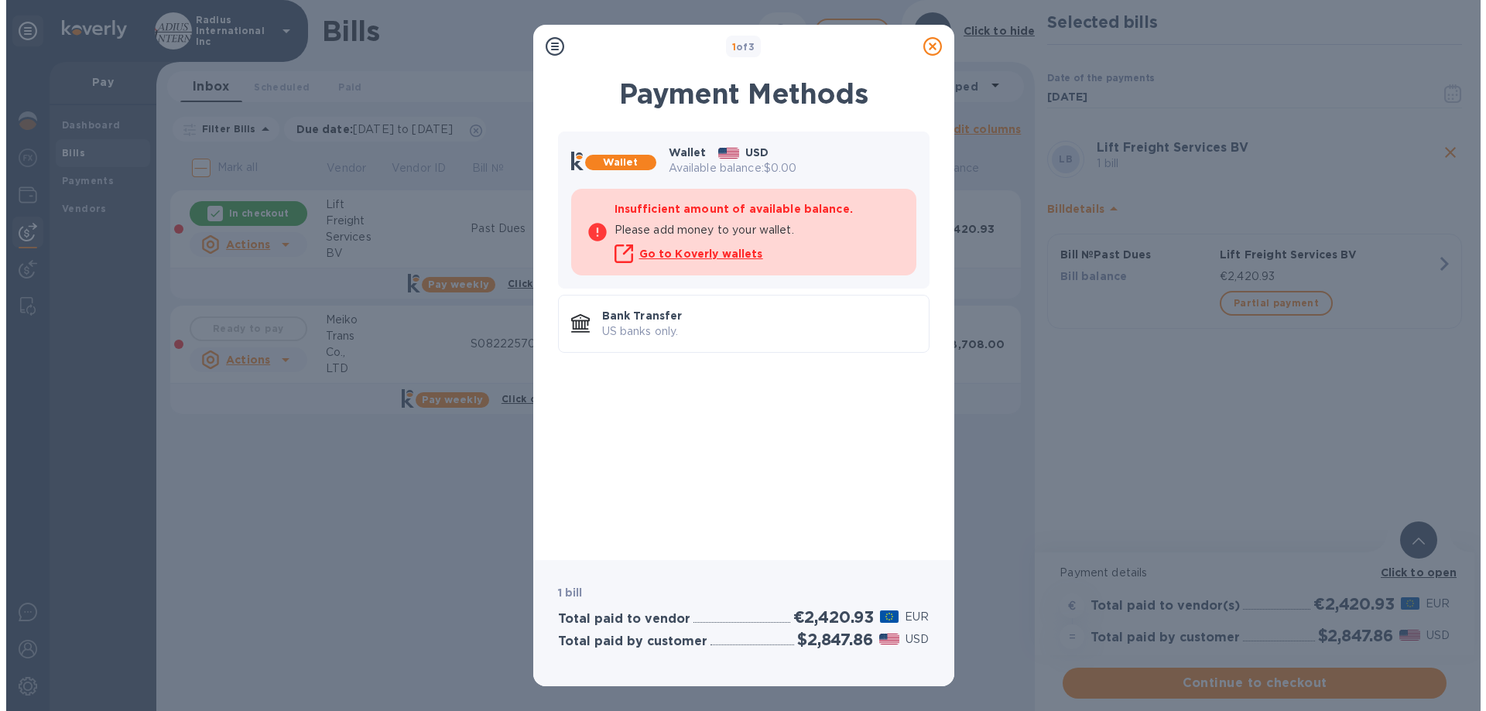
scroll to position [0, 0]
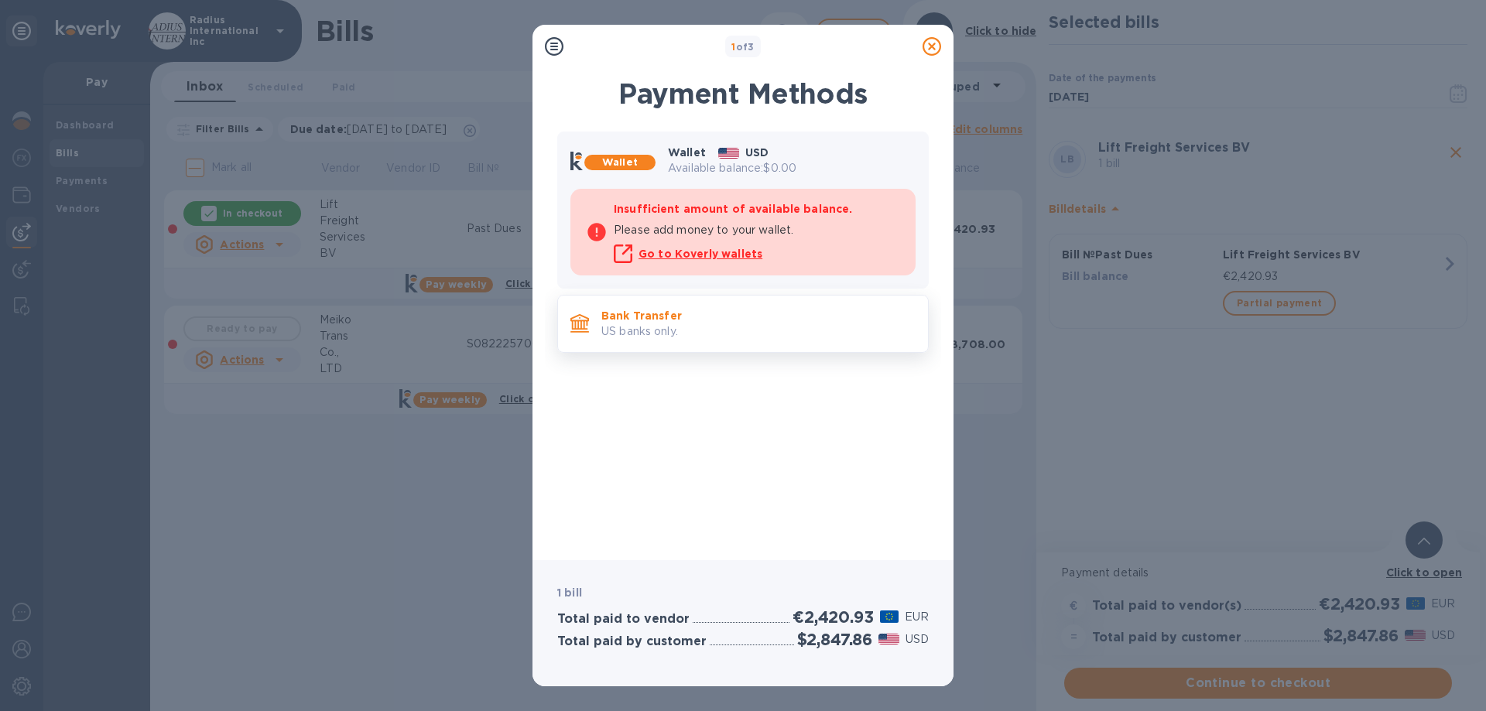
click at [768, 325] on p "US banks only." at bounding box center [758, 332] width 314 height 16
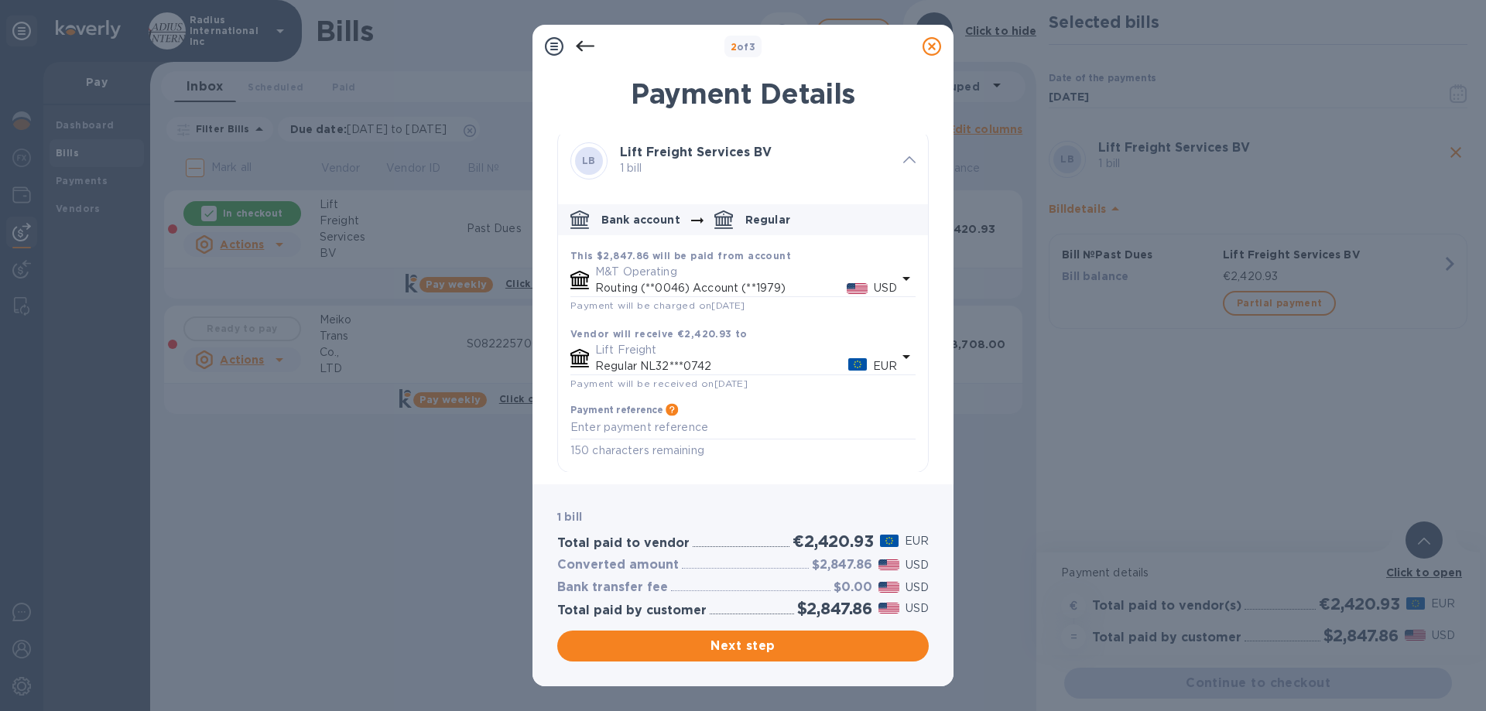
scroll to position [6, 0]
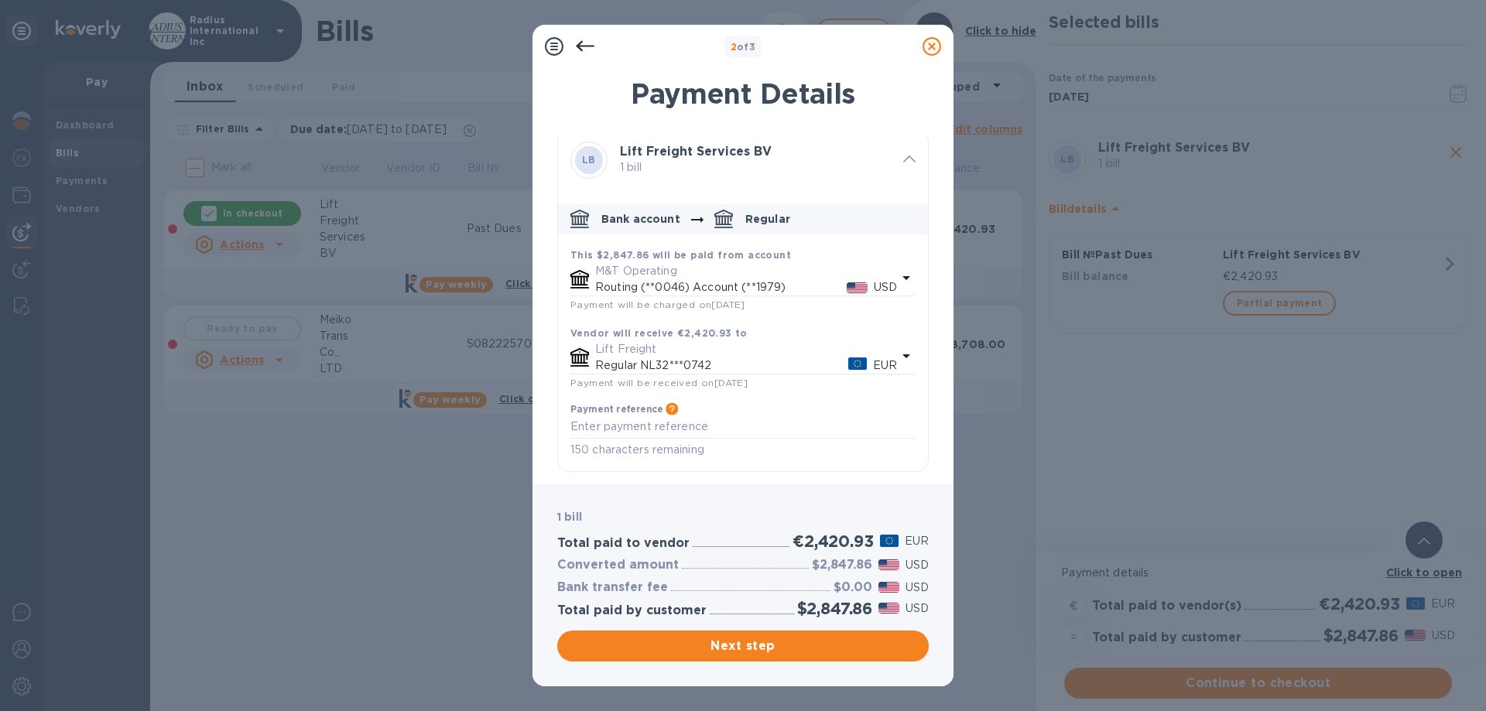
drag, startPoint x: 763, startPoint y: 624, endPoint x: 762, endPoint y: 636, distance: 12.4
click at [763, 623] on div "1 bill Total paid to vendor €2,420.93 EUR Converted amount $2,847.86 USD Bank t…" at bounding box center [743, 585] width 378 height 159
click at [758, 642] on span "Next step" at bounding box center [743, 646] width 347 height 19
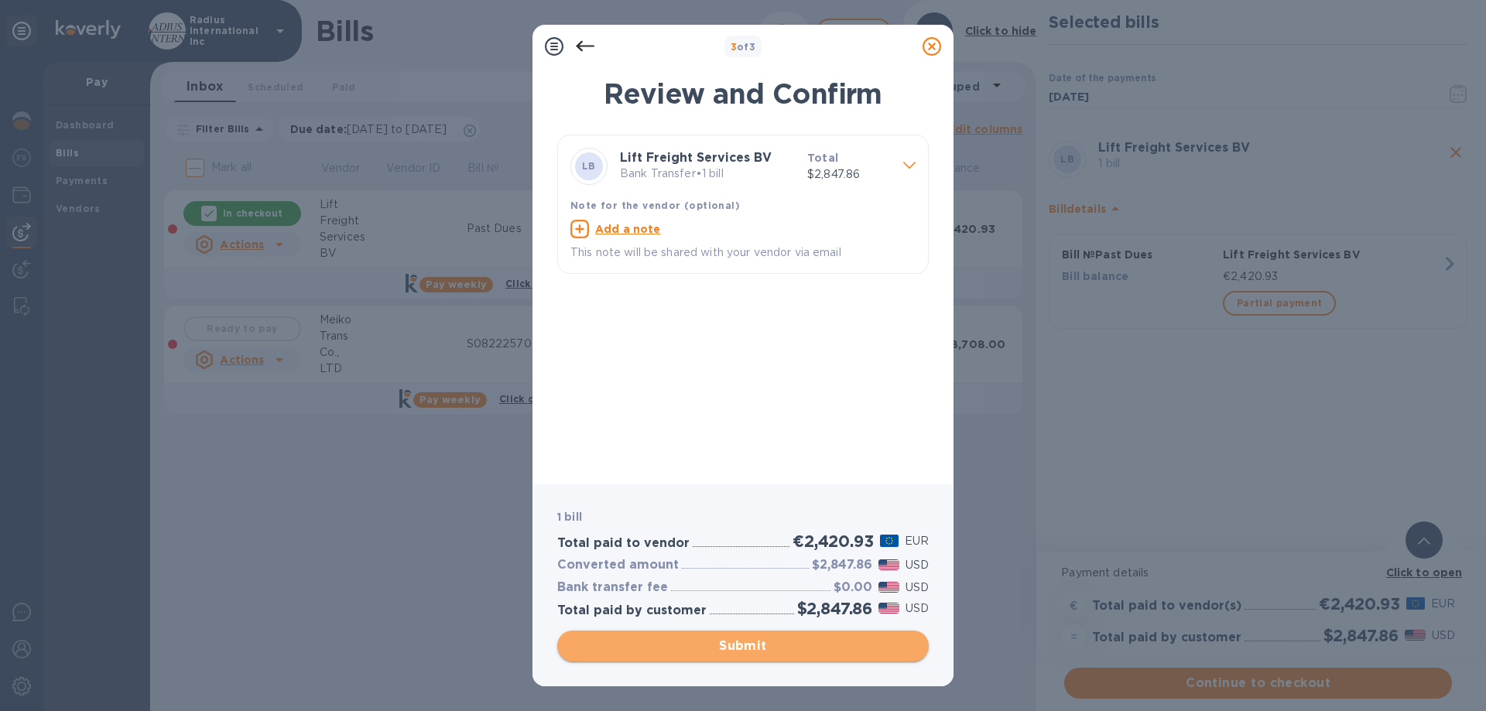
click at [724, 648] on span "Submit" at bounding box center [743, 646] width 347 height 19
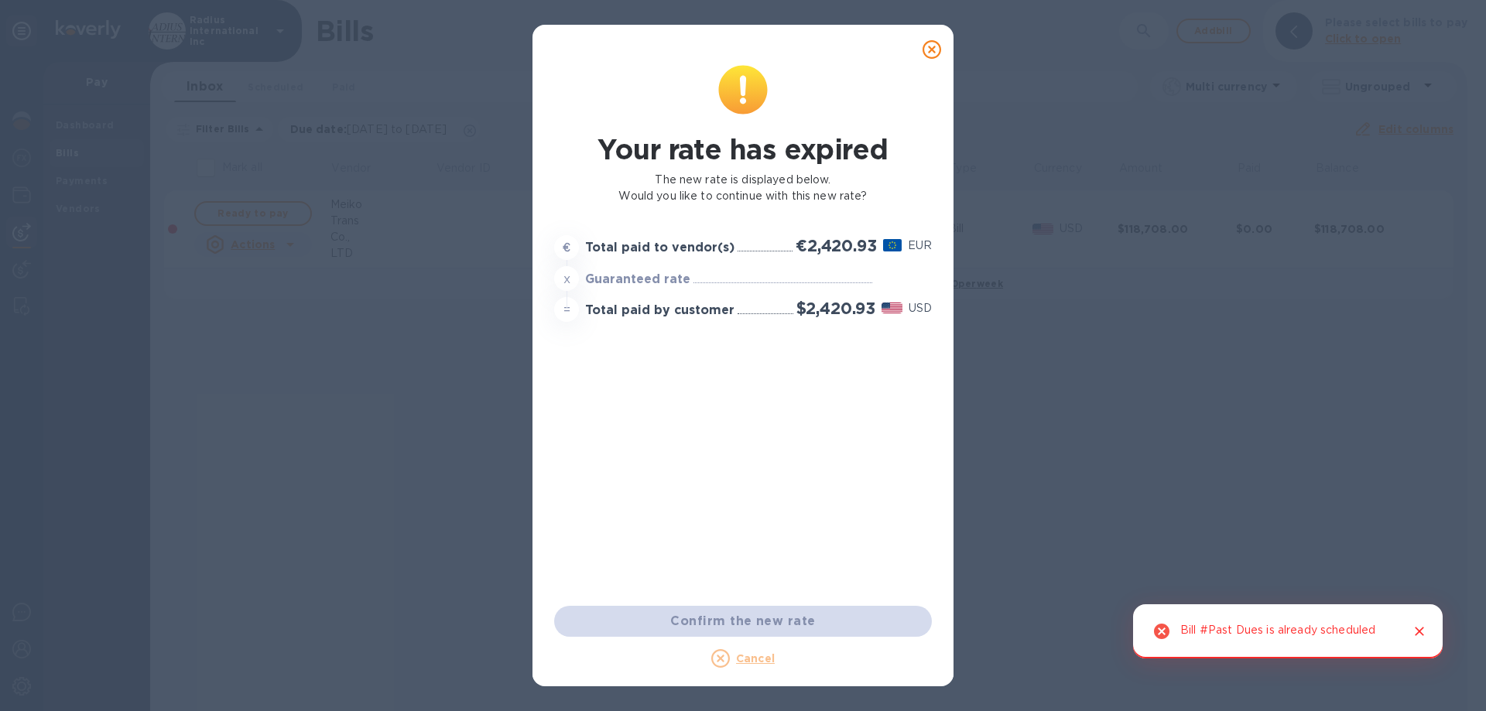
drag, startPoint x: 926, startPoint y: 50, endPoint x: 1031, endPoint y: 87, distance: 111.6
click at [926, 50] on icon at bounding box center [932, 49] width 19 height 19
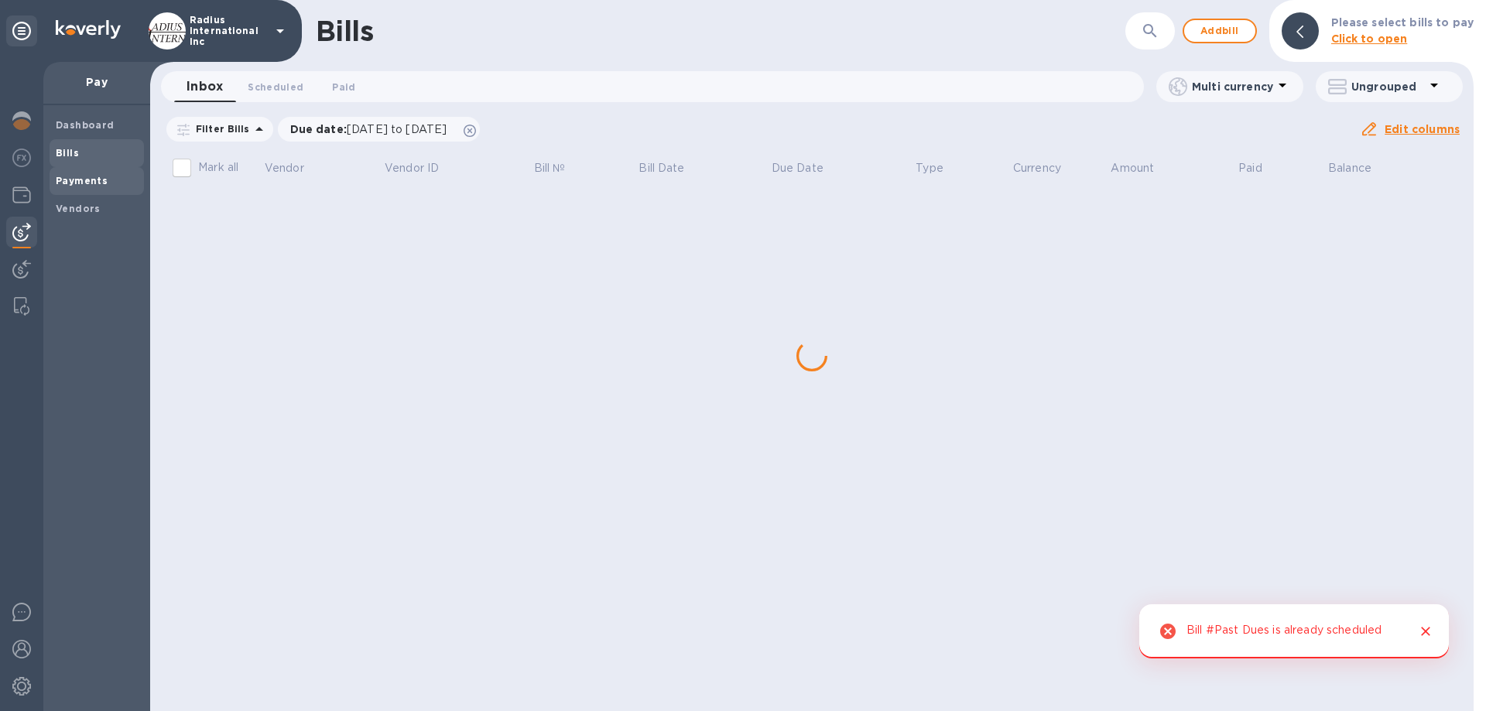
click at [65, 183] on b "Payments" at bounding box center [82, 181] width 52 height 12
